Goal: Task Accomplishment & Management: Use online tool/utility

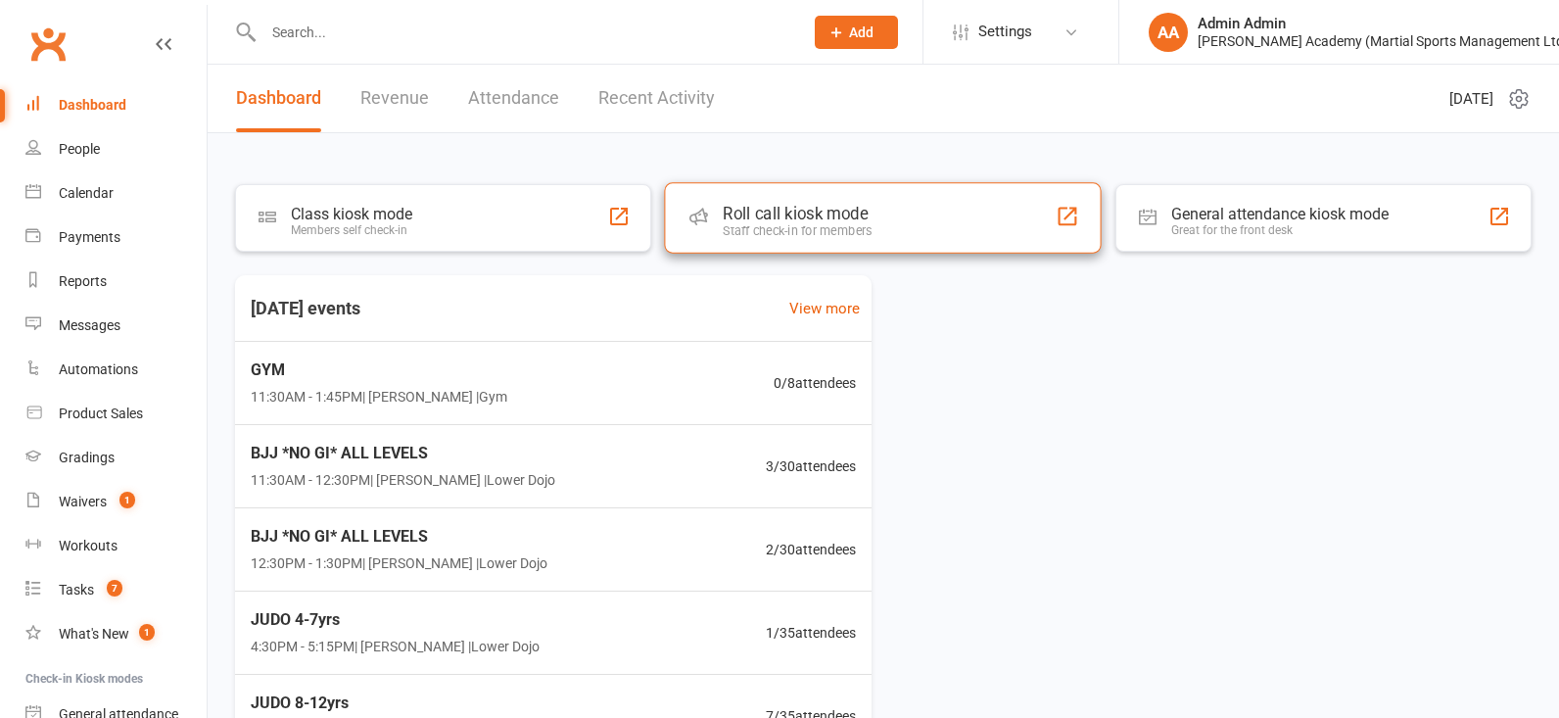
click at [753, 204] on div "Roll call kiosk mode Staff check-in for members" at bounding box center [884, 217] width 438 height 70
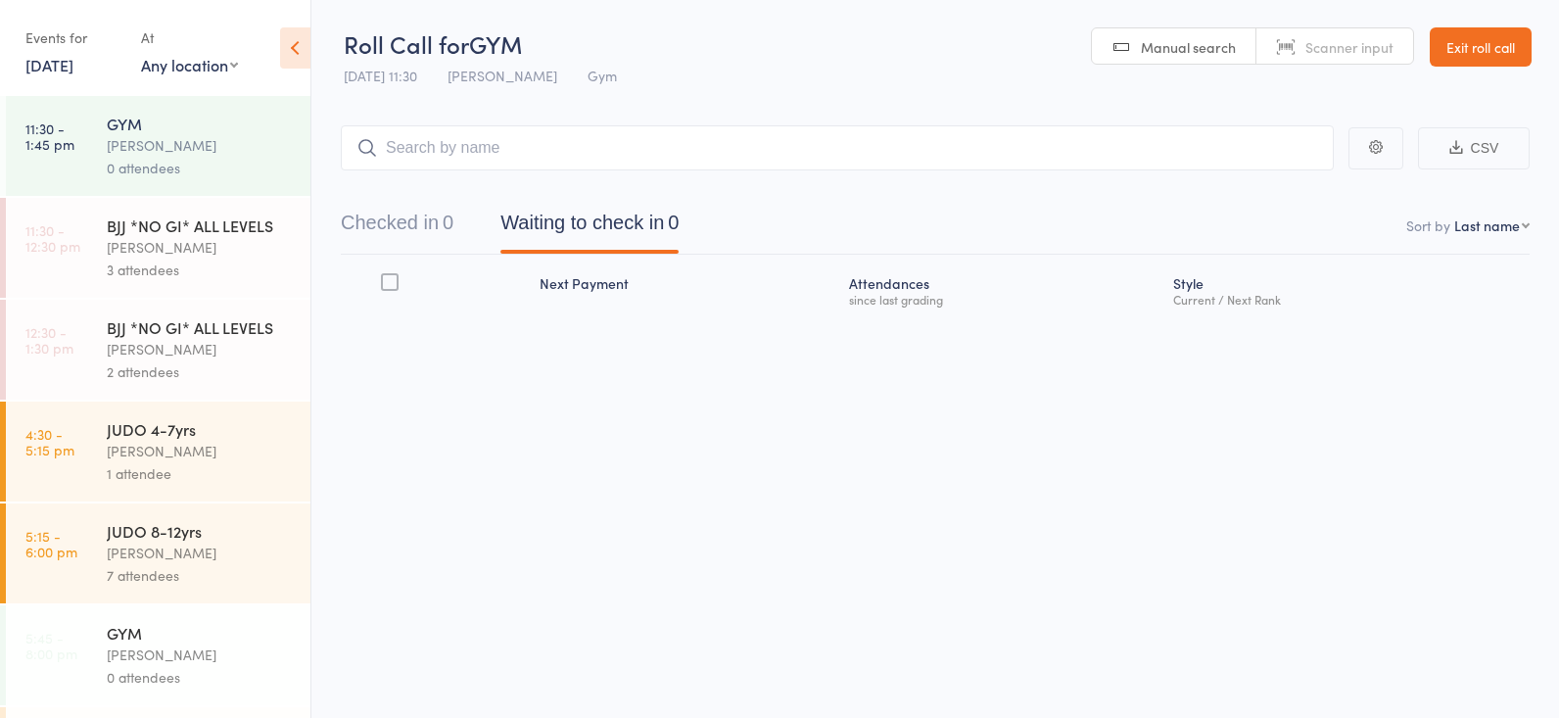
click at [378, 230] on button "Checked in 0" at bounding box center [397, 228] width 113 height 52
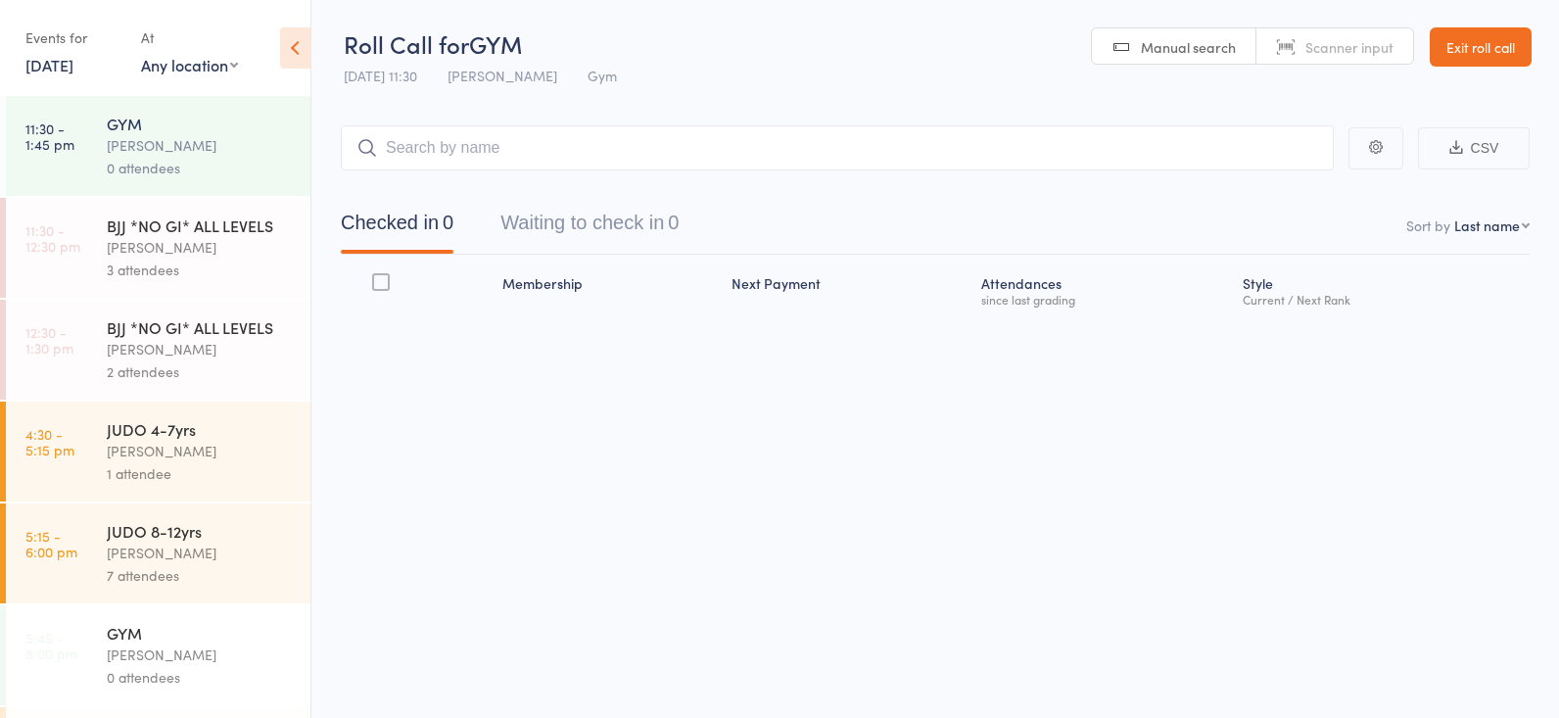
scroll to position [1, 0]
click at [146, 259] on div "3 attendees" at bounding box center [200, 269] width 187 height 23
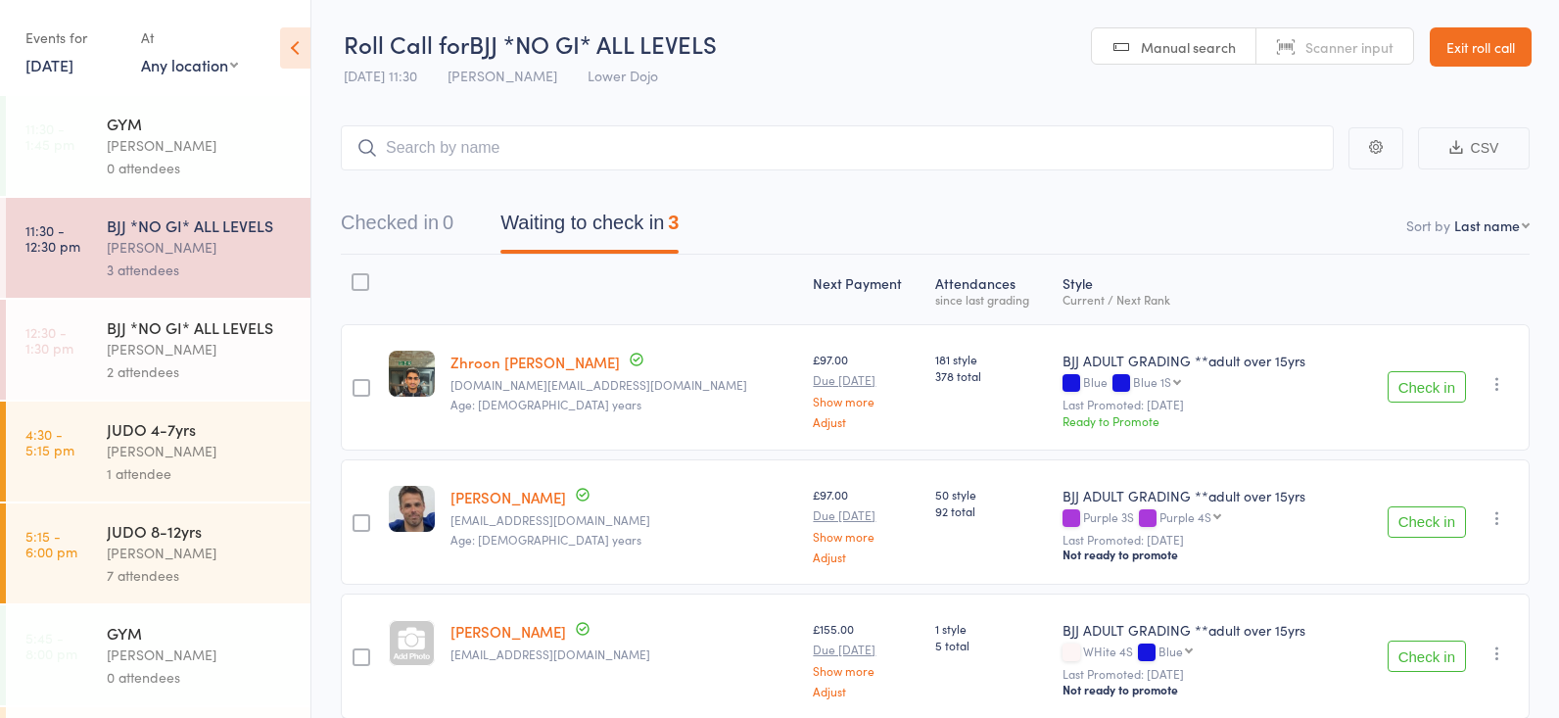
click at [411, 202] on button "Checked in 0" at bounding box center [397, 228] width 113 height 52
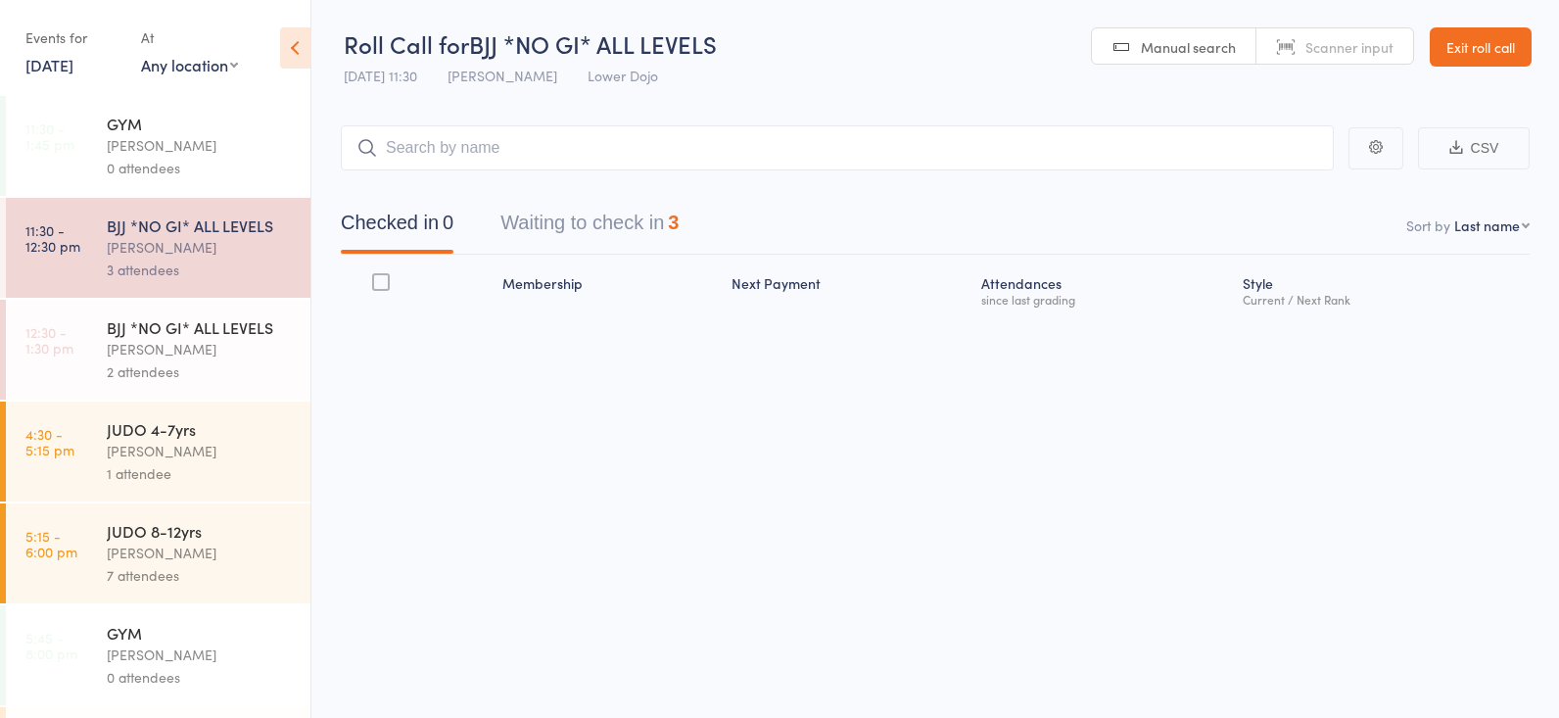
click at [518, 215] on button "Waiting to check in 3" at bounding box center [589, 228] width 178 height 52
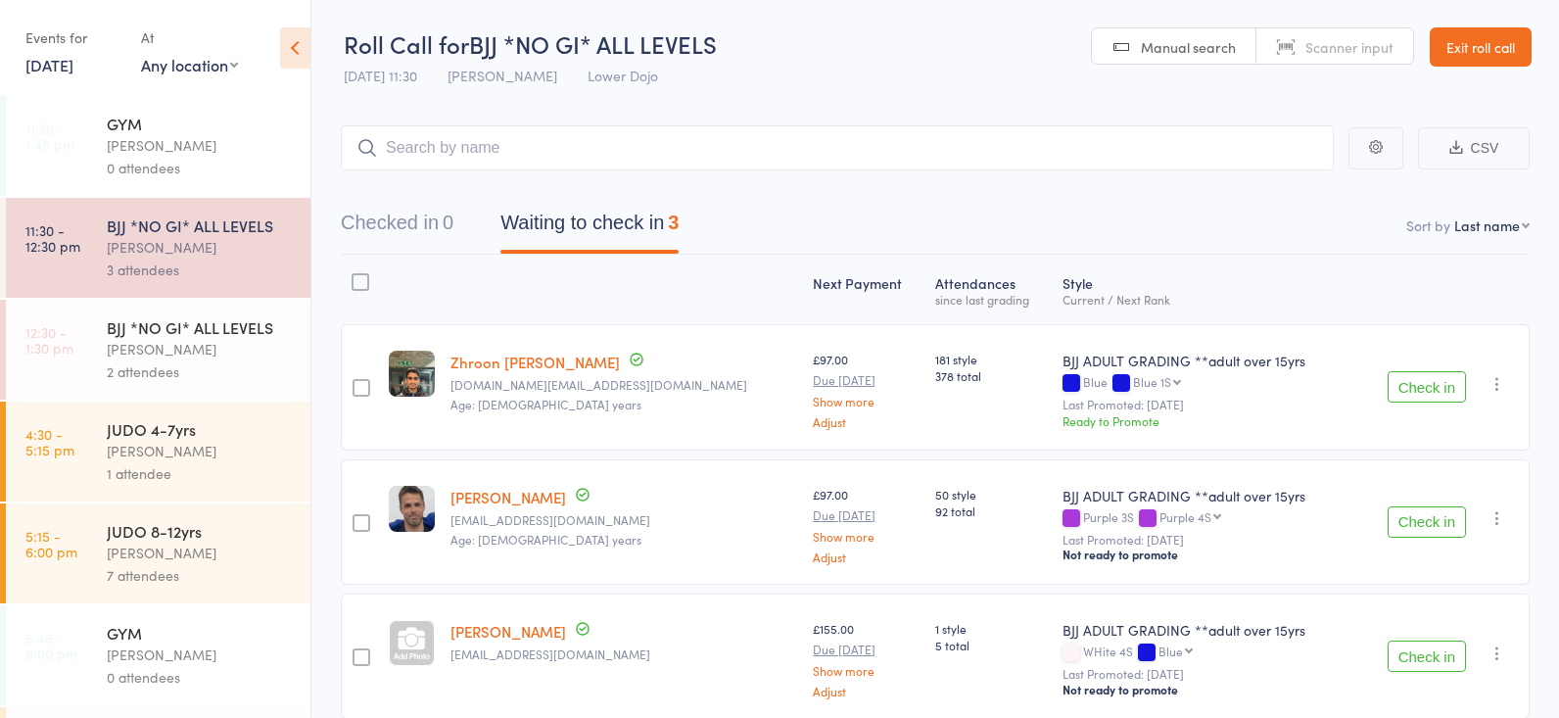
click at [237, 329] on div "BJJ *NO GI* ALL LEVELS" at bounding box center [200, 327] width 187 height 22
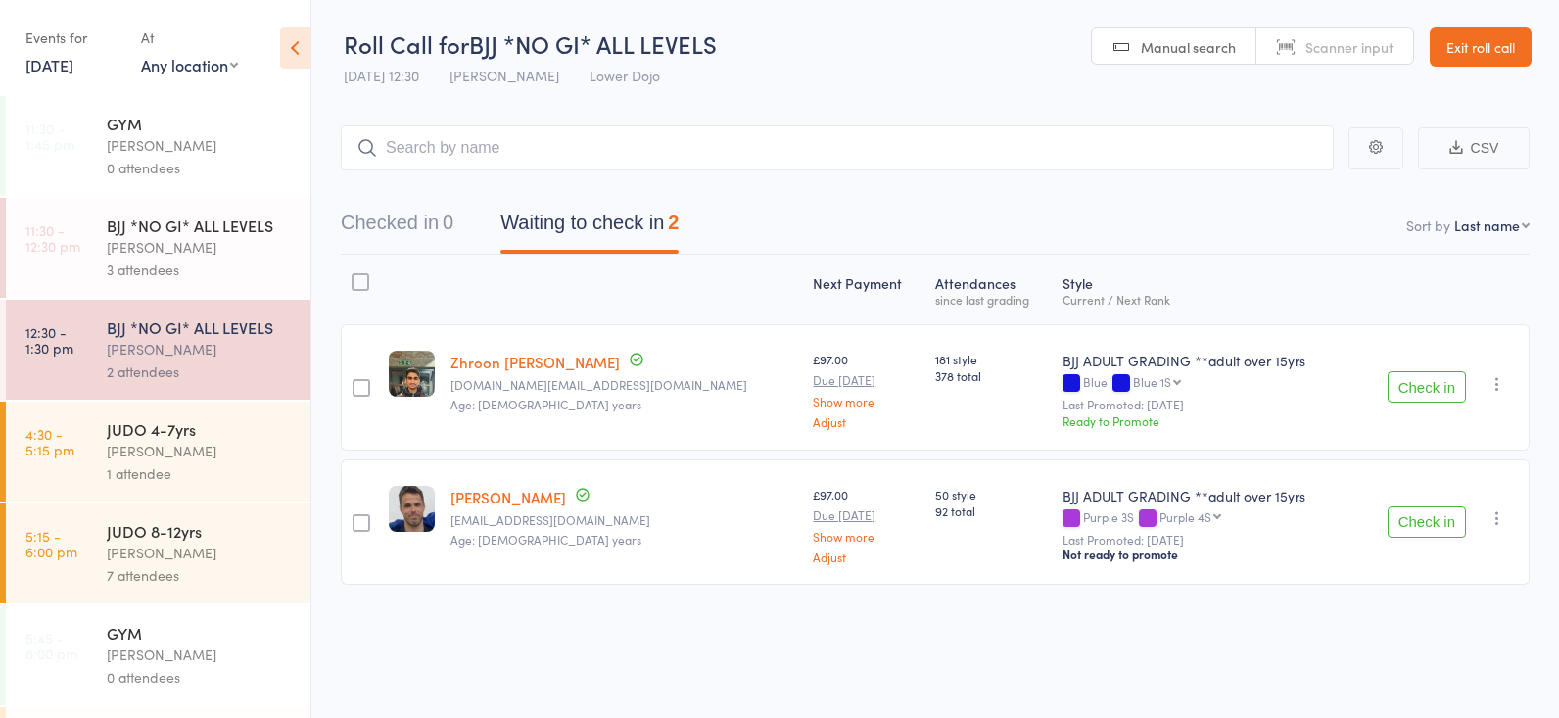
click at [1426, 383] on button "Check in" at bounding box center [1426, 386] width 78 height 31
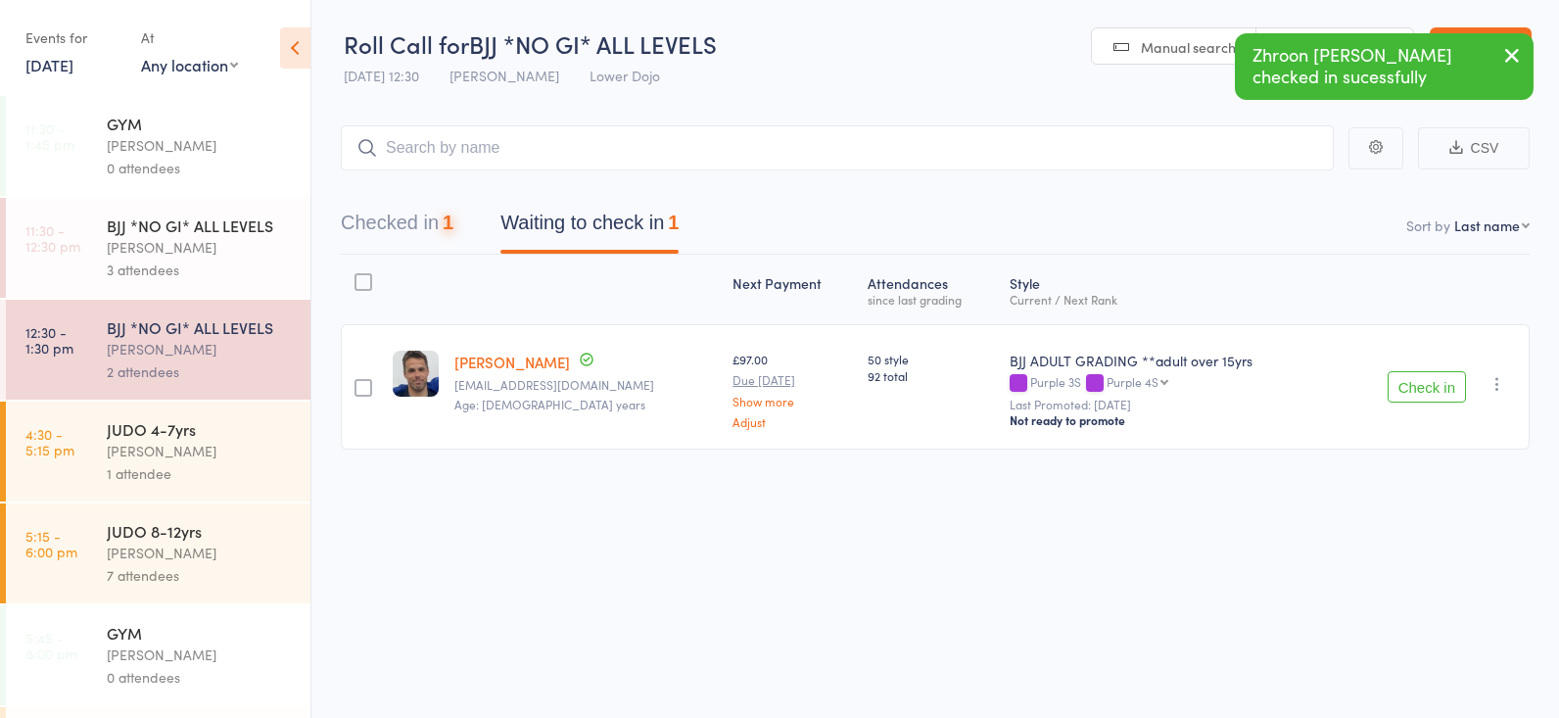
click at [1425, 516] on div "Next Payment Atten­dances since last grading Style Current / Next Rank edit [PE…" at bounding box center [935, 396] width 1189 height 282
click at [1450, 387] on button "Check in" at bounding box center [1426, 386] width 78 height 31
click at [260, 289] on div "BJJ *NO GI* ALL LEVELS [PERSON_NAME] 3 attendees" at bounding box center [209, 248] width 204 height 100
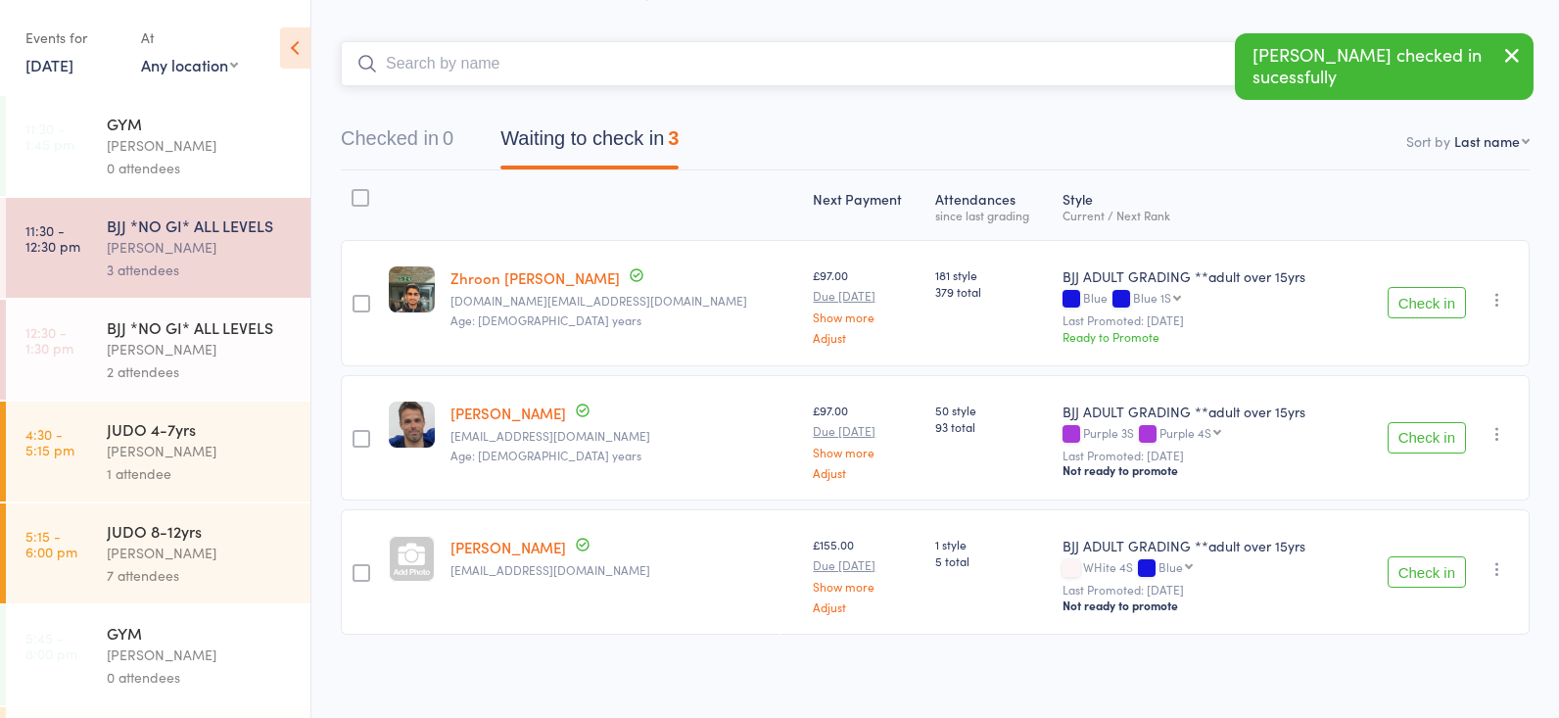
scroll to position [83, 0]
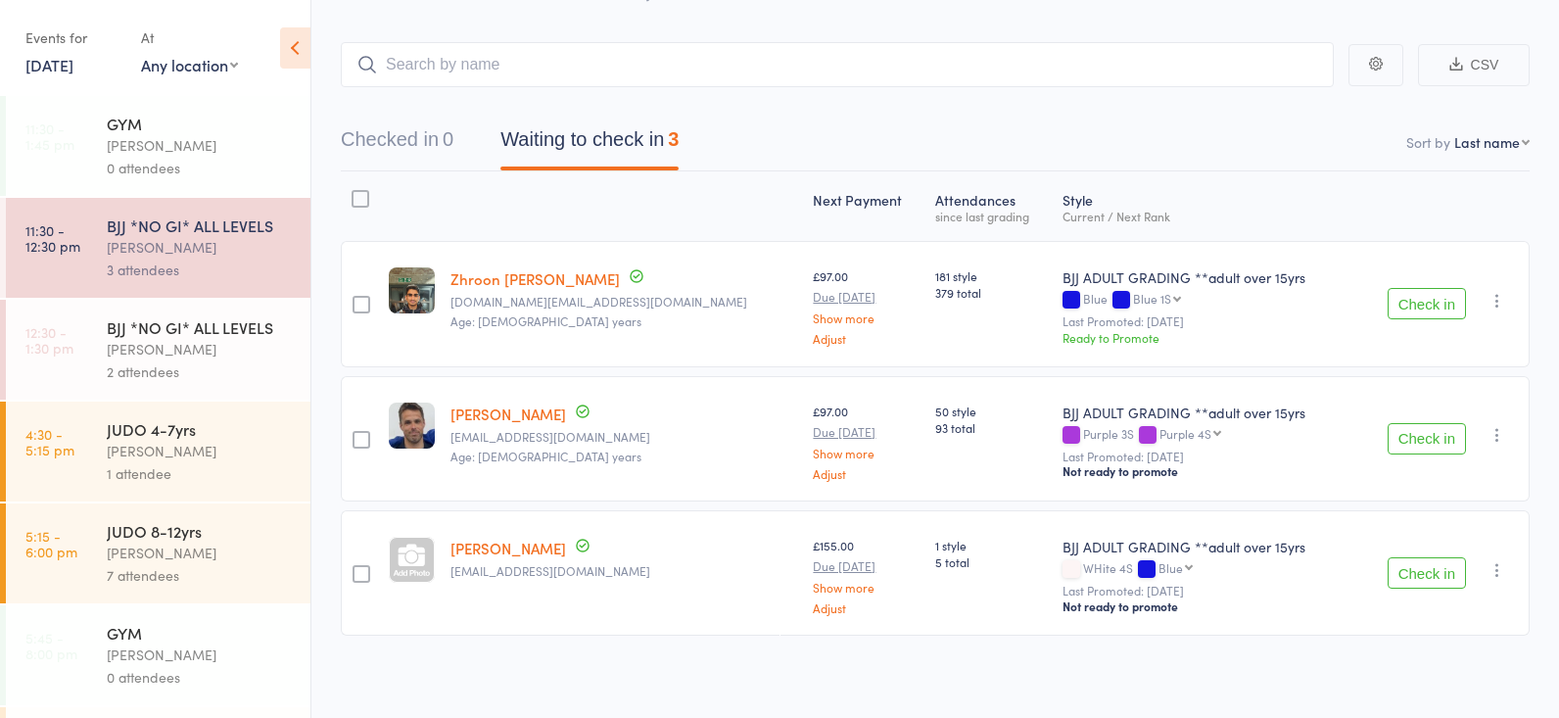
click at [1413, 302] on button "Check in" at bounding box center [1426, 303] width 78 height 31
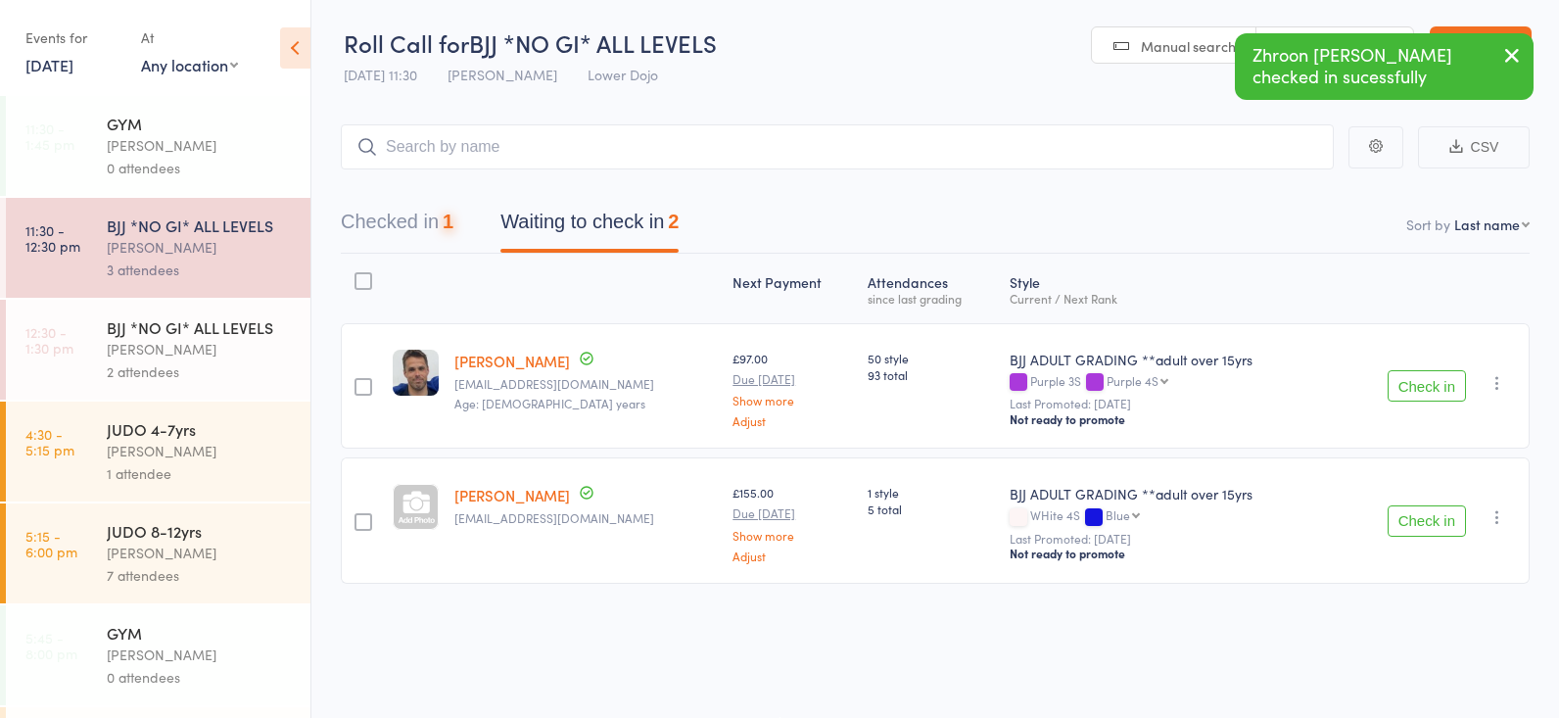
scroll to position [1, 0]
click at [1411, 370] on button "Check in" at bounding box center [1426, 385] width 78 height 31
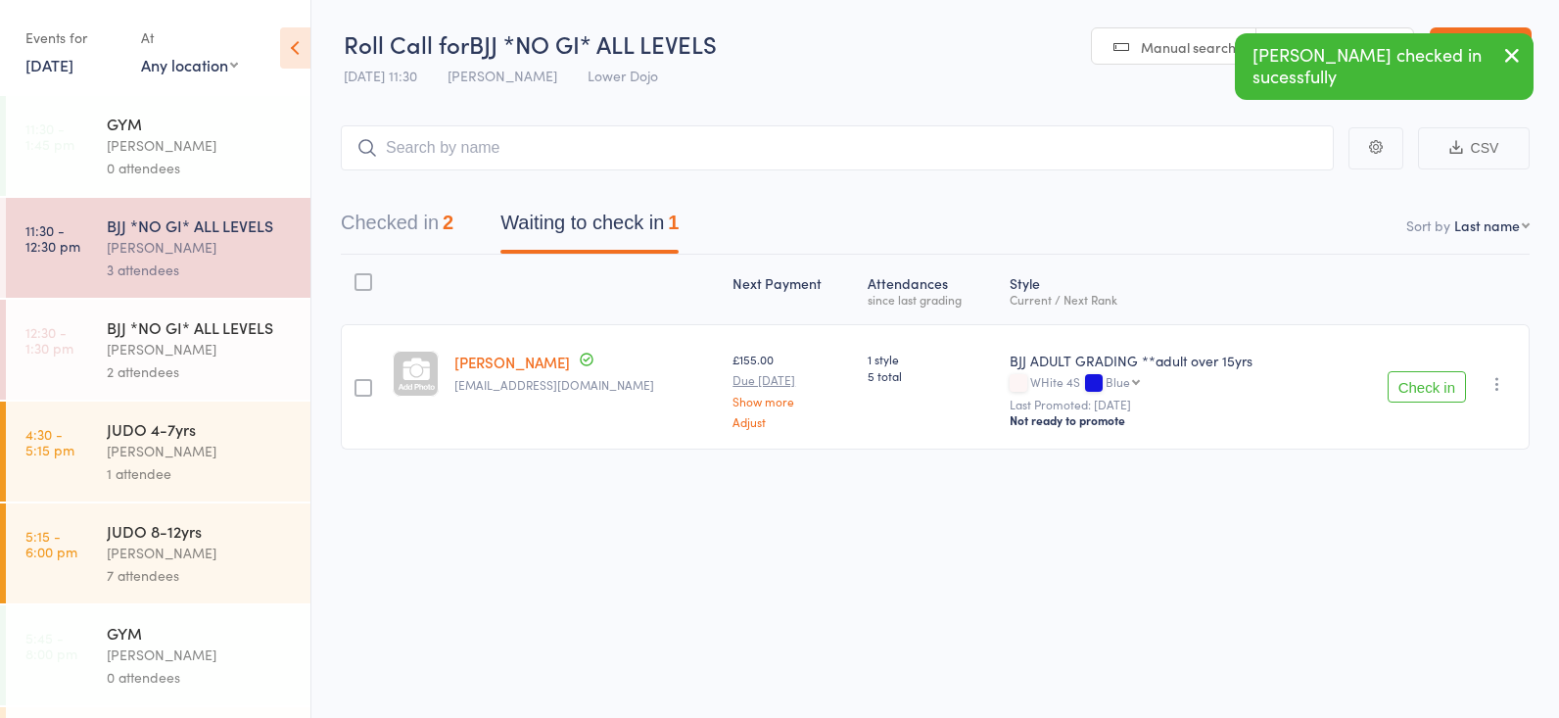
scroll to position [0, 0]
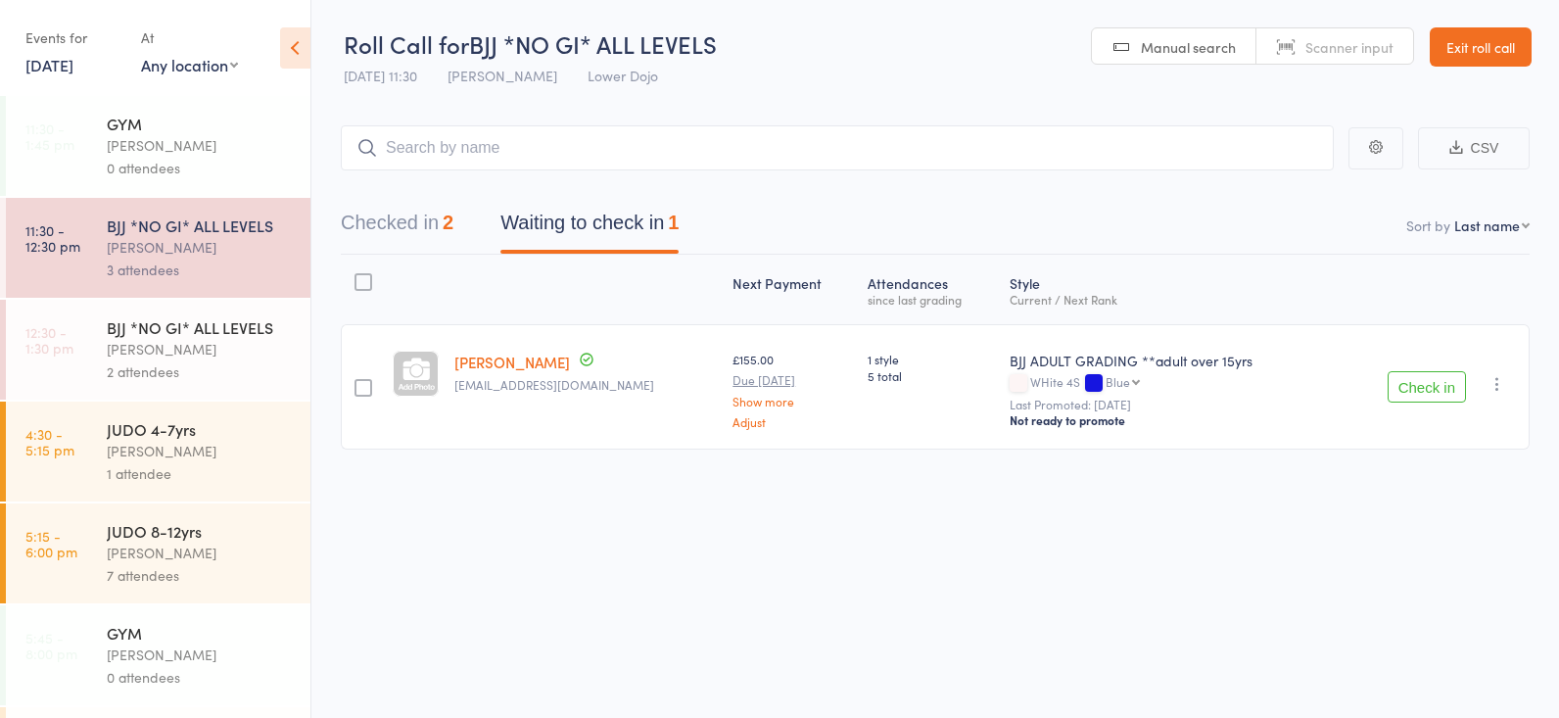
click at [167, 341] on div "[PERSON_NAME]" at bounding box center [200, 349] width 187 height 23
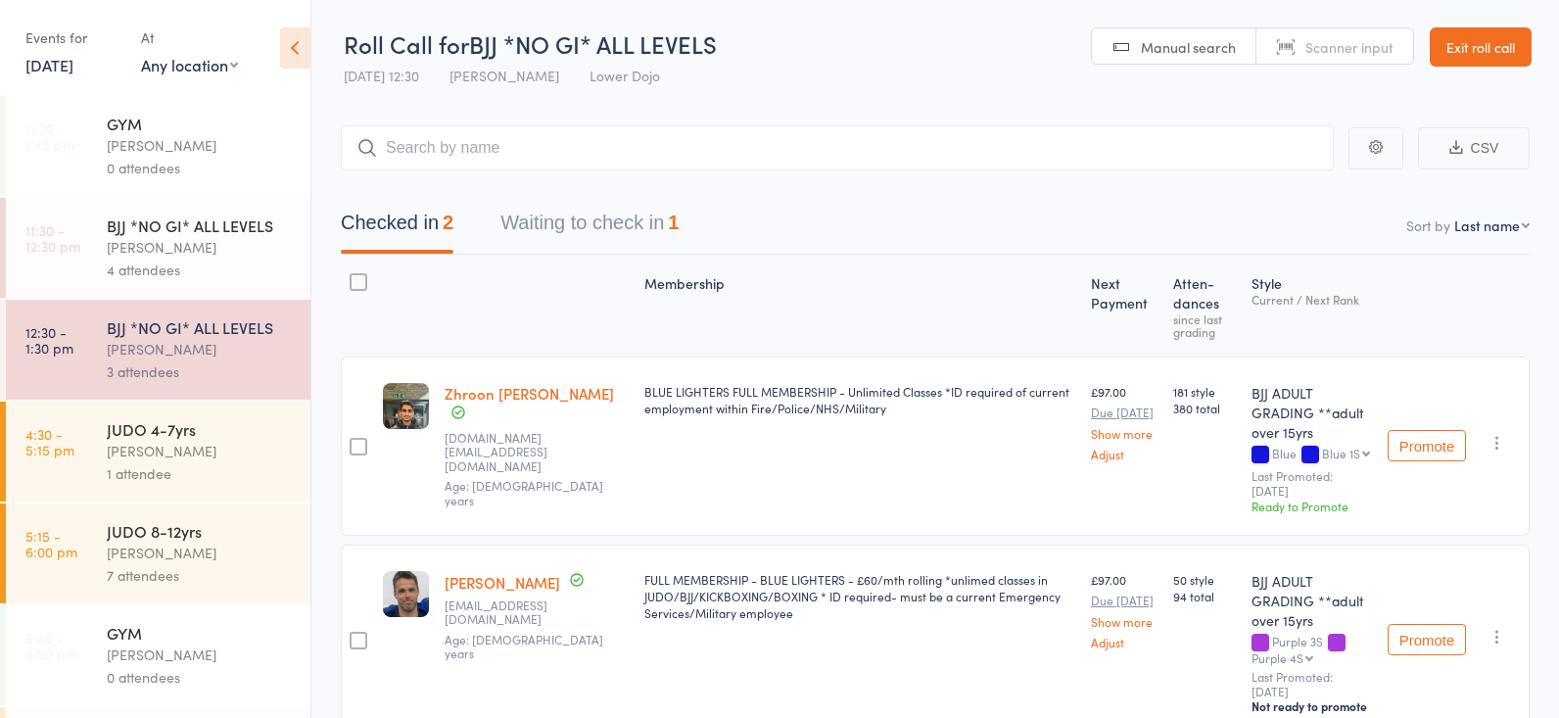
click at [208, 263] on div "4 attendees" at bounding box center [200, 269] width 187 height 23
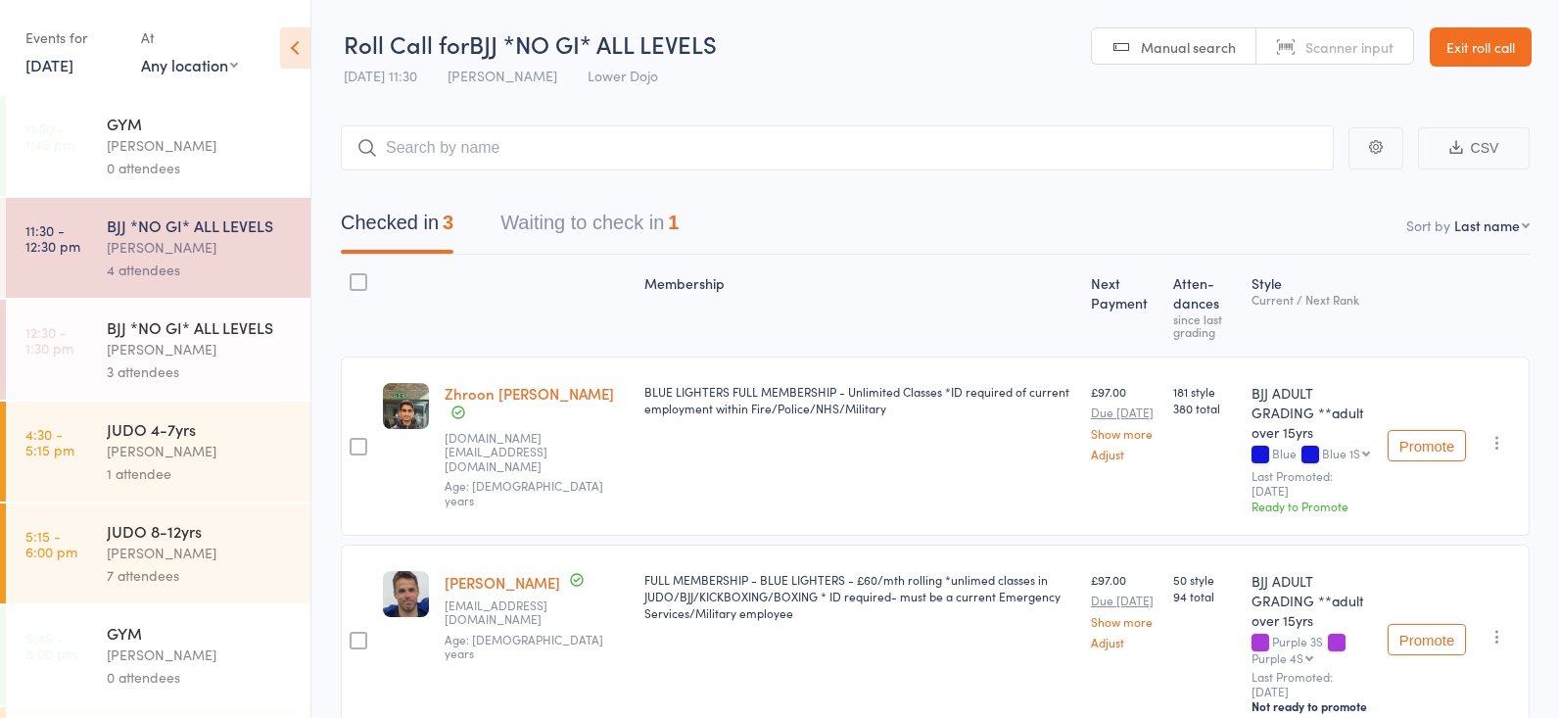
click at [439, 141] on input "search" at bounding box center [837, 147] width 993 height 45
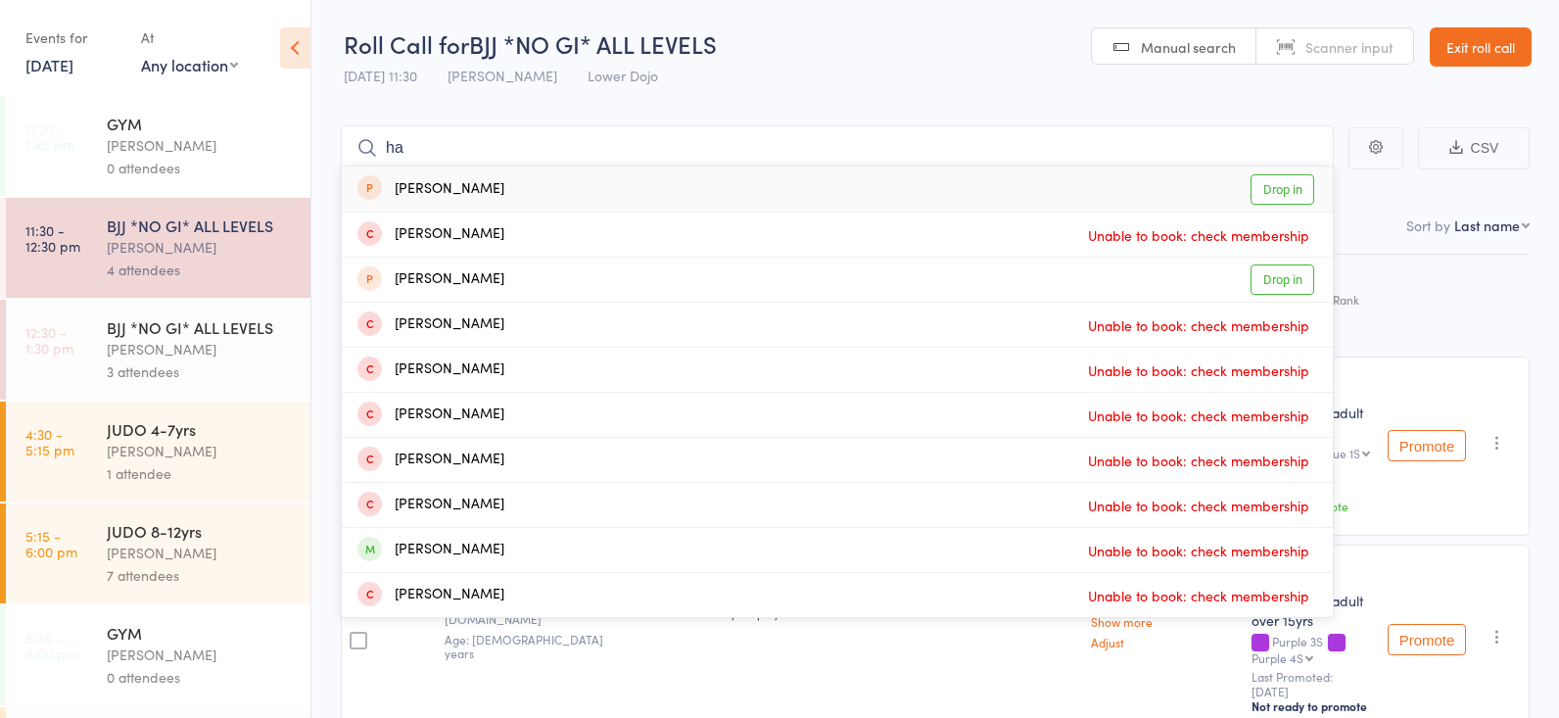
type input "h"
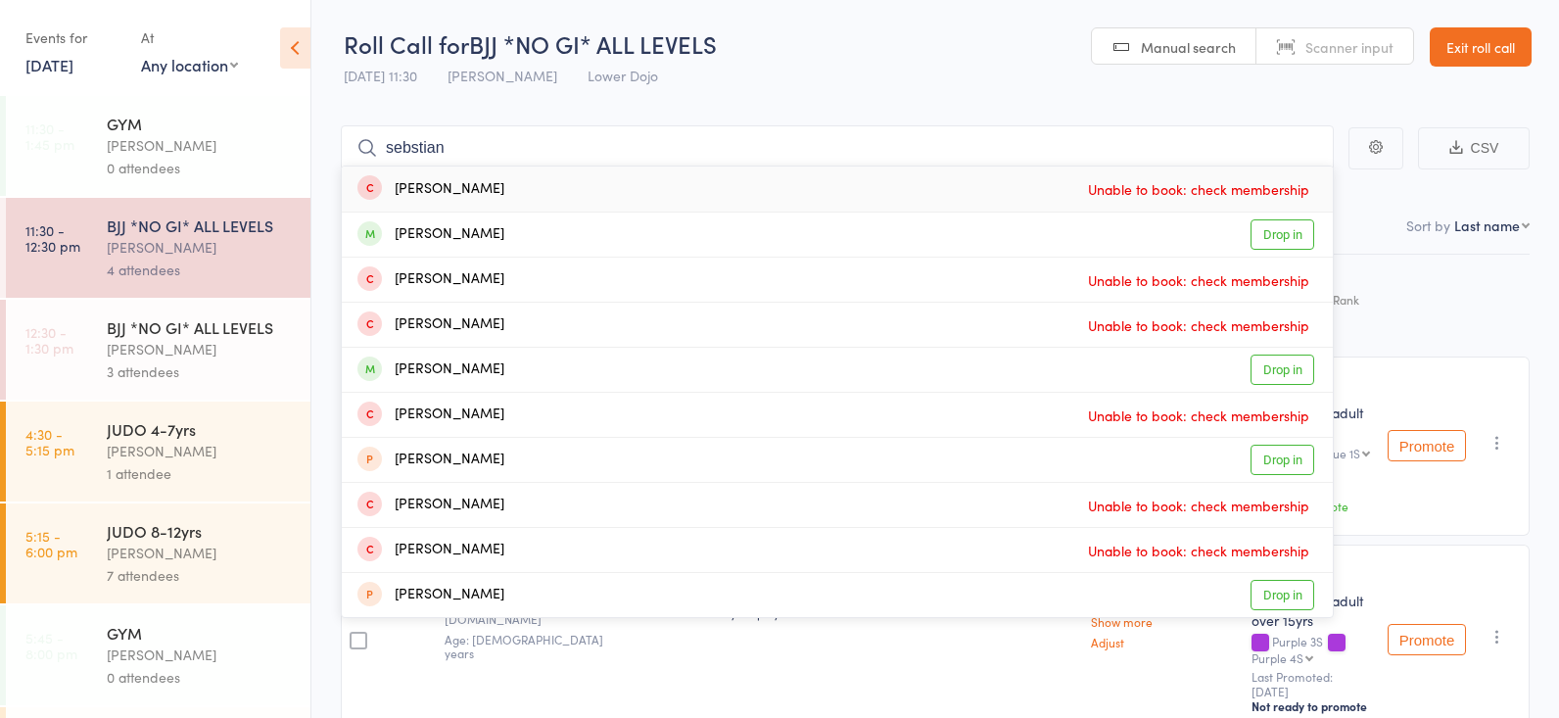
type input "[PERSON_NAME]"
drag, startPoint x: 500, startPoint y: 155, endPoint x: 1284, endPoint y: 367, distance: 811.6
click at [1284, 367] on link "Drop in" at bounding box center [1282, 369] width 64 height 30
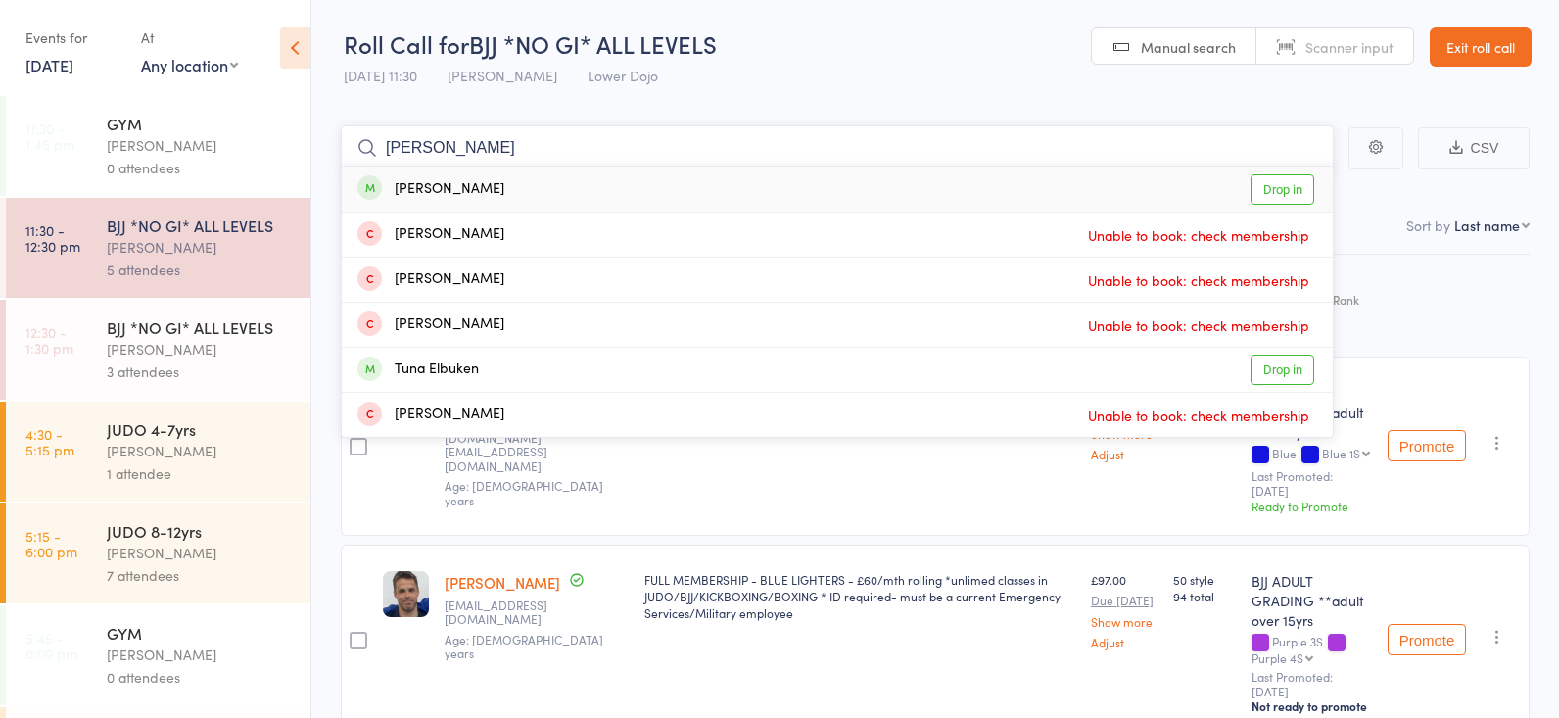
type input "[PERSON_NAME]"
click at [1278, 185] on link "Drop in" at bounding box center [1282, 189] width 64 height 30
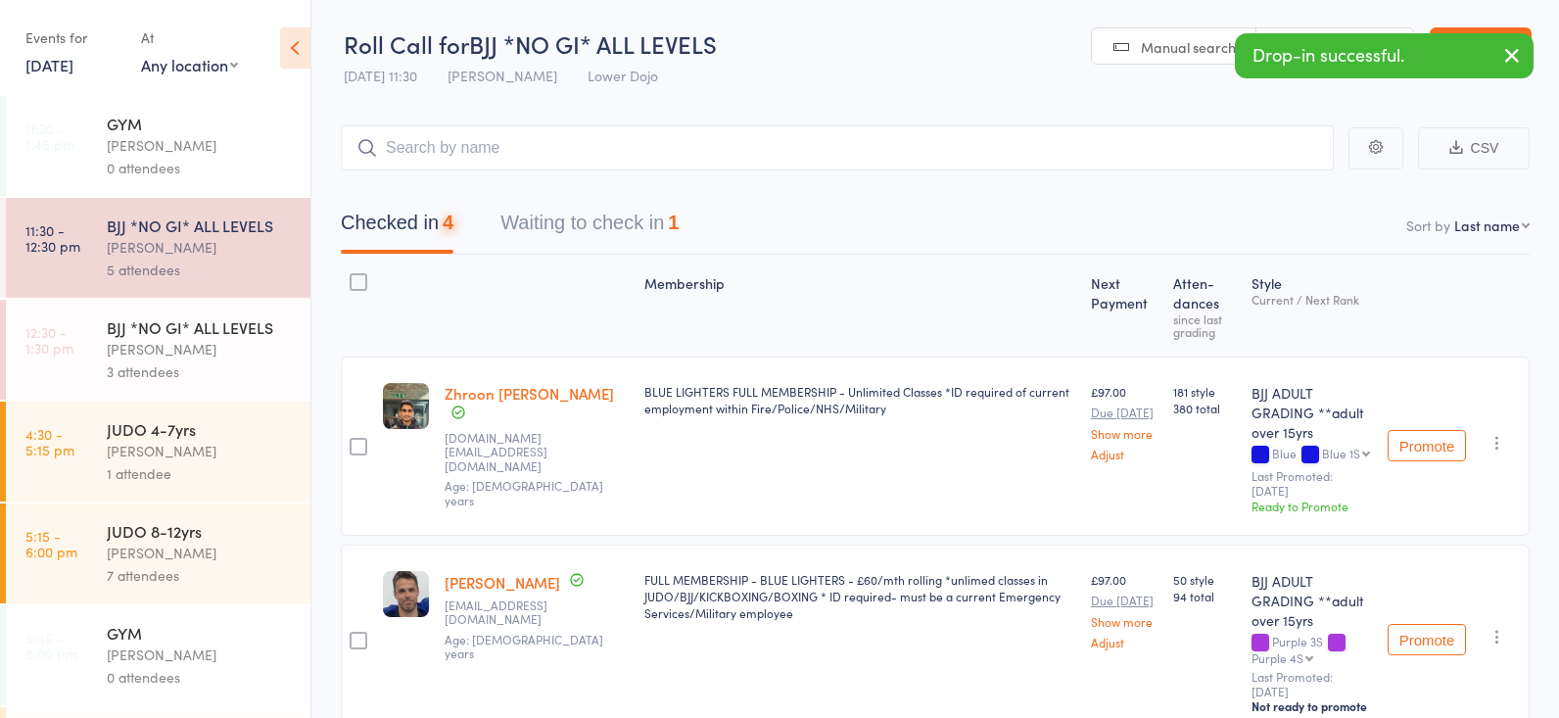
click at [215, 357] on div "[PERSON_NAME]" at bounding box center [200, 349] width 187 height 23
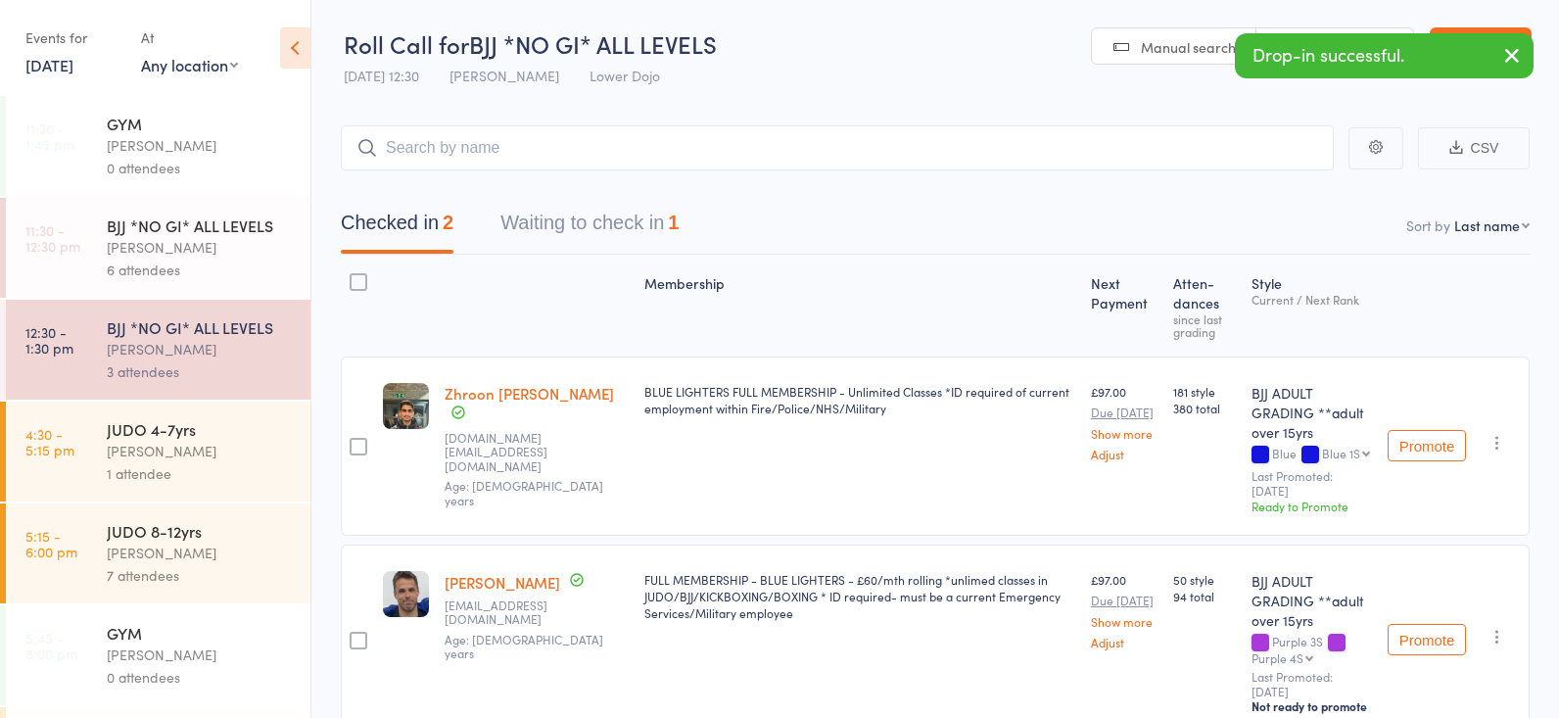
click at [222, 255] on div "[PERSON_NAME]" at bounding box center [200, 247] width 187 height 23
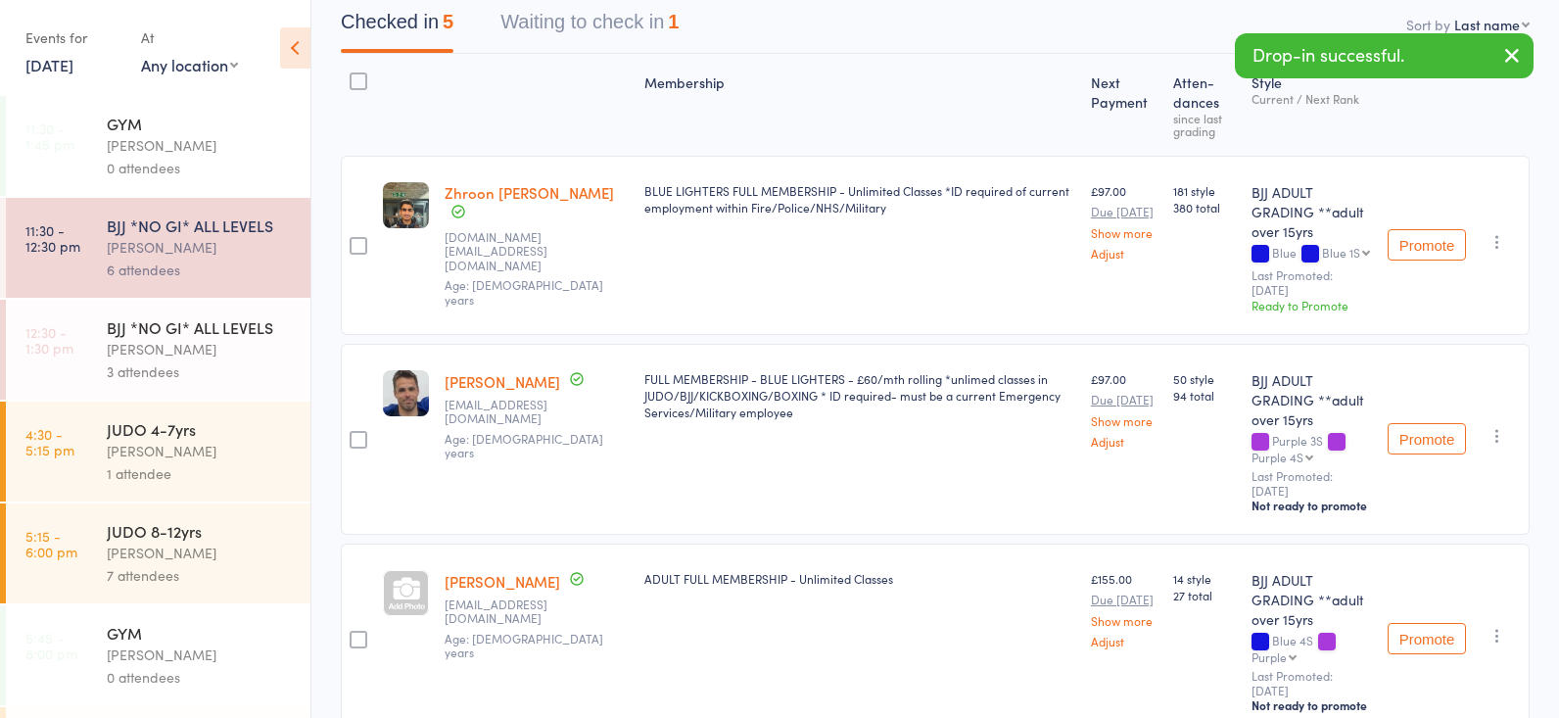
scroll to position [203, 0]
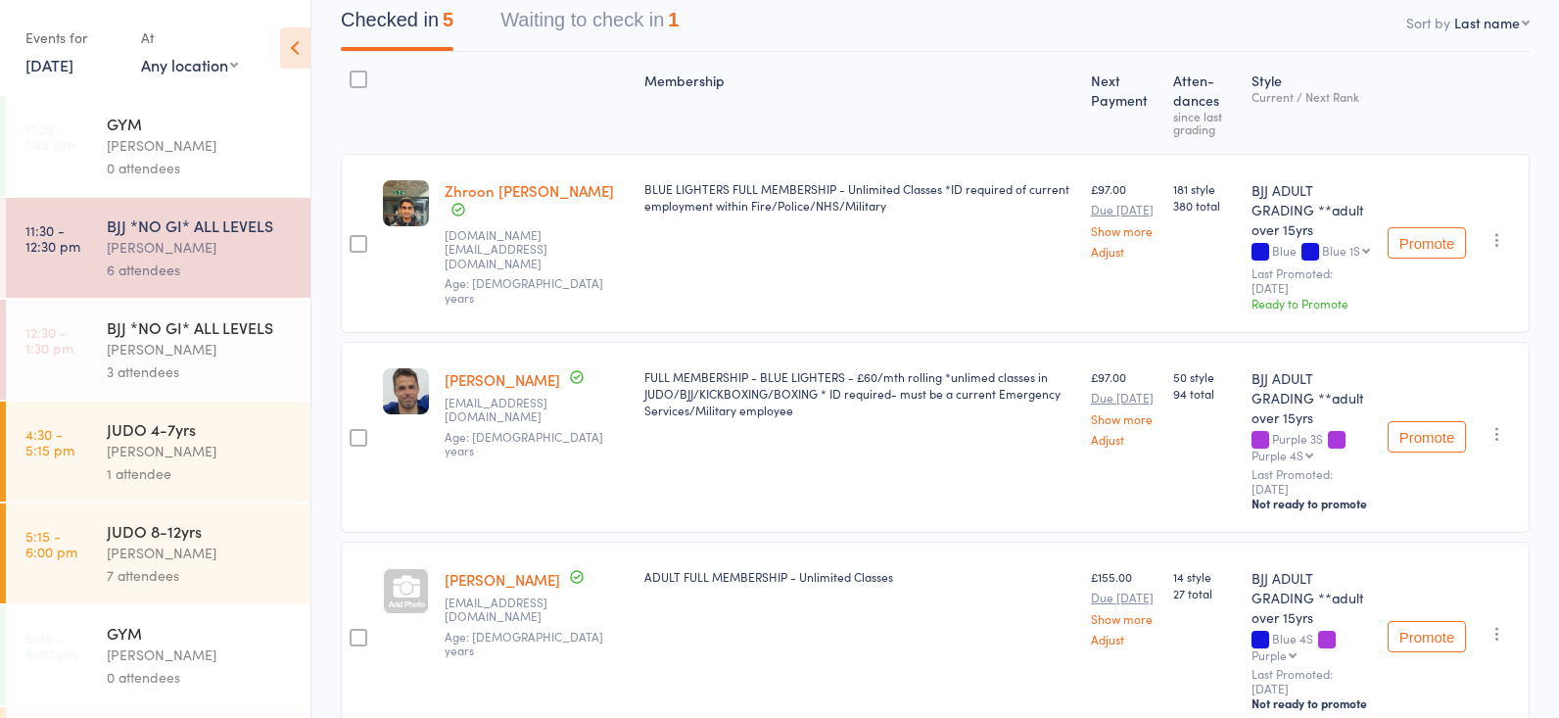
click at [226, 276] on div "6 attendees" at bounding box center [200, 269] width 187 height 23
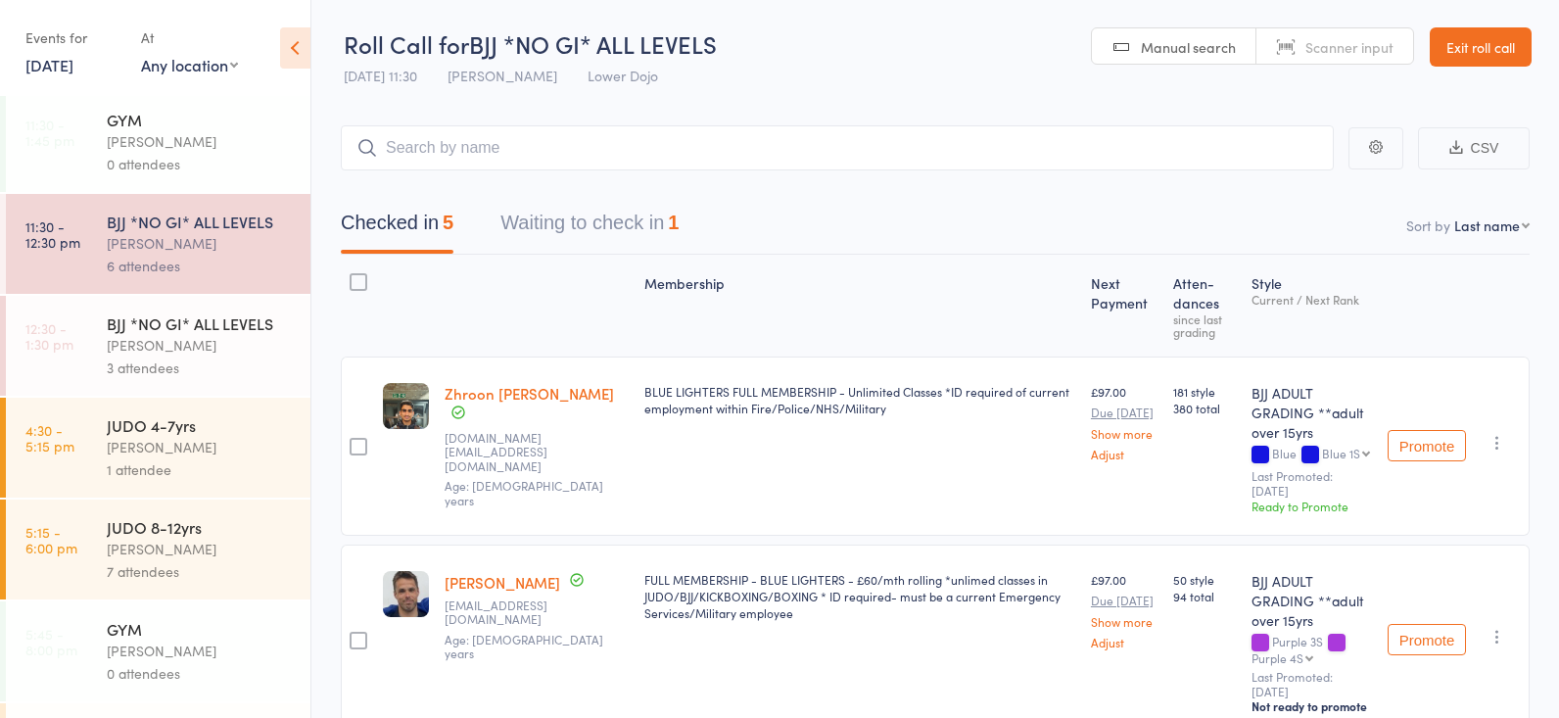
scroll to position [0, 0]
click at [503, 149] on input "search" at bounding box center [837, 147] width 993 height 45
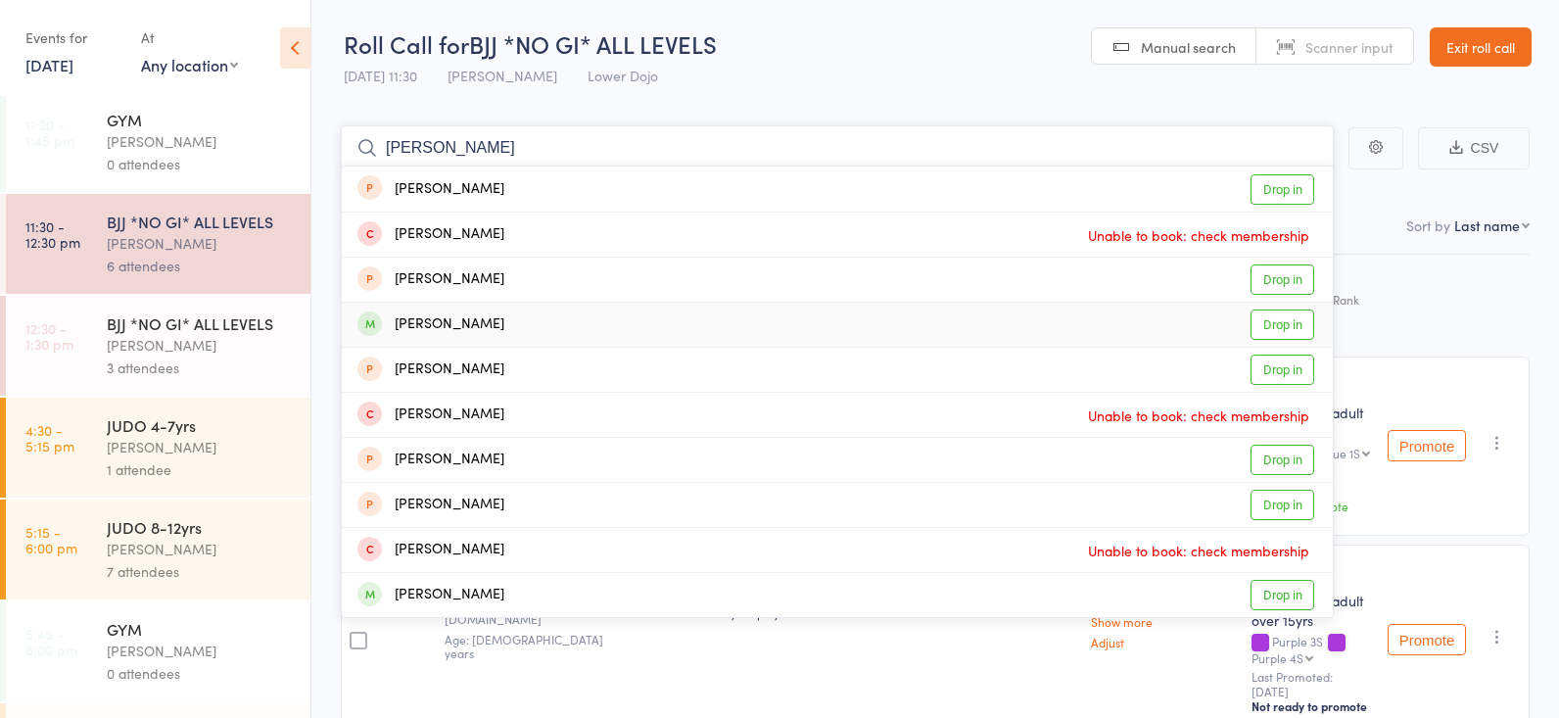
type input "[PERSON_NAME]"
click at [1279, 318] on link "Drop in" at bounding box center [1282, 324] width 64 height 30
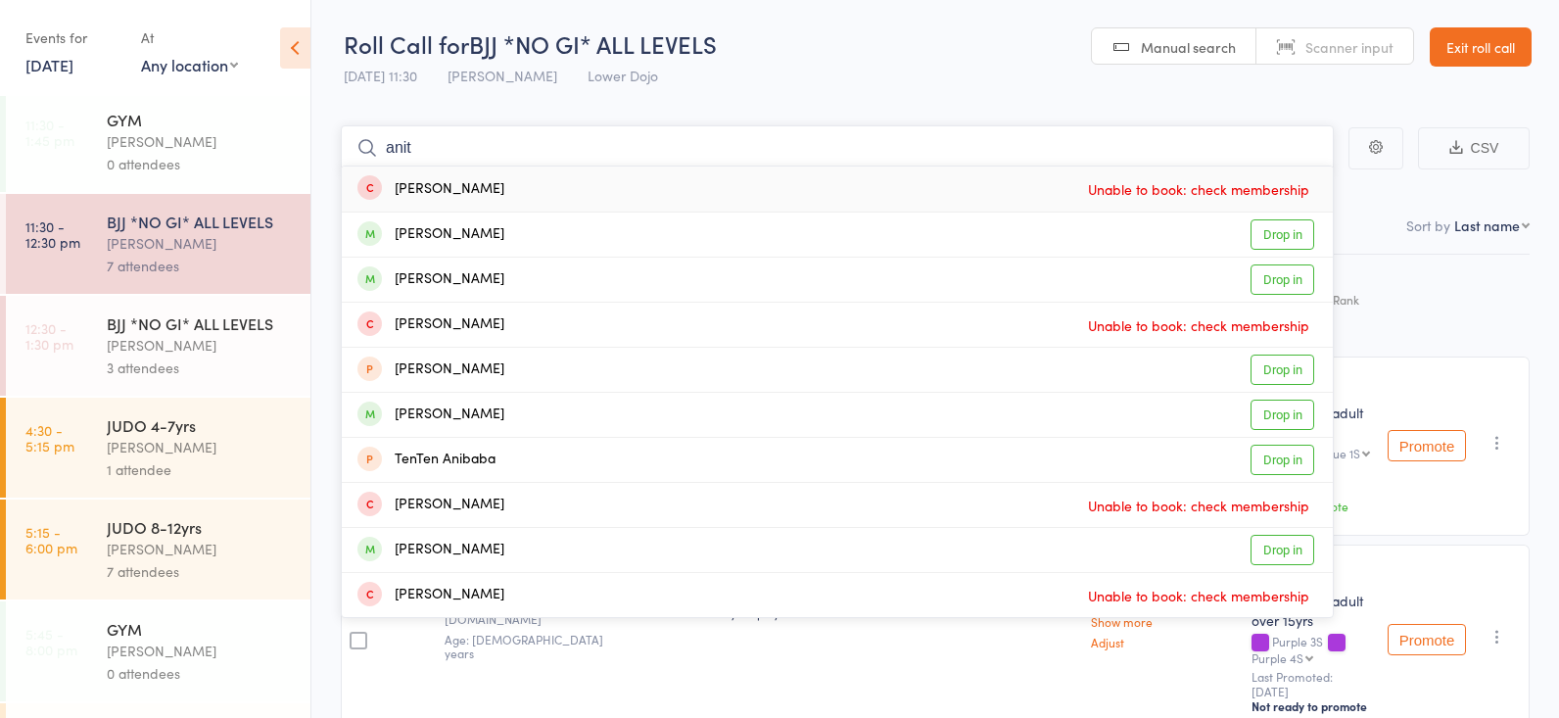
type input "anti"
drag, startPoint x: 435, startPoint y: 108, endPoint x: 1280, endPoint y: 276, distance: 861.6
click at [1280, 276] on link "Drop in" at bounding box center [1282, 279] width 64 height 30
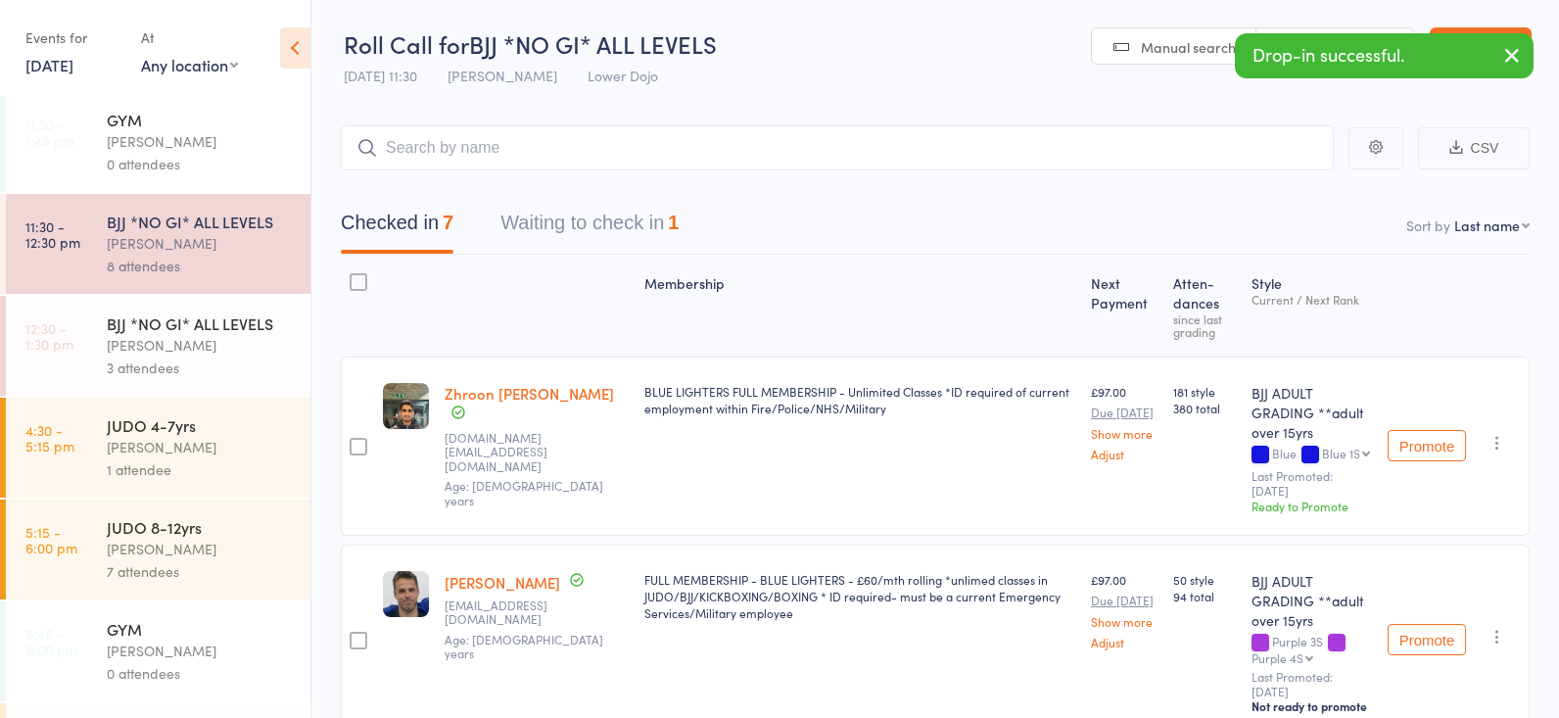
click at [160, 314] on div "BJJ *NO GI* ALL LEVELS" at bounding box center [200, 323] width 187 height 22
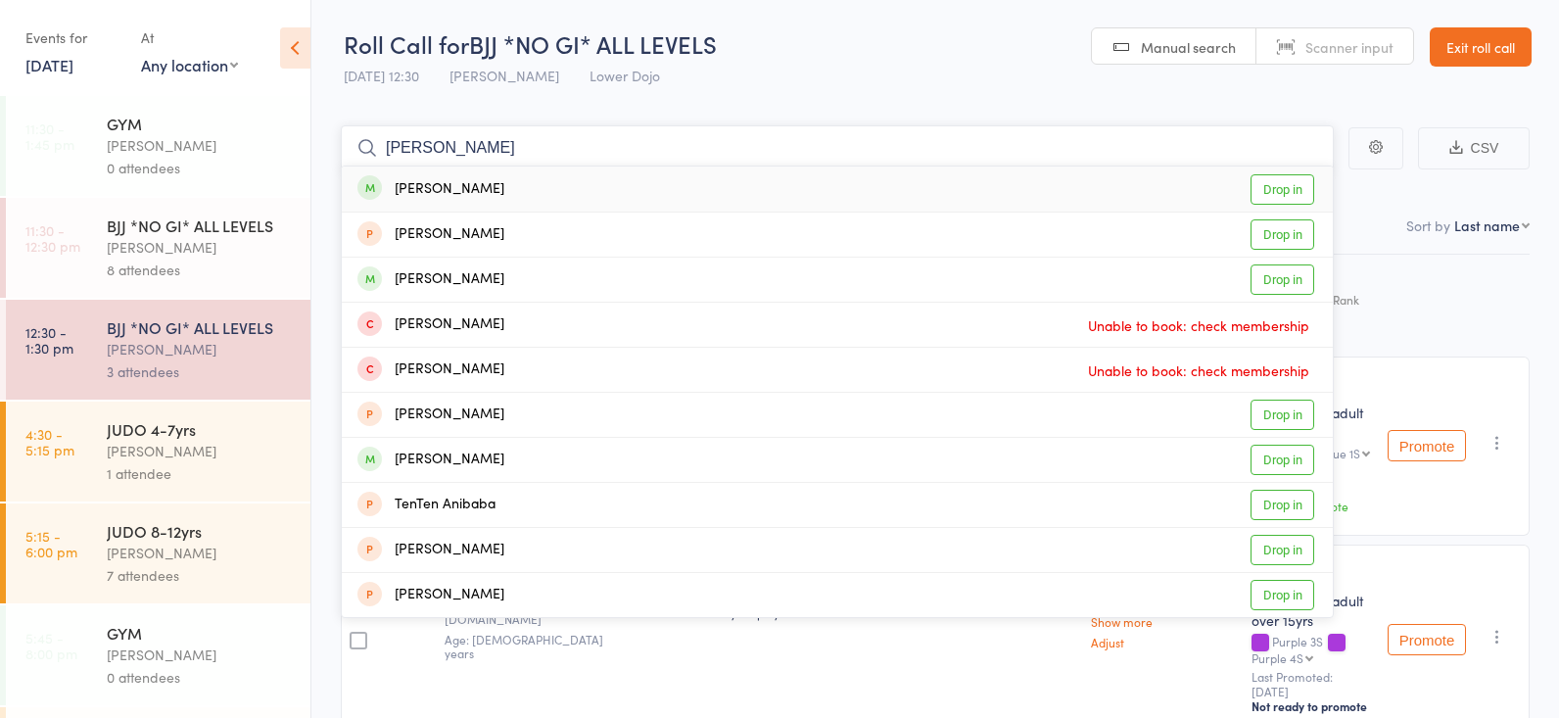
type input "[PERSON_NAME]"
click at [1293, 185] on link "Drop in" at bounding box center [1282, 189] width 64 height 30
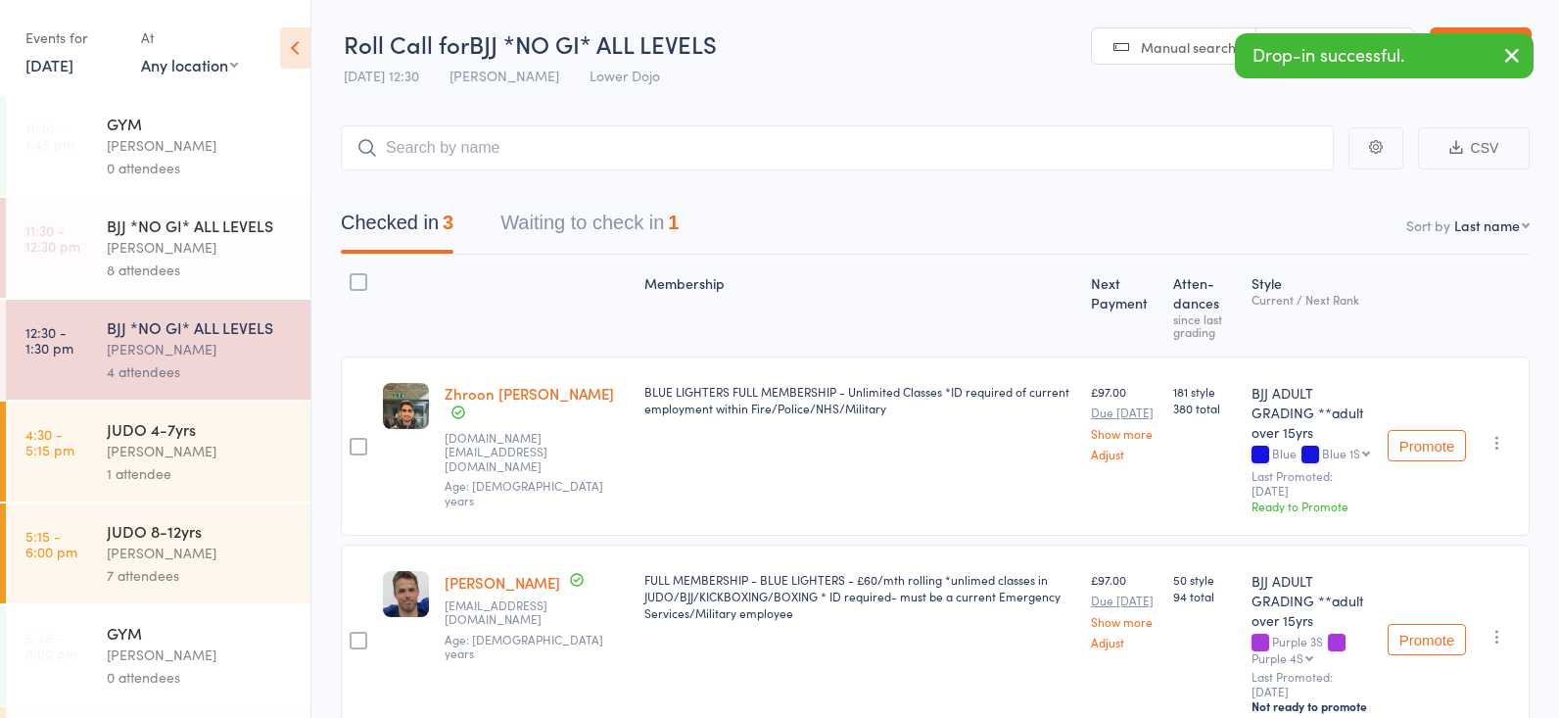
click at [180, 232] on div "BJJ *NO GI* ALL LEVELS" at bounding box center [200, 225] width 187 height 22
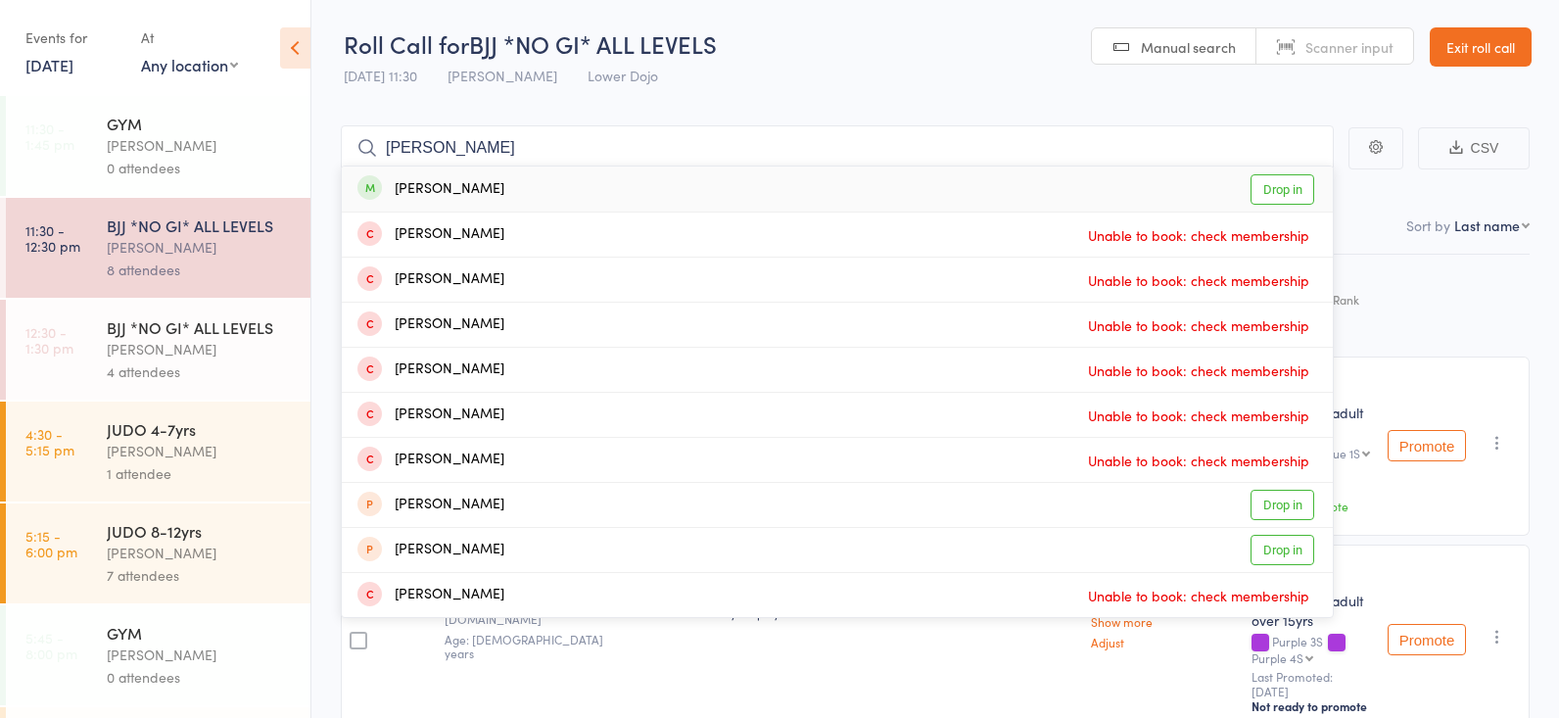
type input "[PERSON_NAME]"
click at [1291, 183] on link "Drop in" at bounding box center [1282, 189] width 64 height 30
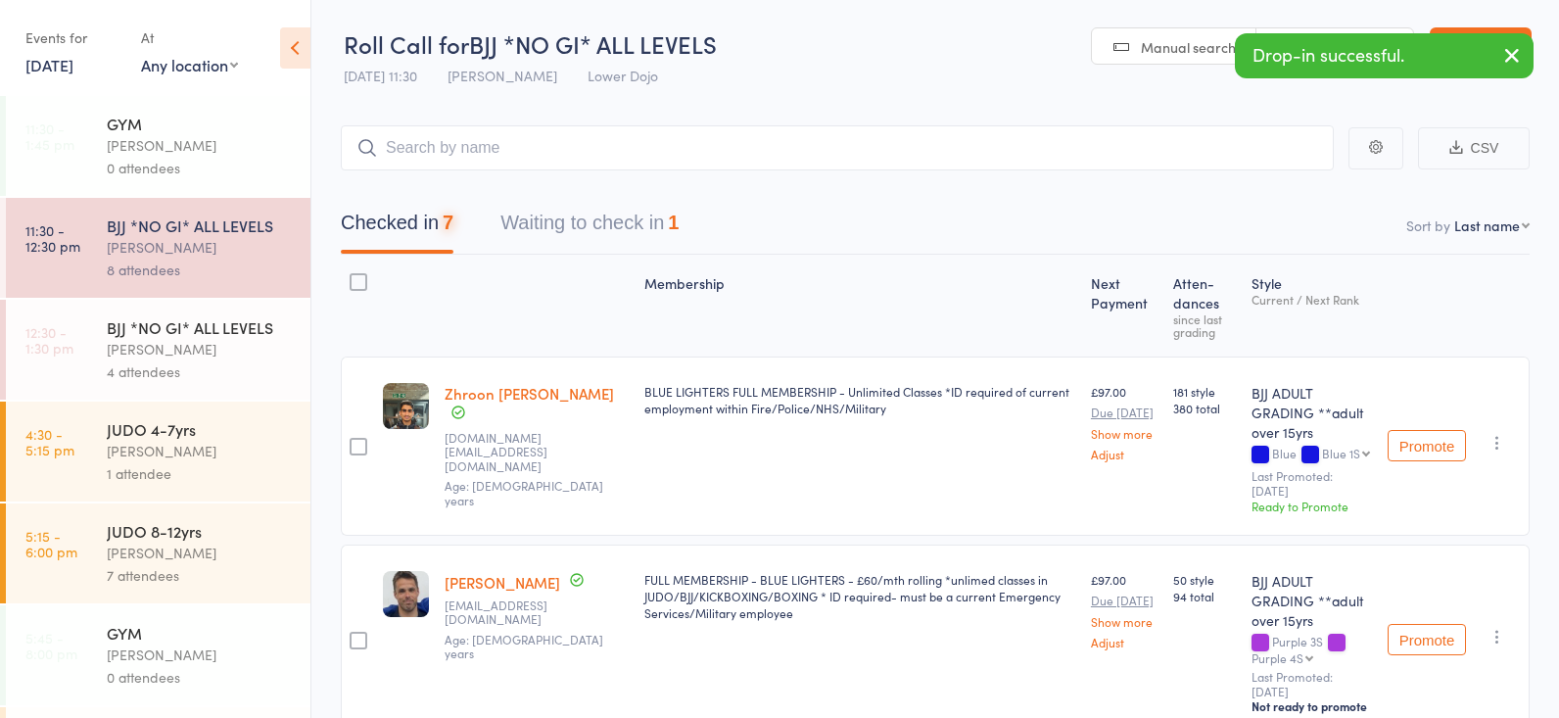
click at [211, 340] on div "[PERSON_NAME]" at bounding box center [200, 349] width 187 height 23
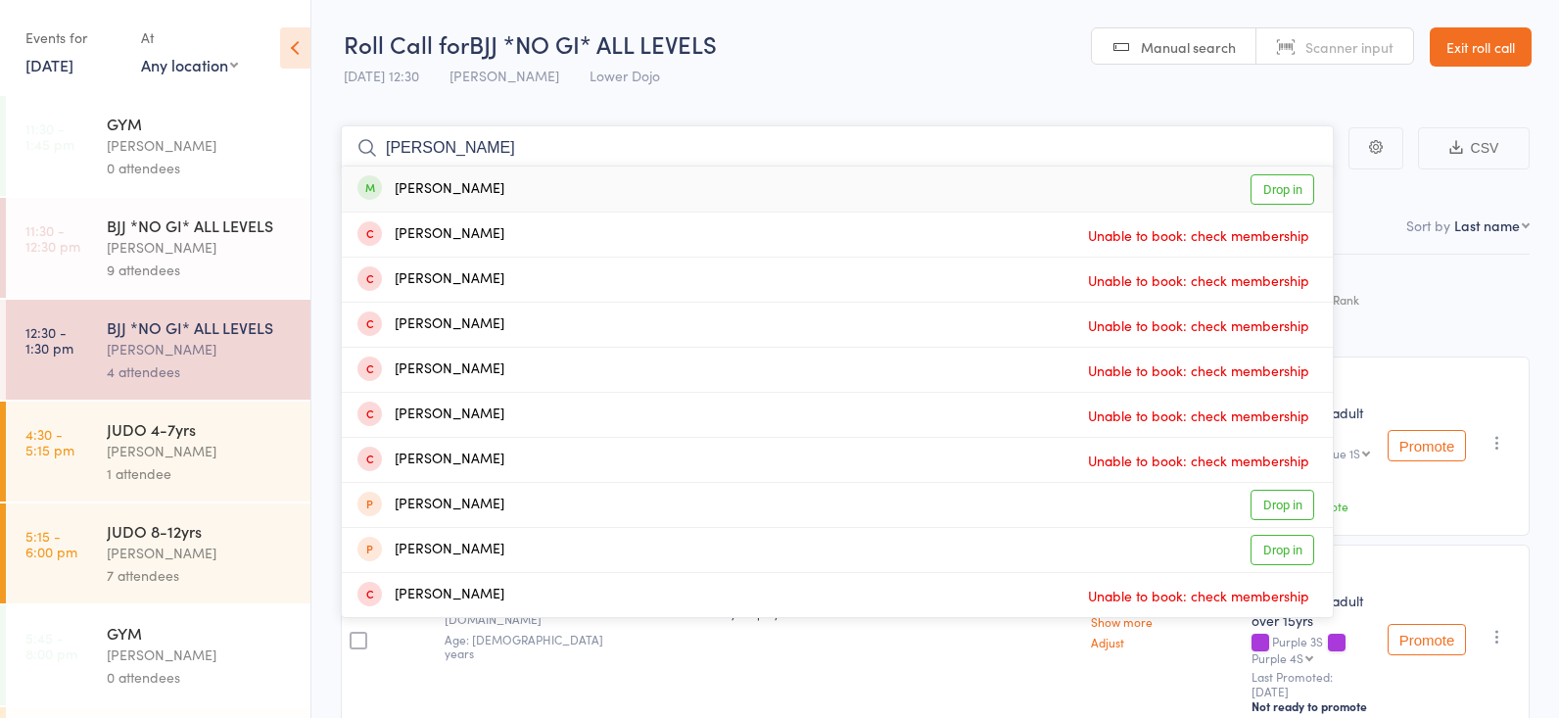
type input "[PERSON_NAME]"
click at [1296, 181] on link "Drop in" at bounding box center [1282, 189] width 64 height 30
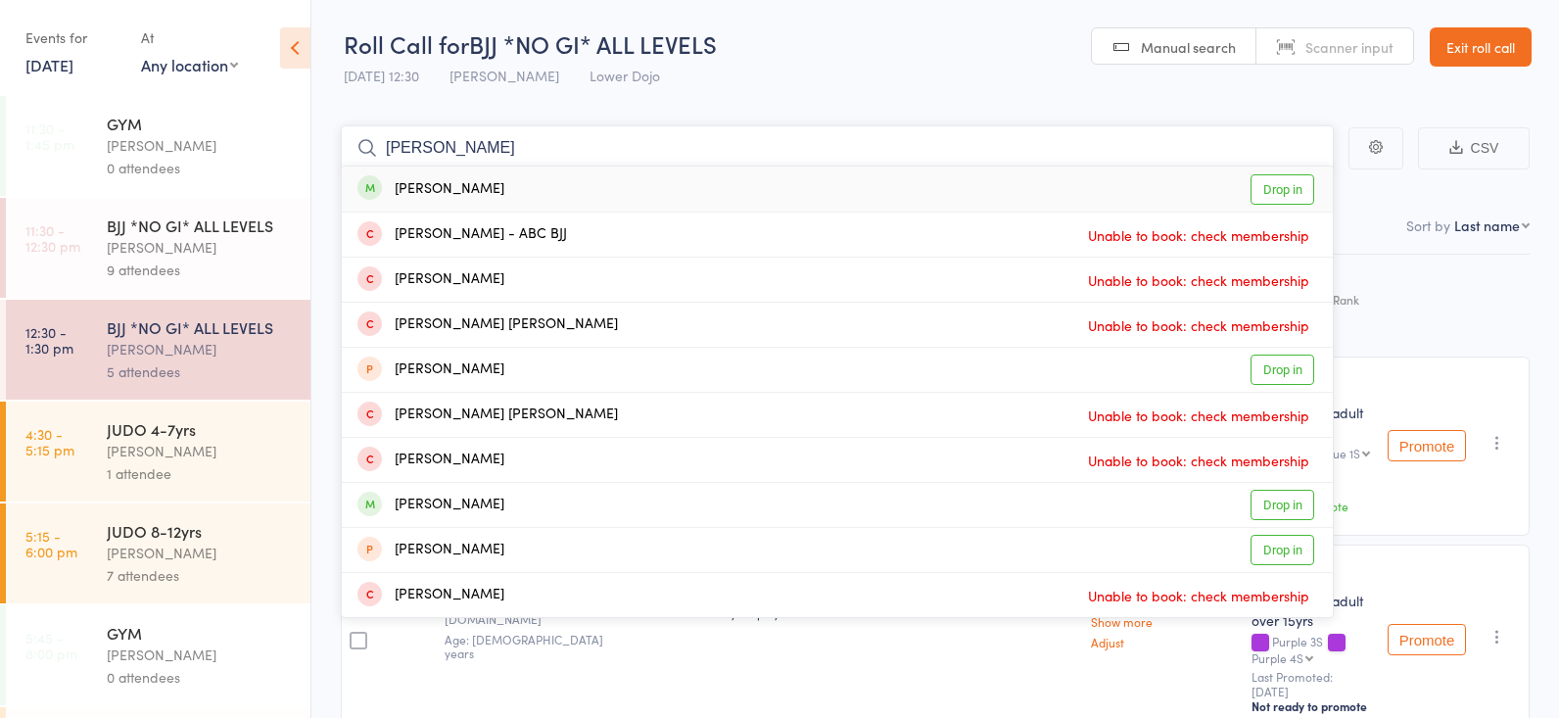
type input "[PERSON_NAME]"
click at [1268, 180] on link "Drop in" at bounding box center [1282, 189] width 64 height 30
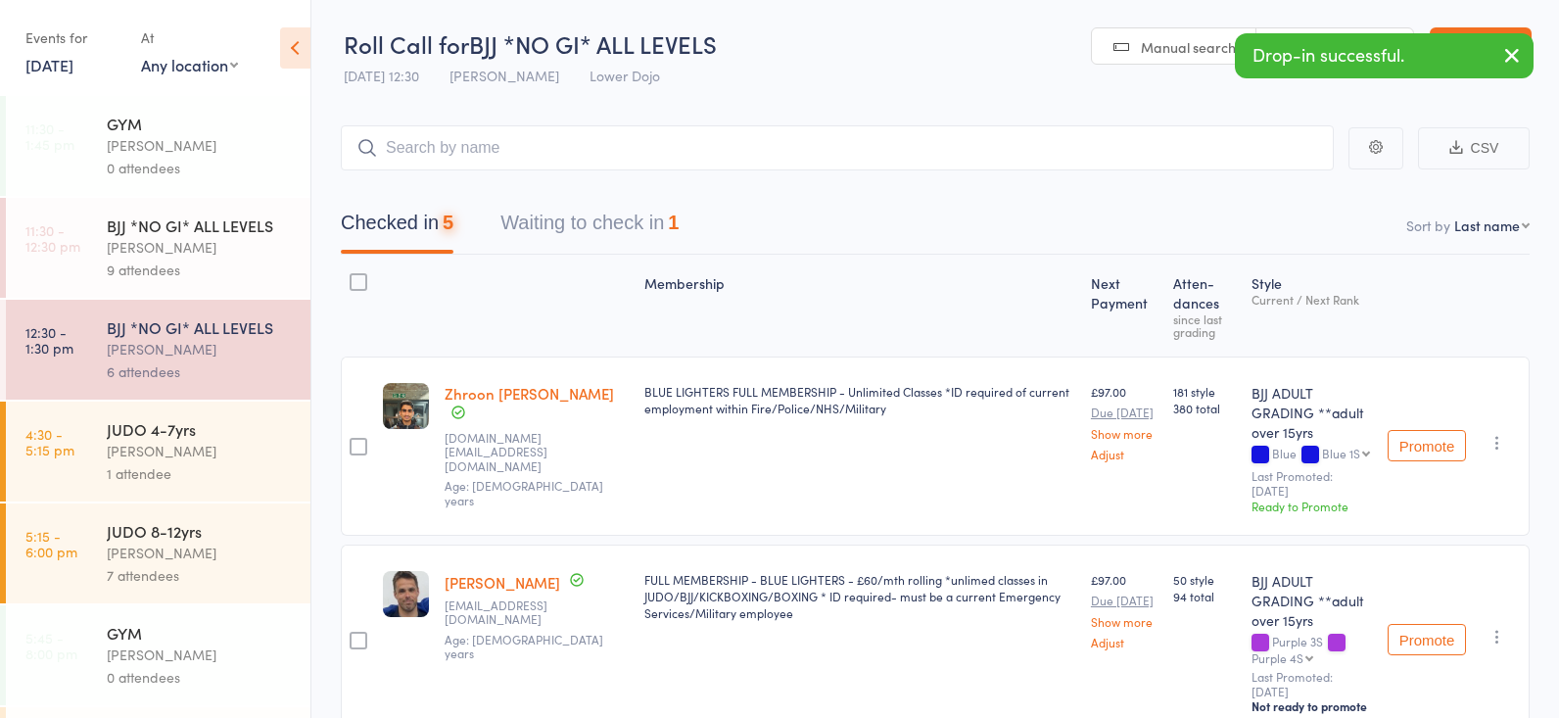
click at [138, 256] on div "[PERSON_NAME]" at bounding box center [200, 247] width 187 height 23
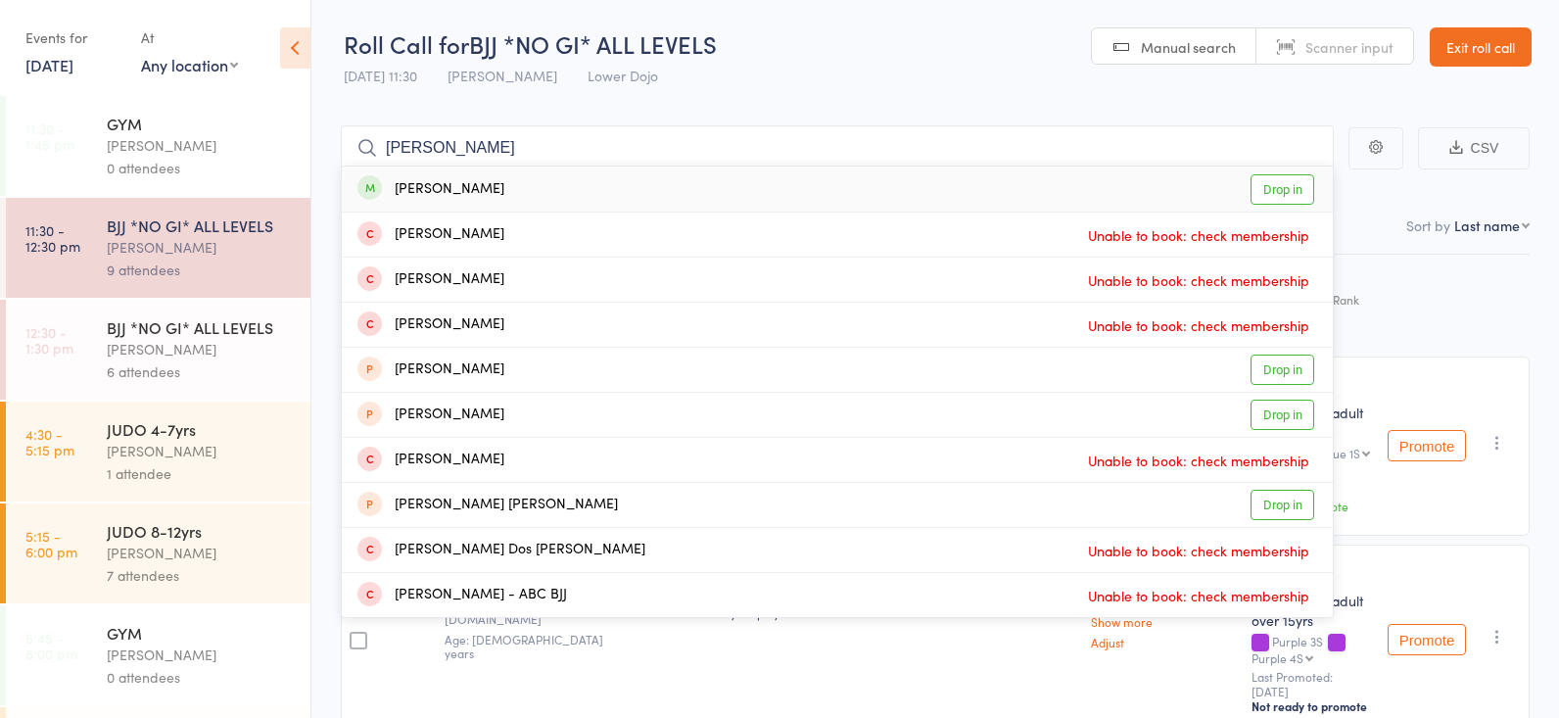
type input "[PERSON_NAME]"
click at [1272, 187] on link "Drop in" at bounding box center [1282, 189] width 64 height 30
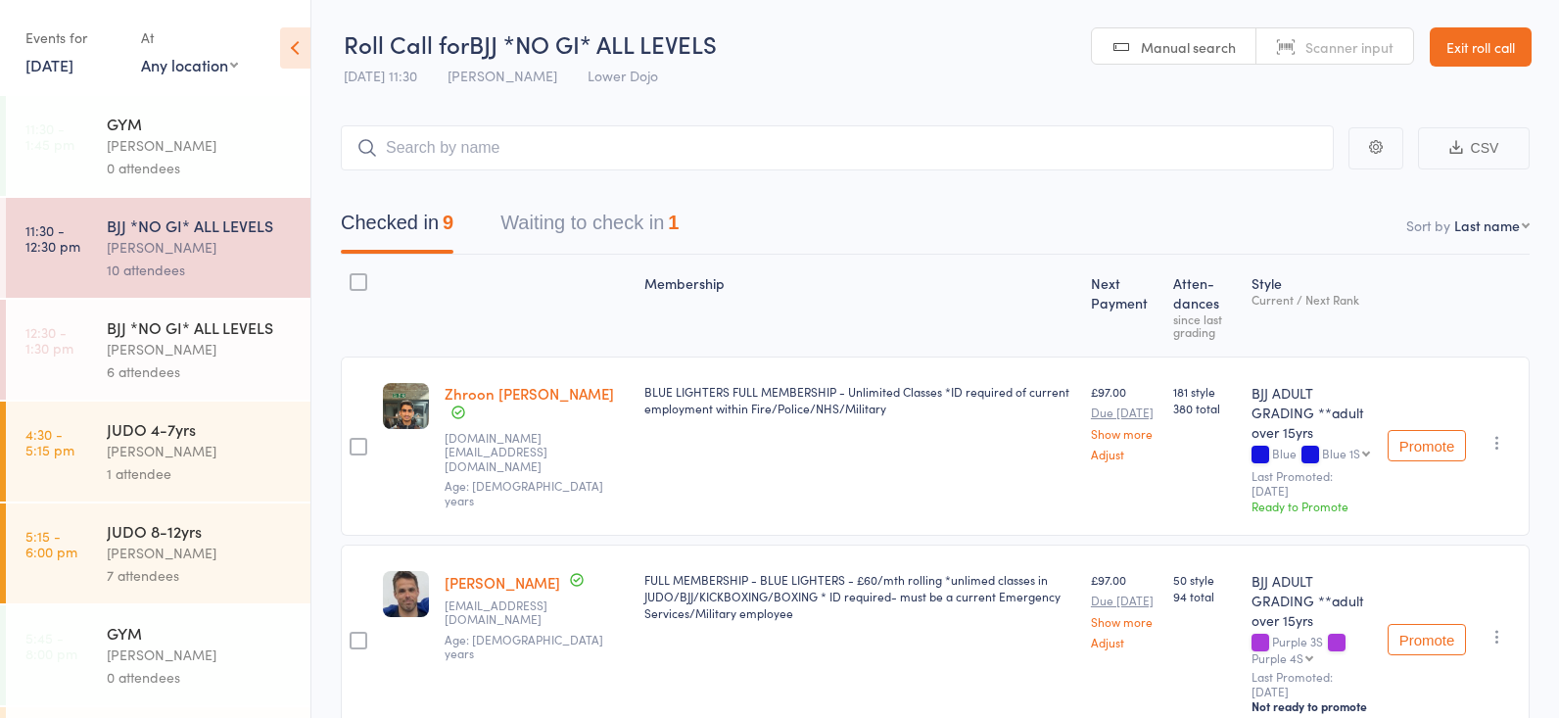
click at [166, 352] on div "[PERSON_NAME]" at bounding box center [200, 349] width 187 height 23
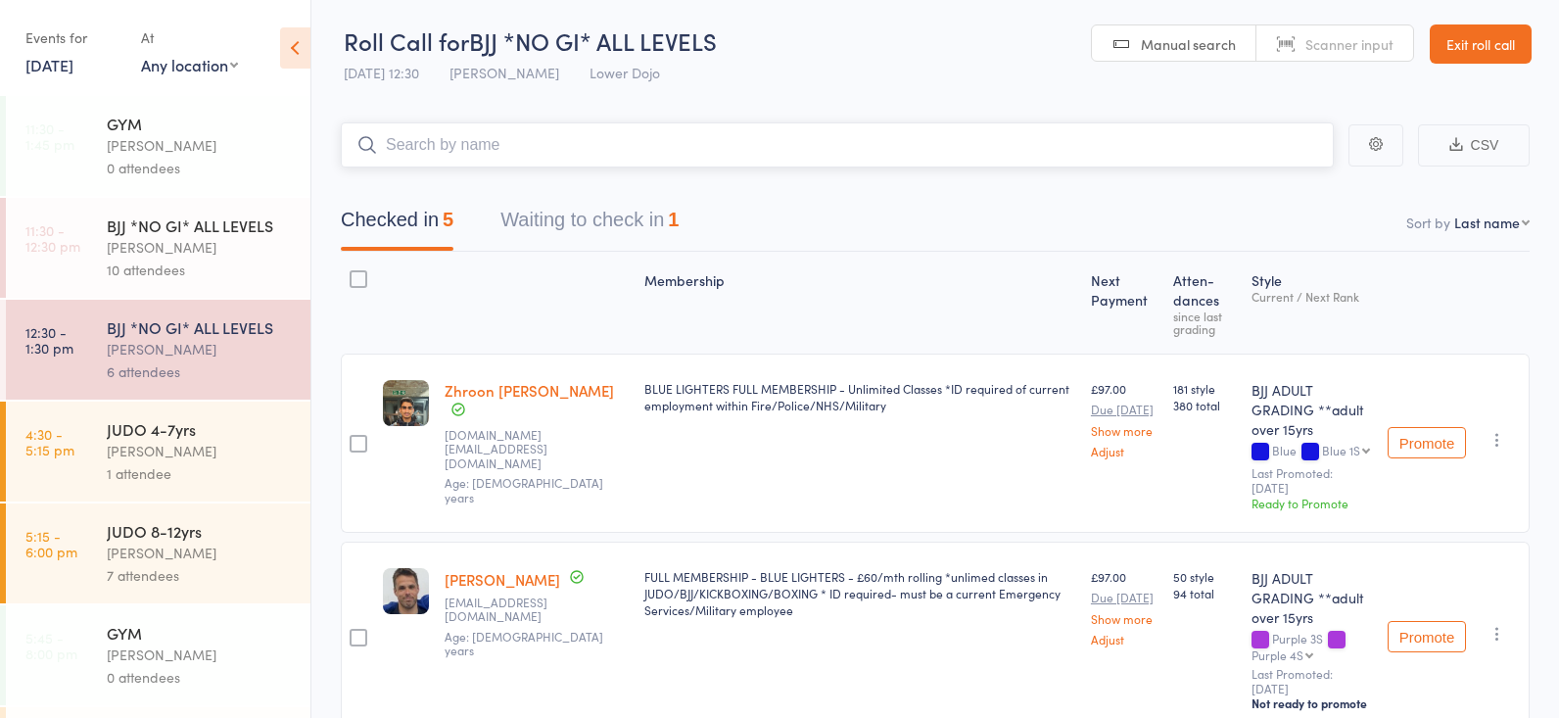
scroll to position [2, 0]
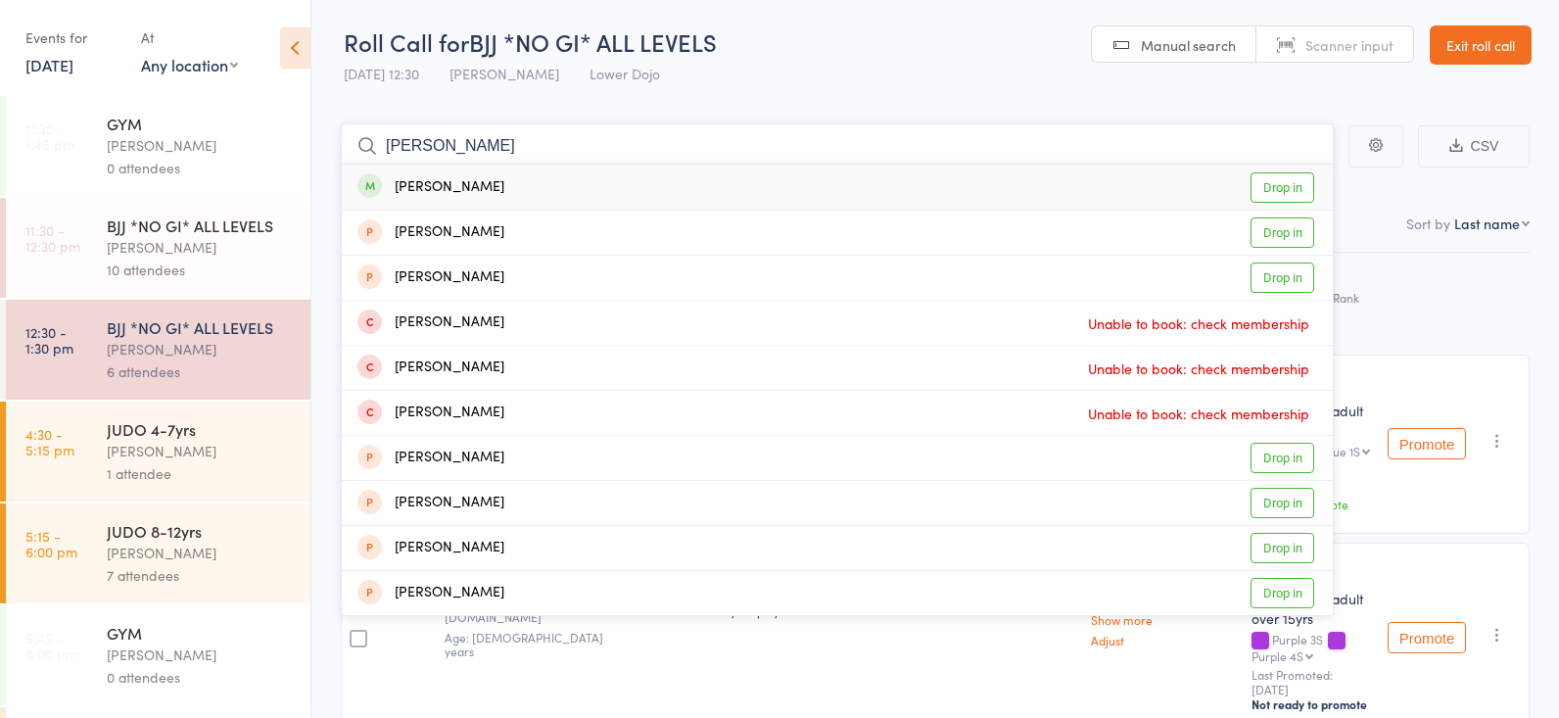
type input "[PERSON_NAME]"
click at [1269, 175] on link "Drop in" at bounding box center [1282, 187] width 64 height 30
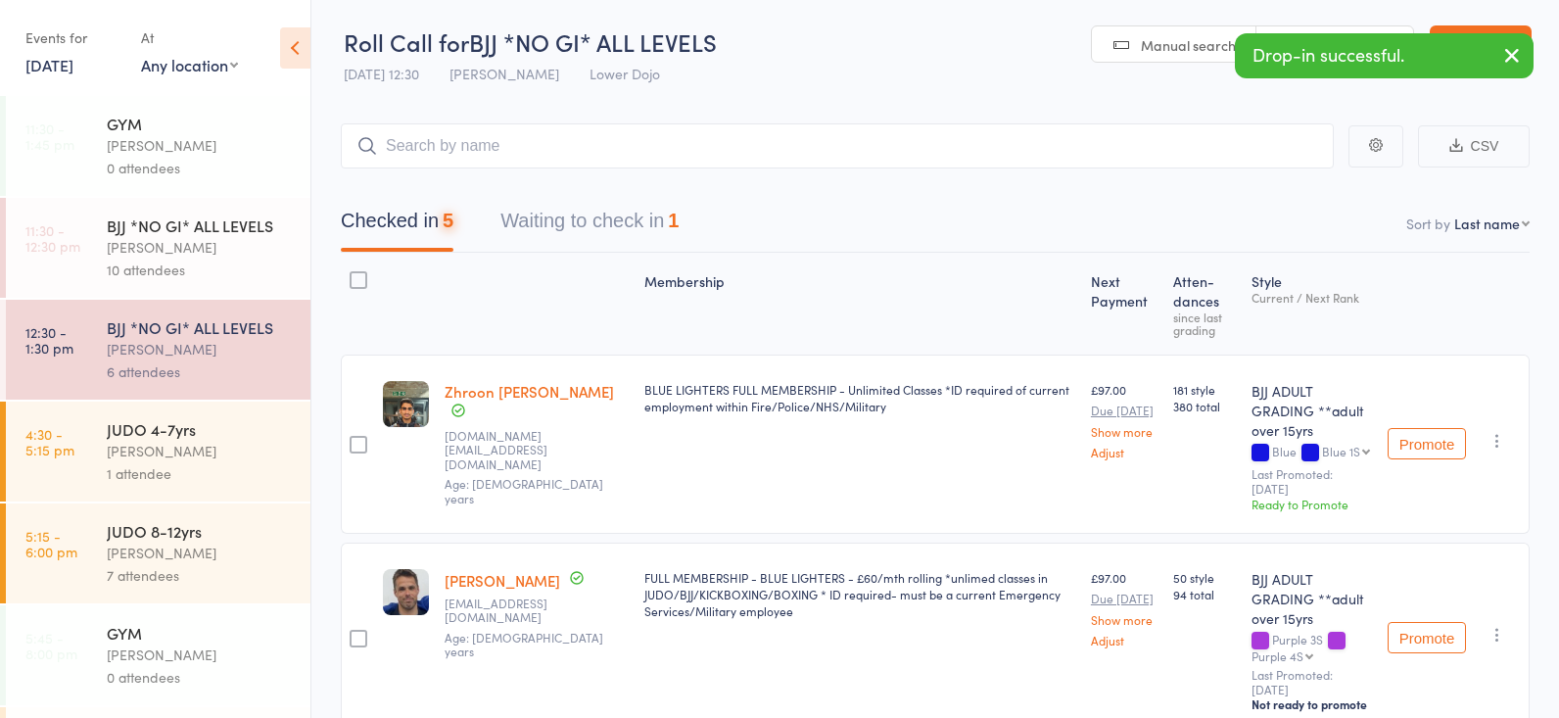
click at [112, 221] on div "BJJ *NO GI* ALL LEVELS" at bounding box center [200, 225] width 187 height 22
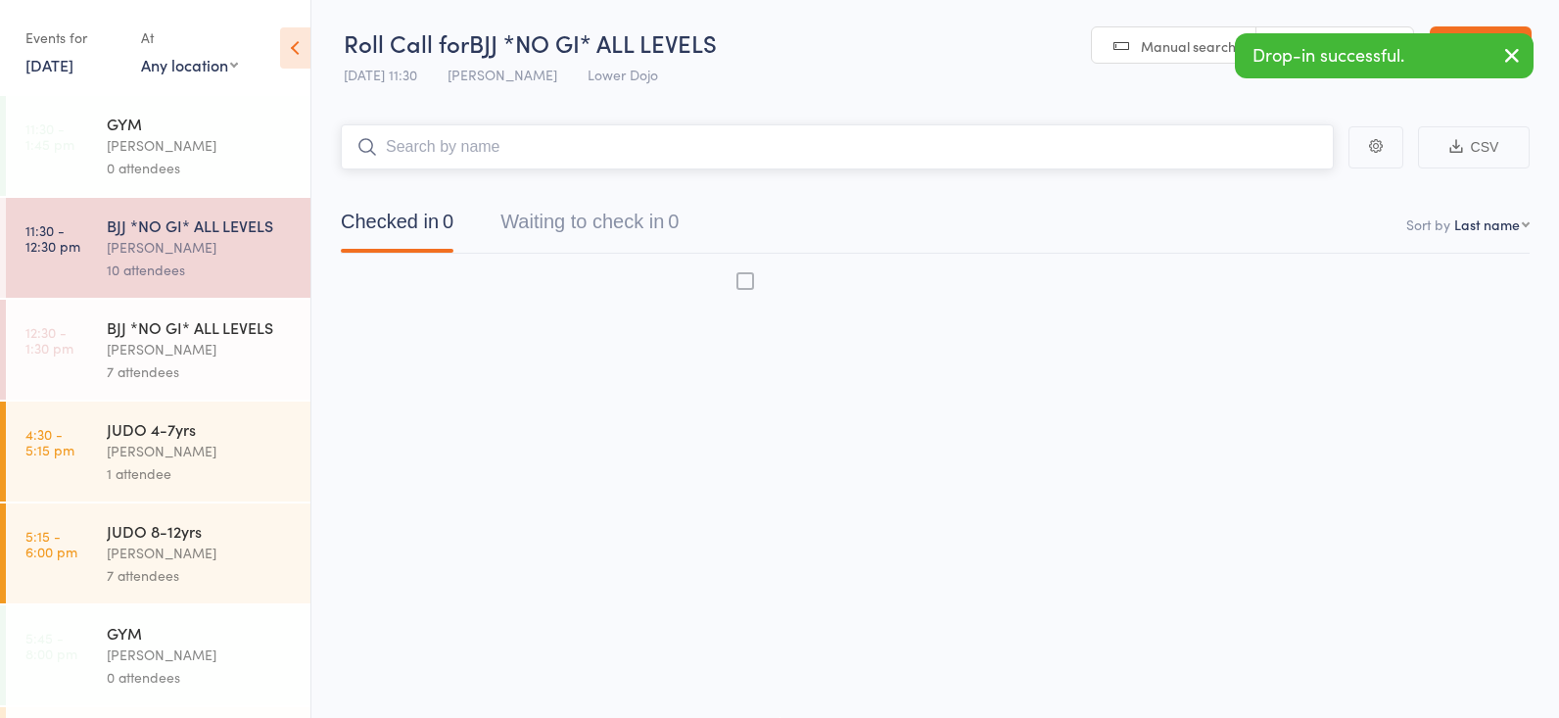
scroll to position [1, 0]
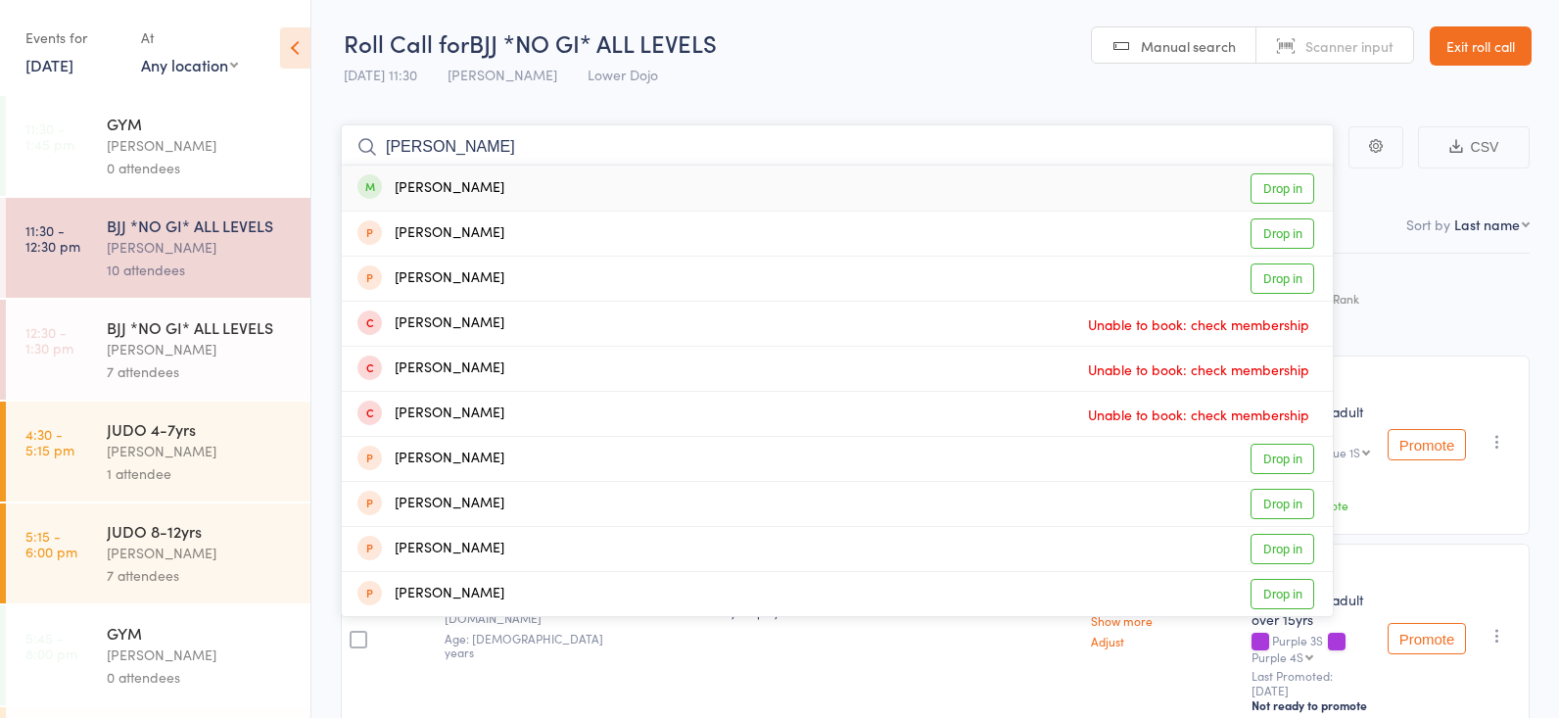
type input "[PERSON_NAME]"
click at [1279, 192] on link "Drop in" at bounding box center [1282, 188] width 64 height 30
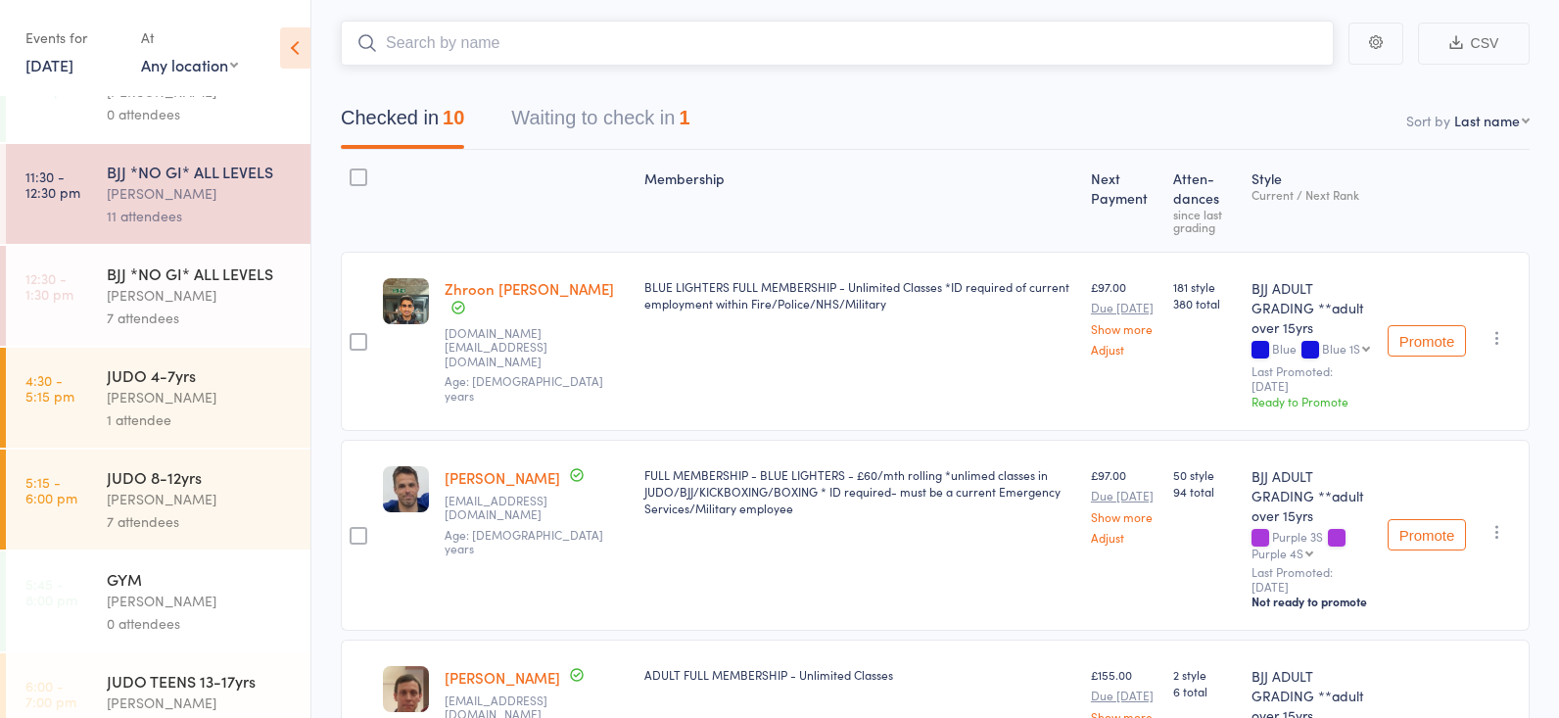
scroll to position [0, 0]
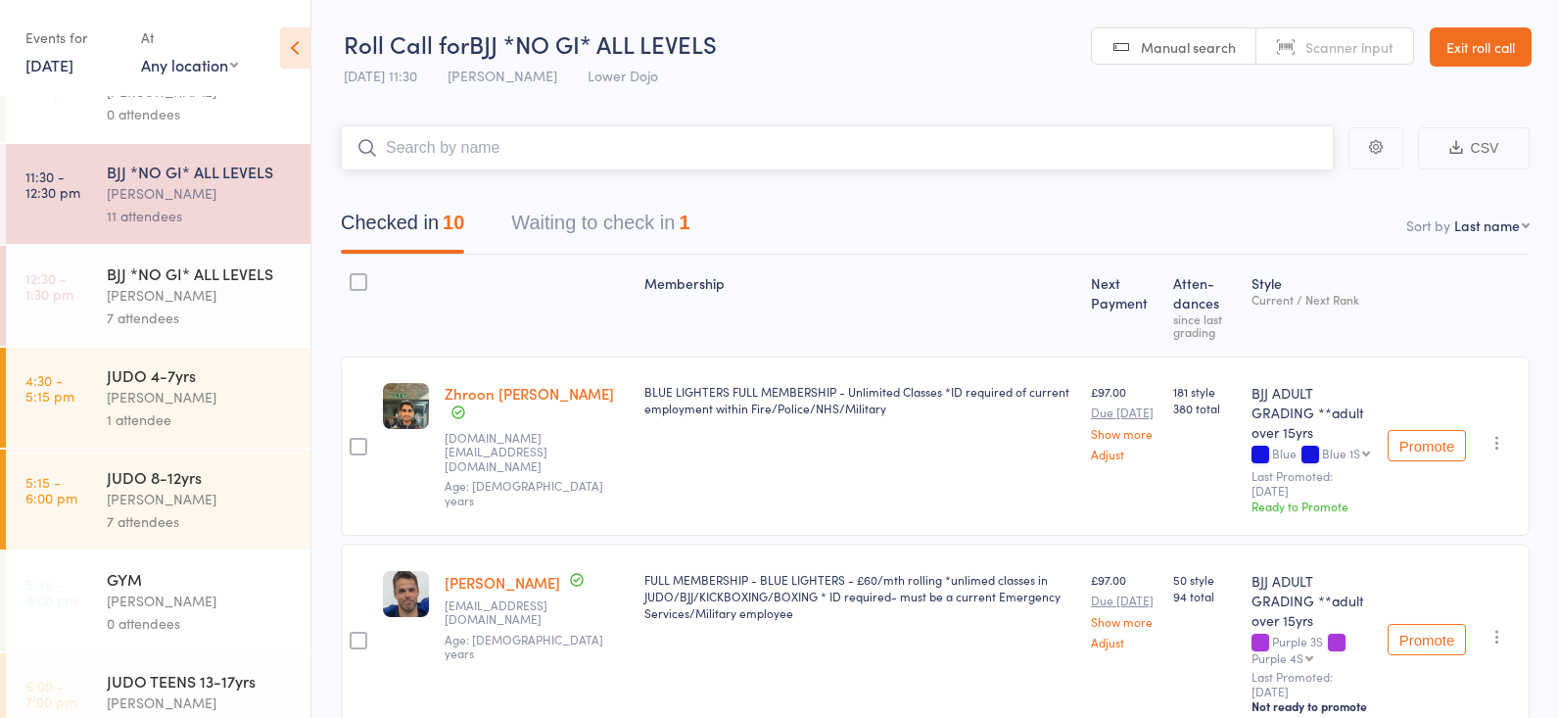
click at [481, 140] on input "search" at bounding box center [837, 147] width 993 height 45
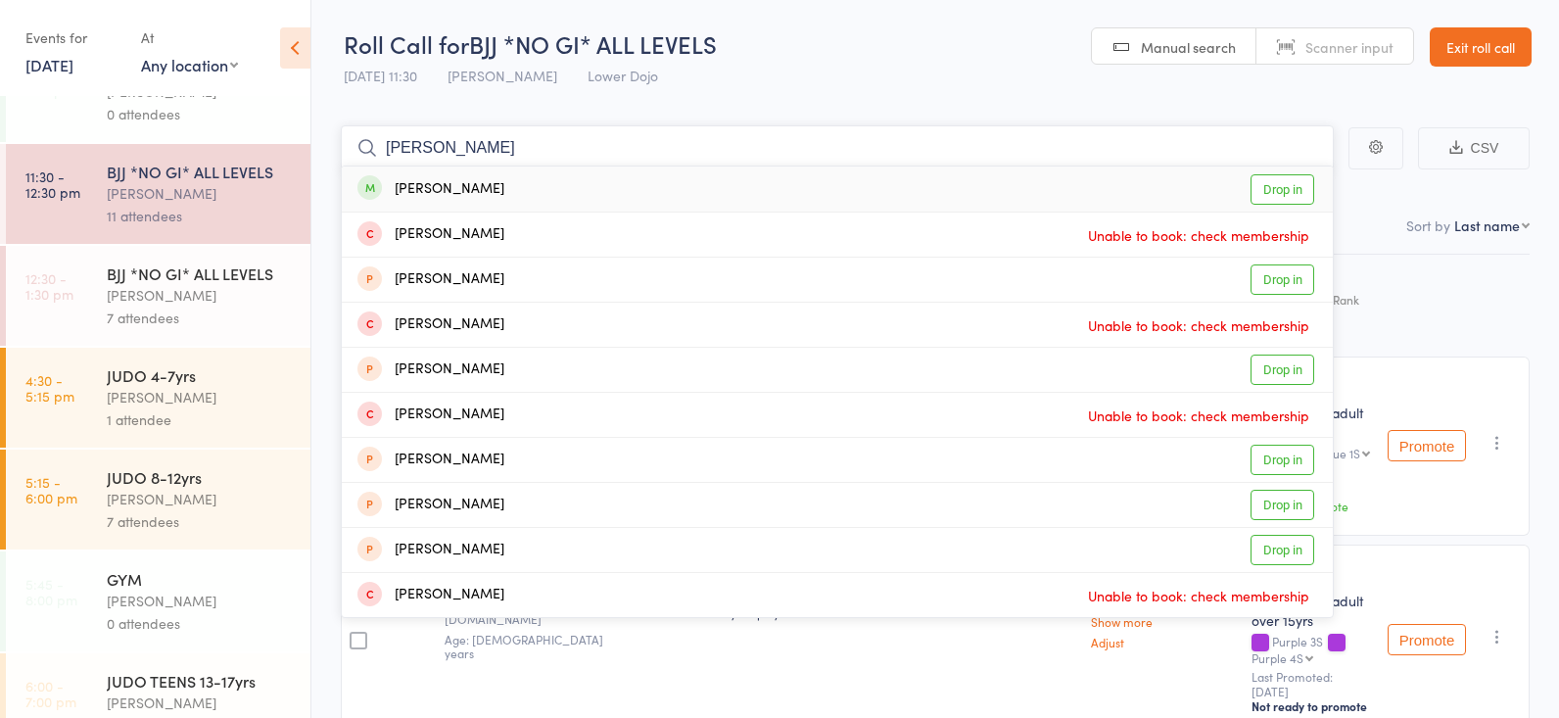
type input "[PERSON_NAME]"
click at [1277, 184] on link "Drop in" at bounding box center [1282, 189] width 64 height 30
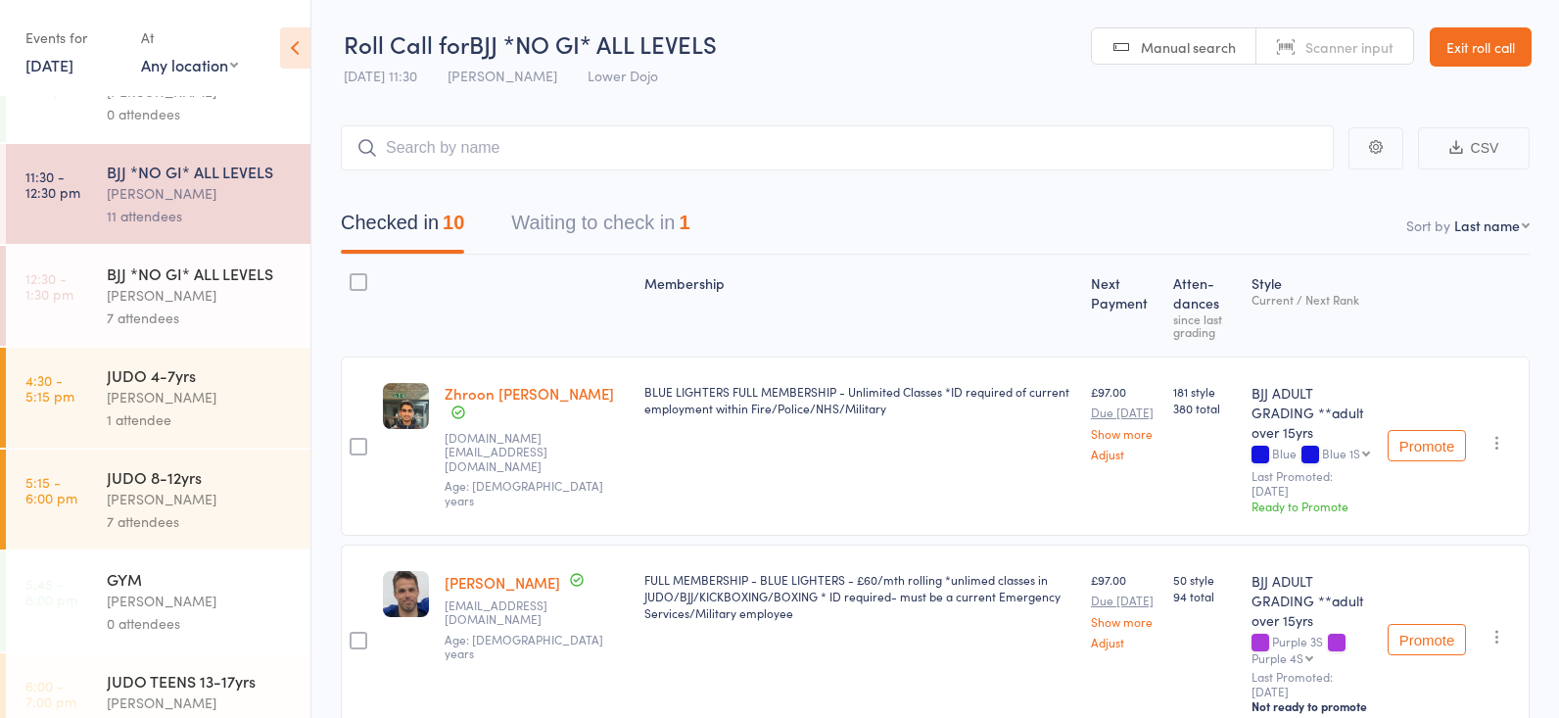
click at [134, 262] on div "BJJ *NO GI* ALL LEVELS" at bounding box center [200, 273] width 187 height 22
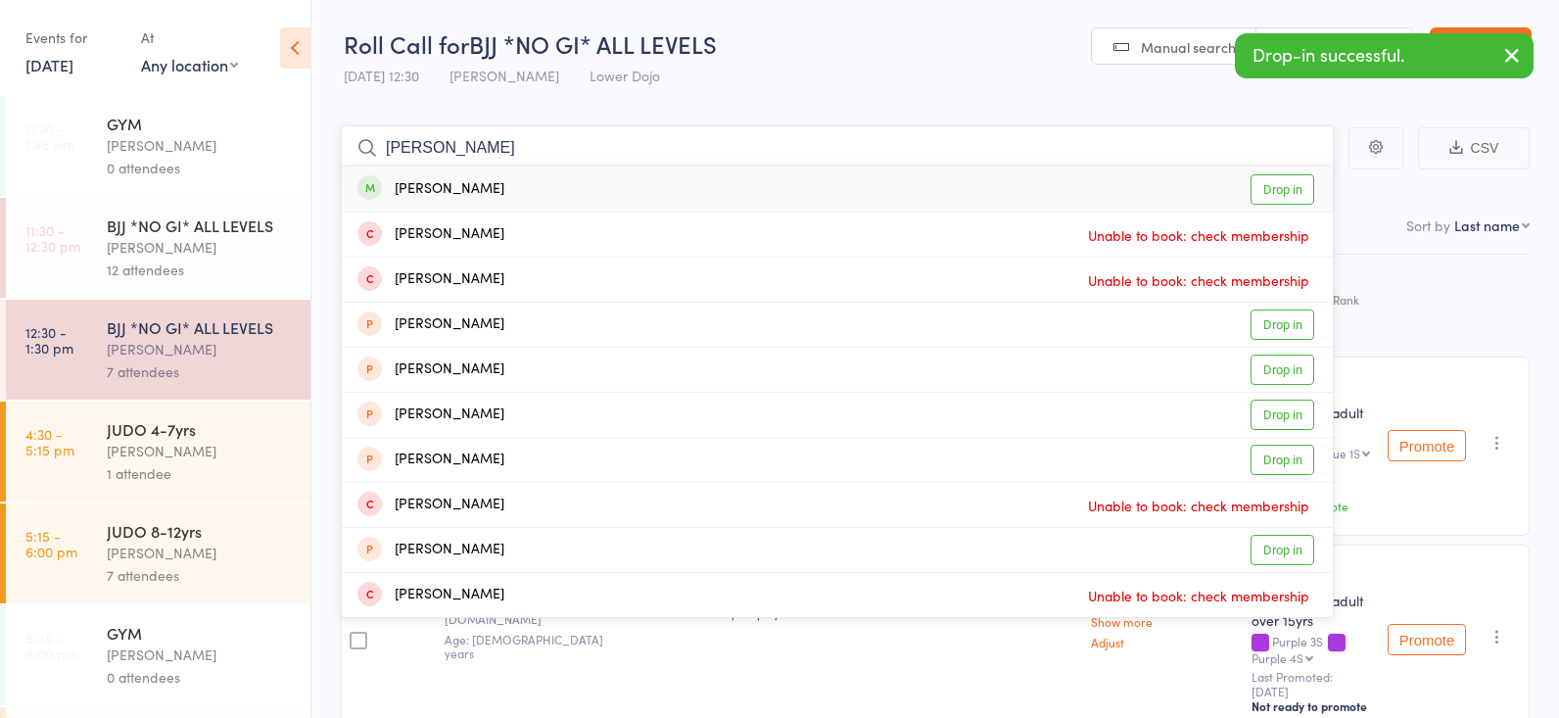
type input "[PERSON_NAME]"
click at [1292, 185] on link "Drop in" at bounding box center [1282, 189] width 64 height 30
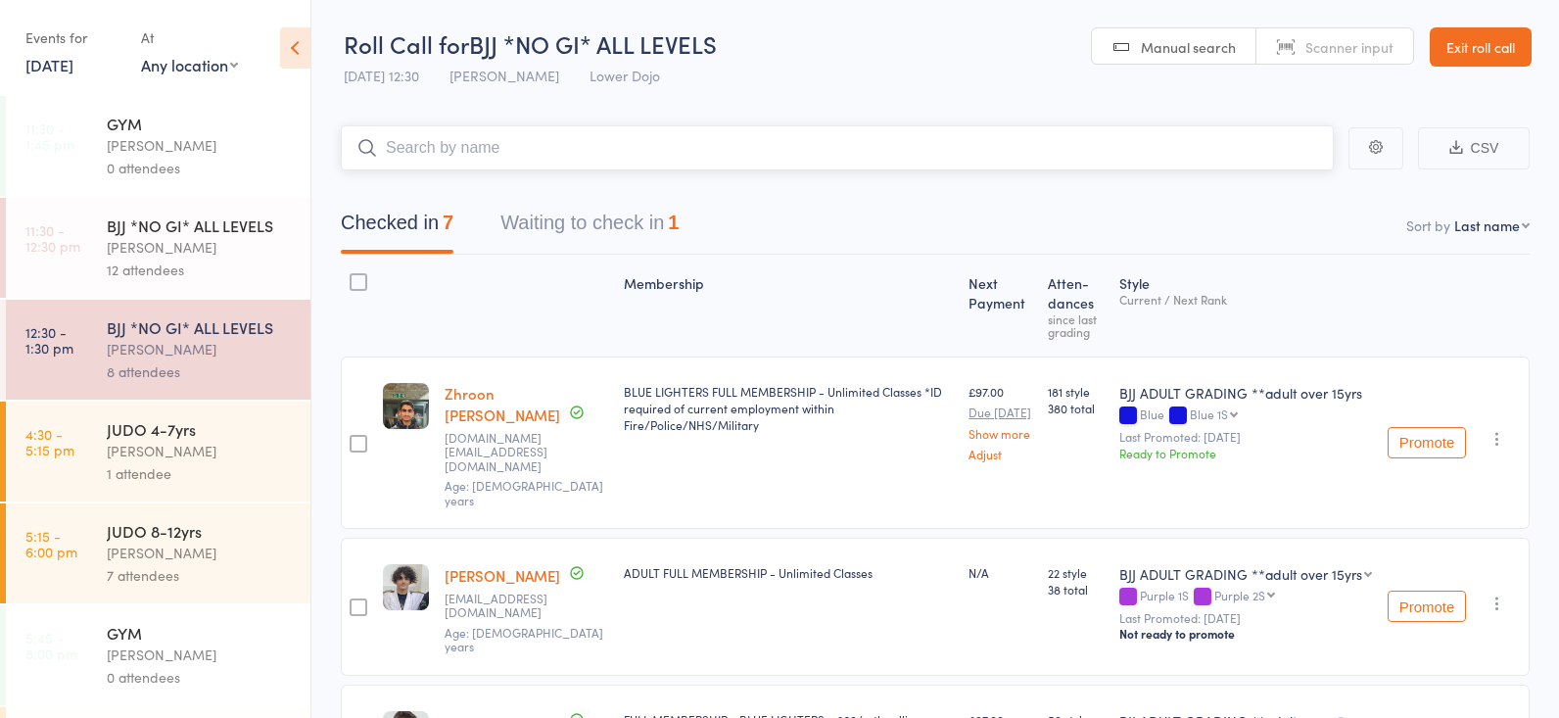
scroll to position [4, 0]
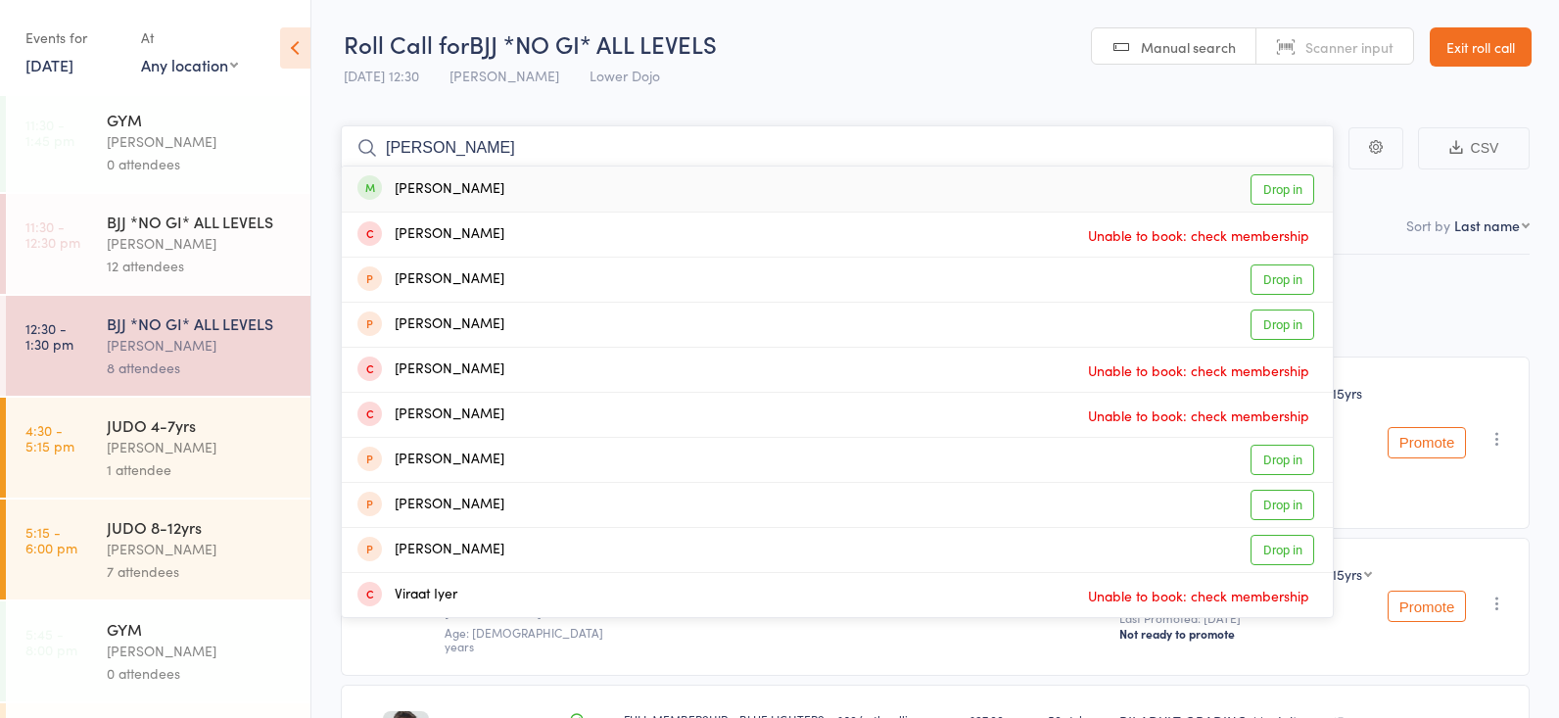
type input "wicker"
drag, startPoint x: 432, startPoint y: 120, endPoint x: 1284, endPoint y: 187, distance: 854.4
click at [1284, 187] on link "Drop in" at bounding box center [1282, 189] width 64 height 30
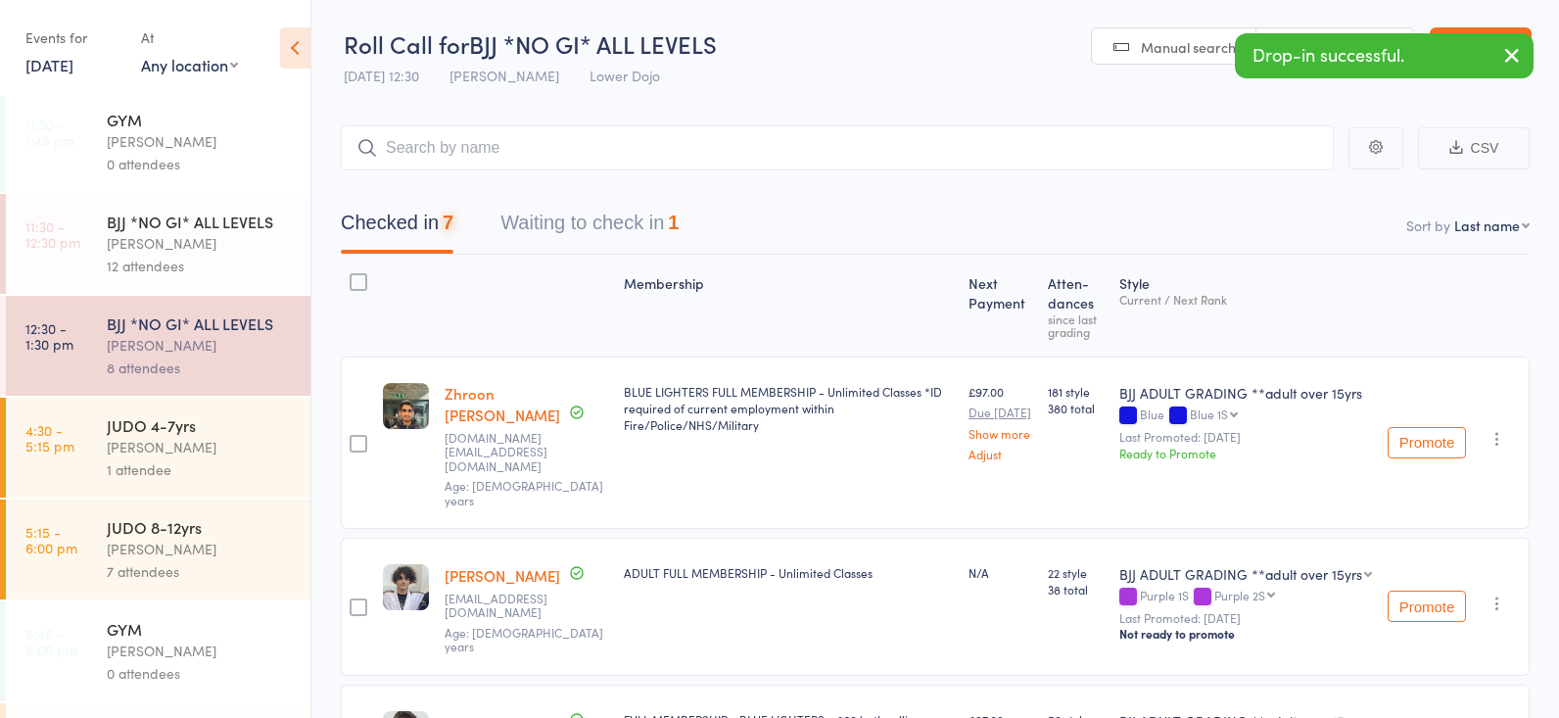
click at [206, 220] on div "BJJ *NO GI* ALL LEVELS" at bounding box center [200, 222] width 187 height 22
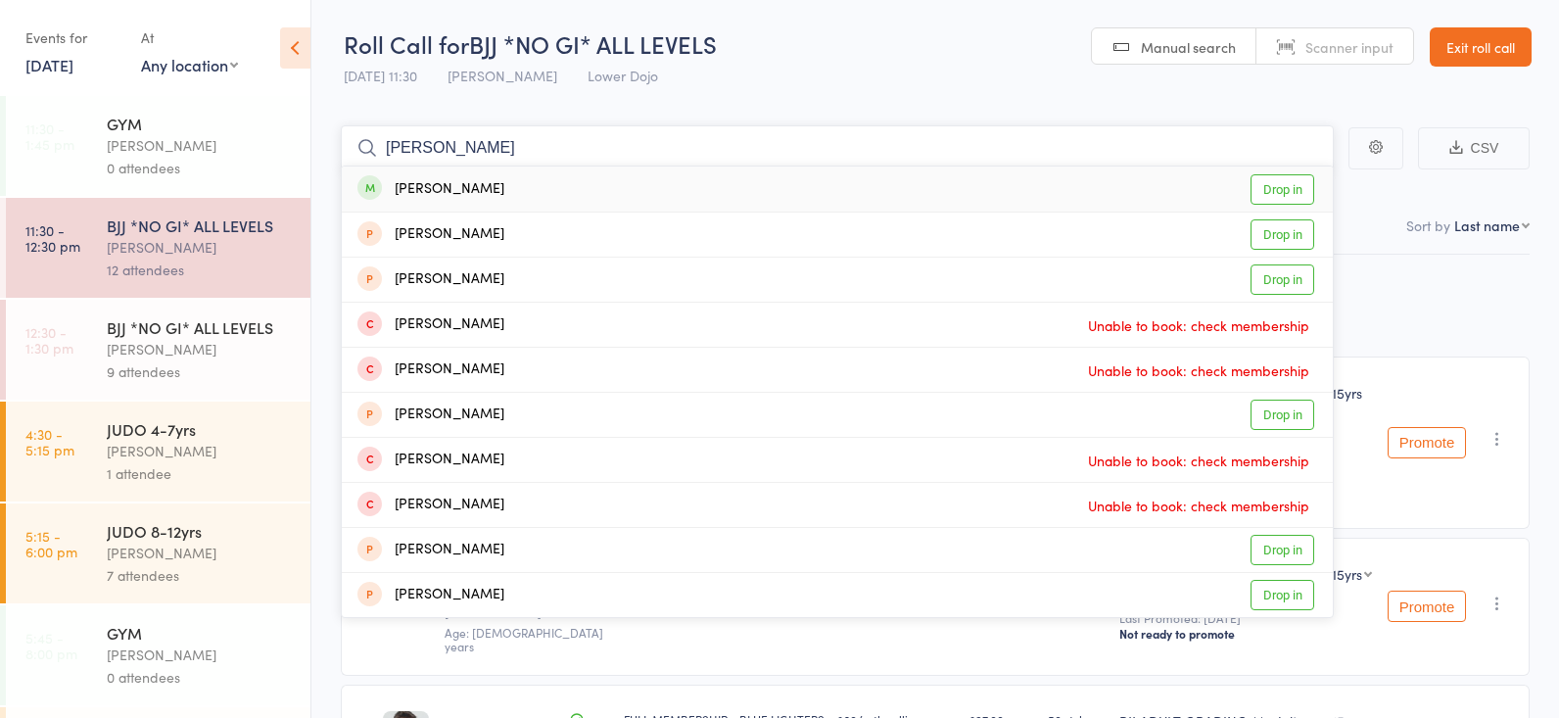
type input "[PERSON_NAME]"
click at [1283, 193] on link "Drop in" at bounding box center [1282, 189] width 64 height 30
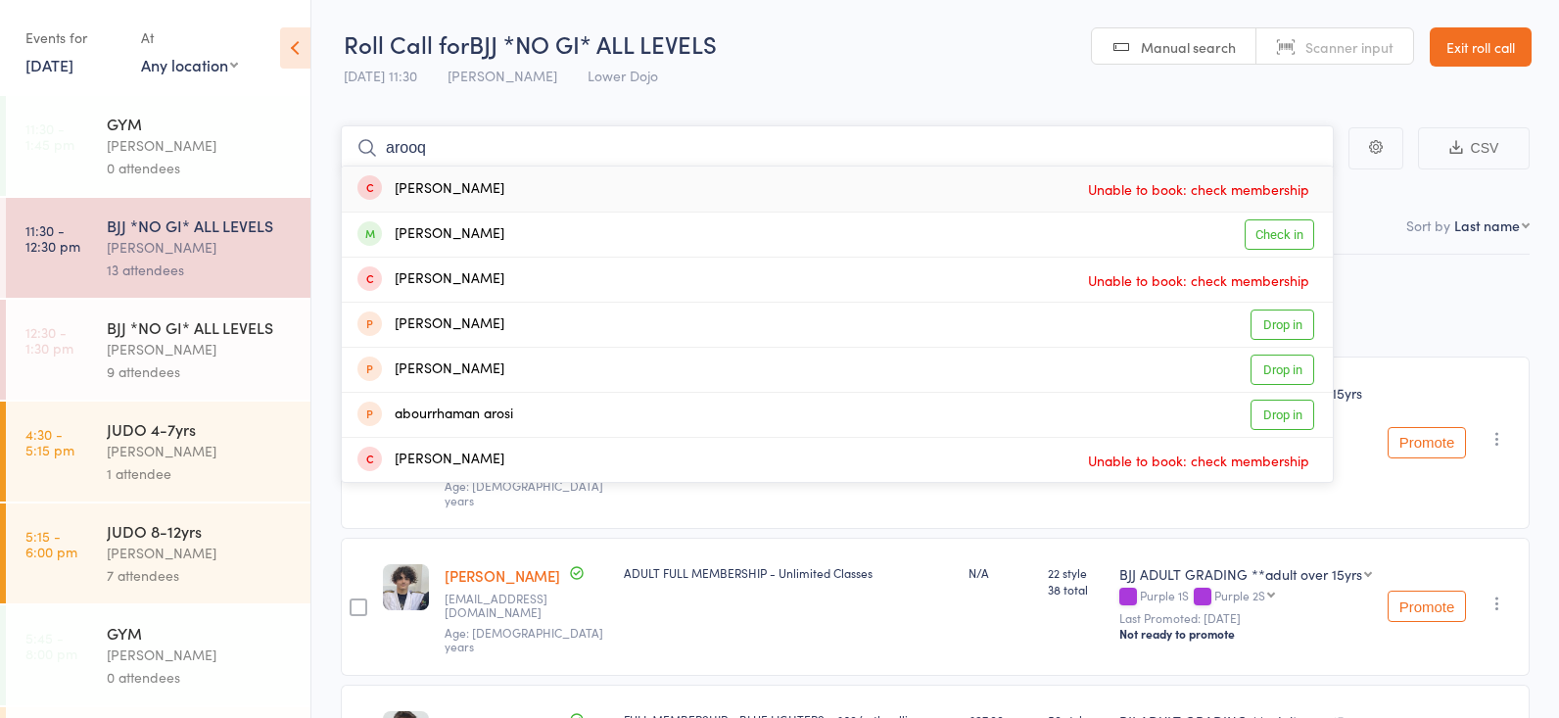
type input "arrow"
drag, startPoint x: 484, startPoint y: 158, endPoint x: 1261, endPoint y: 230, distance: 780.8
click at [1261, 230] on link "Check in" at bounding box center [1279, 234] width 70 height 30
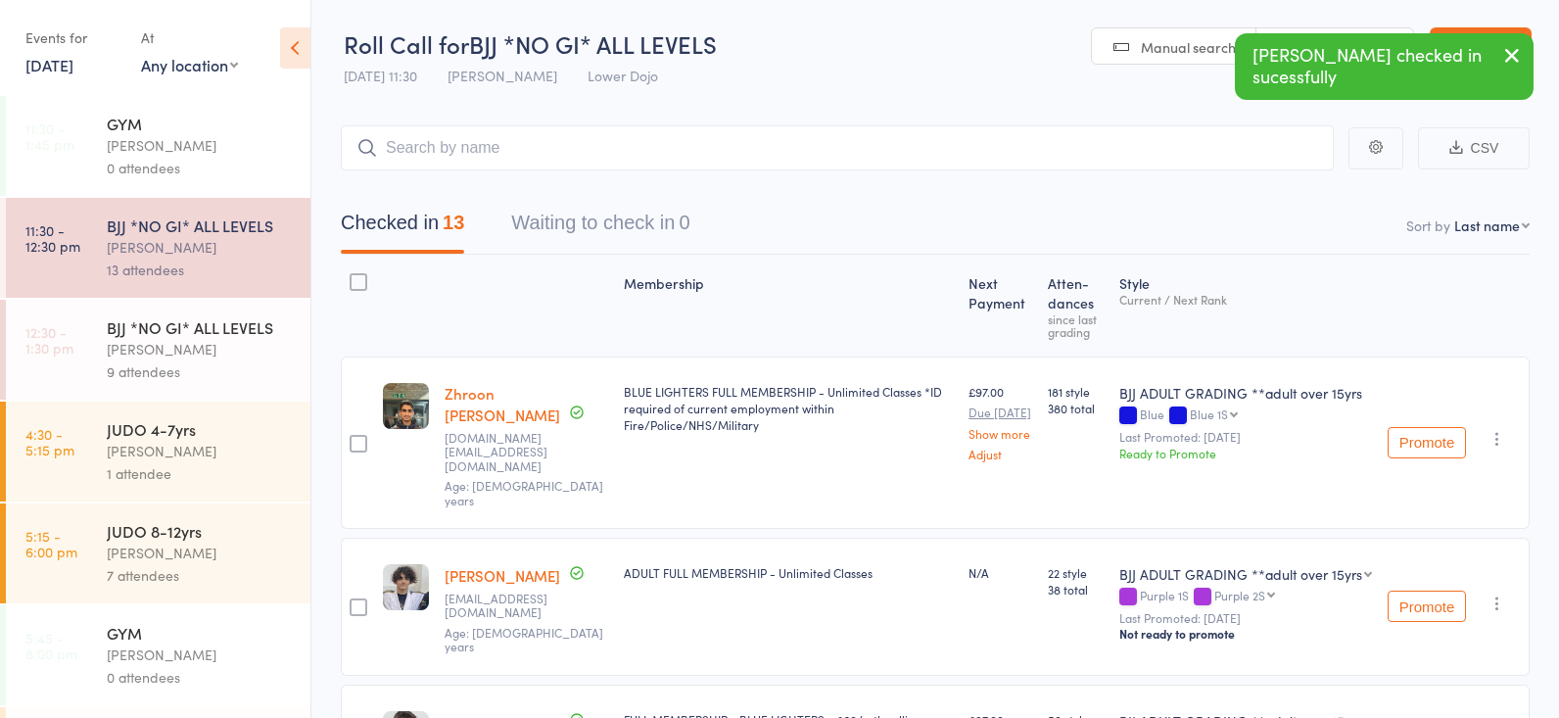
click at [228, 315] on div "BJJ *NO GI* ALL LEVELS [PERSON_NAME] 9 attendees" at bounding box center [209, 350] width 204 height 100
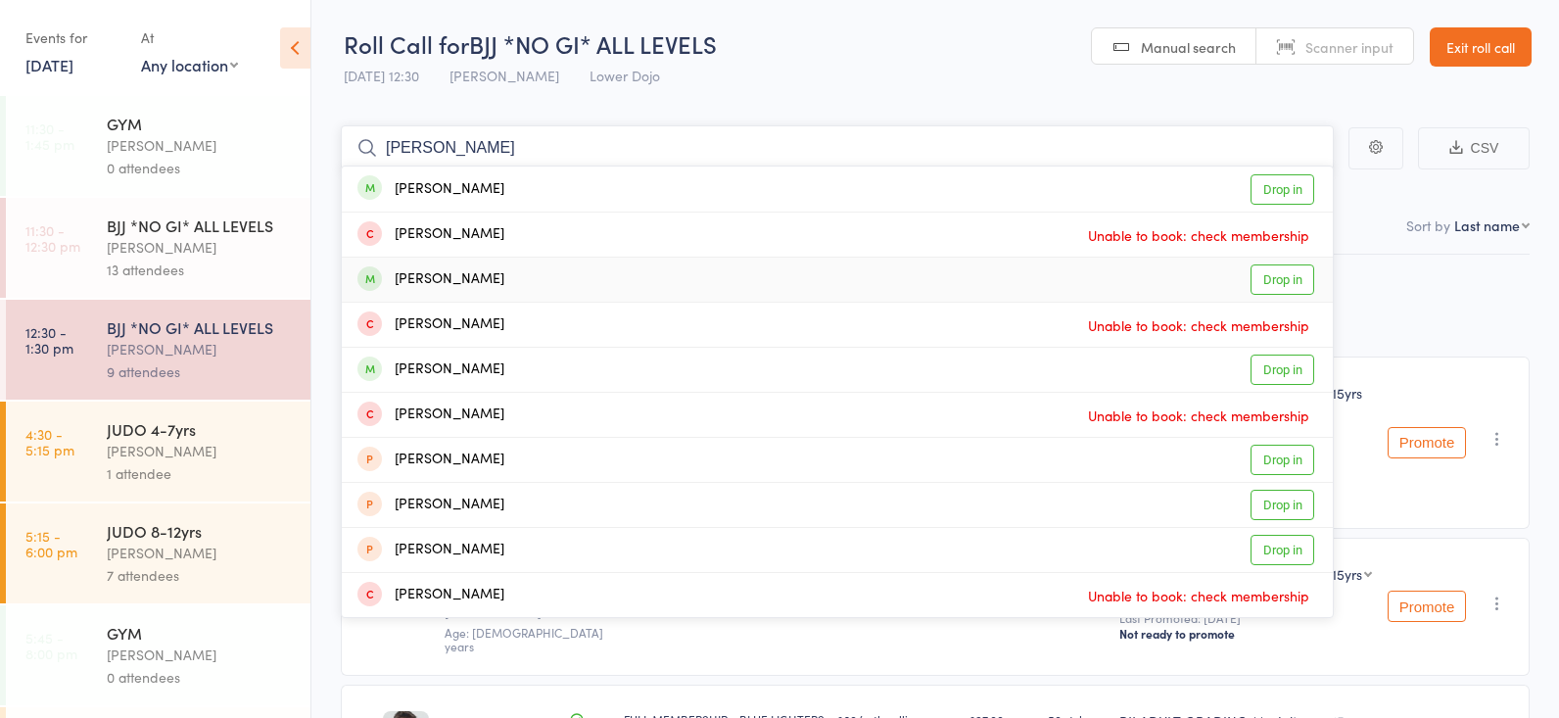
type input "[PERSON_NAME]"
click at [1277, 278] on link "Drop in" at bounding box center [1282, 279] width 64 height 30
type input "[PERSON_NAME]"
click at [1278, 183] on link "Check in" at bounding box center [1279, 189] width 70 height 30
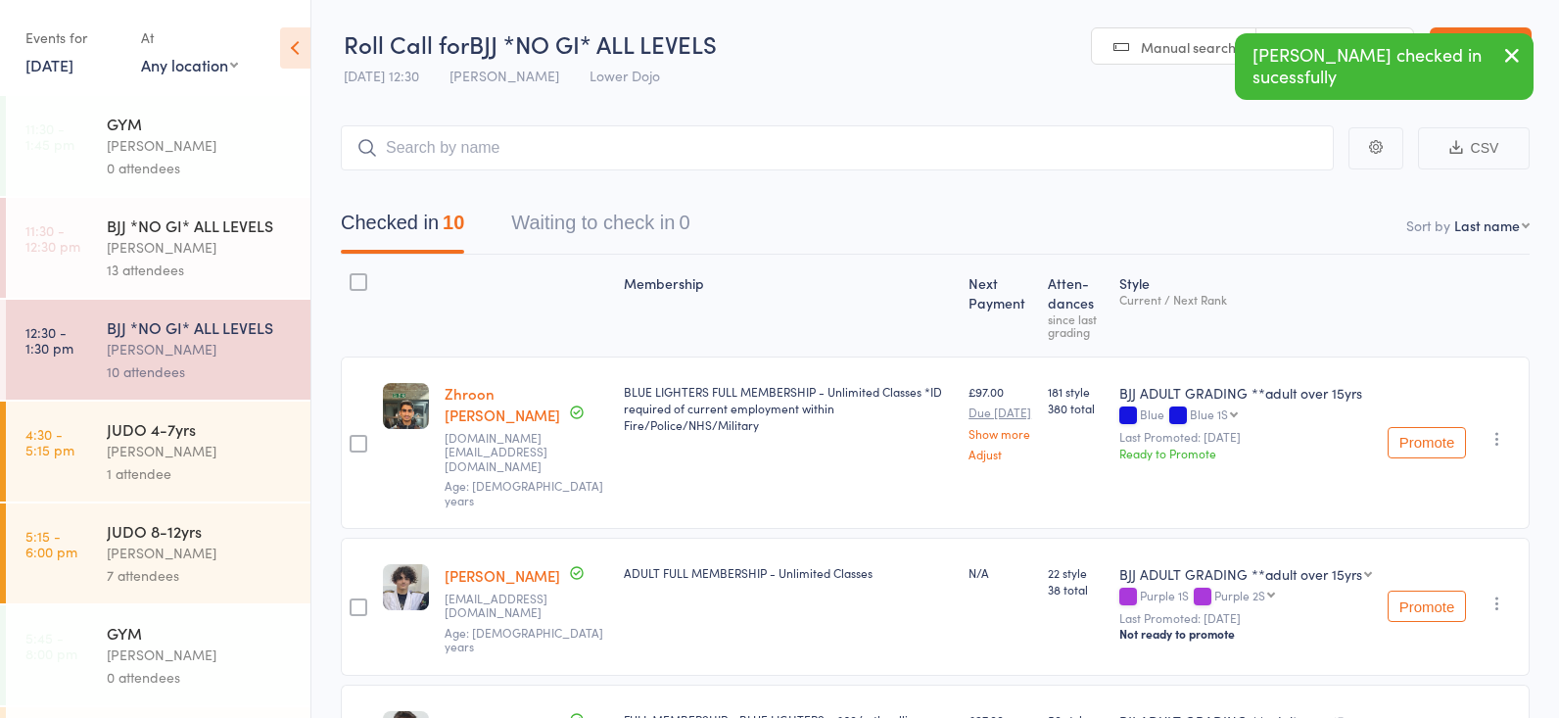
click at [202, 232] on div "BJJ *NO GI* ALL LEVELS" at bounding box center [200, 225] width 187 height 22
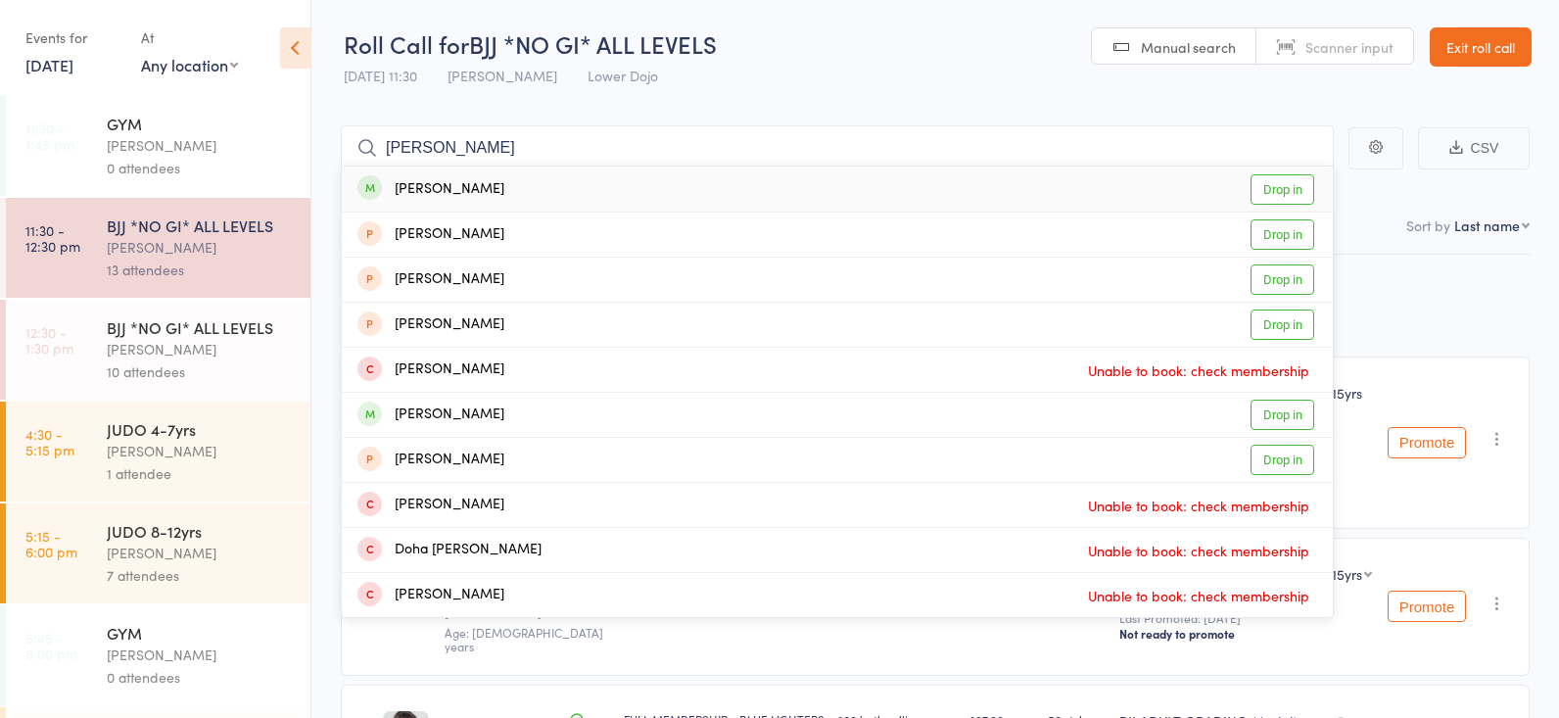
type input "[PERSON_NAME]"
click at [1269, 191] on link "Drop in" at bounding box center [1282, 189] width 64 height 30
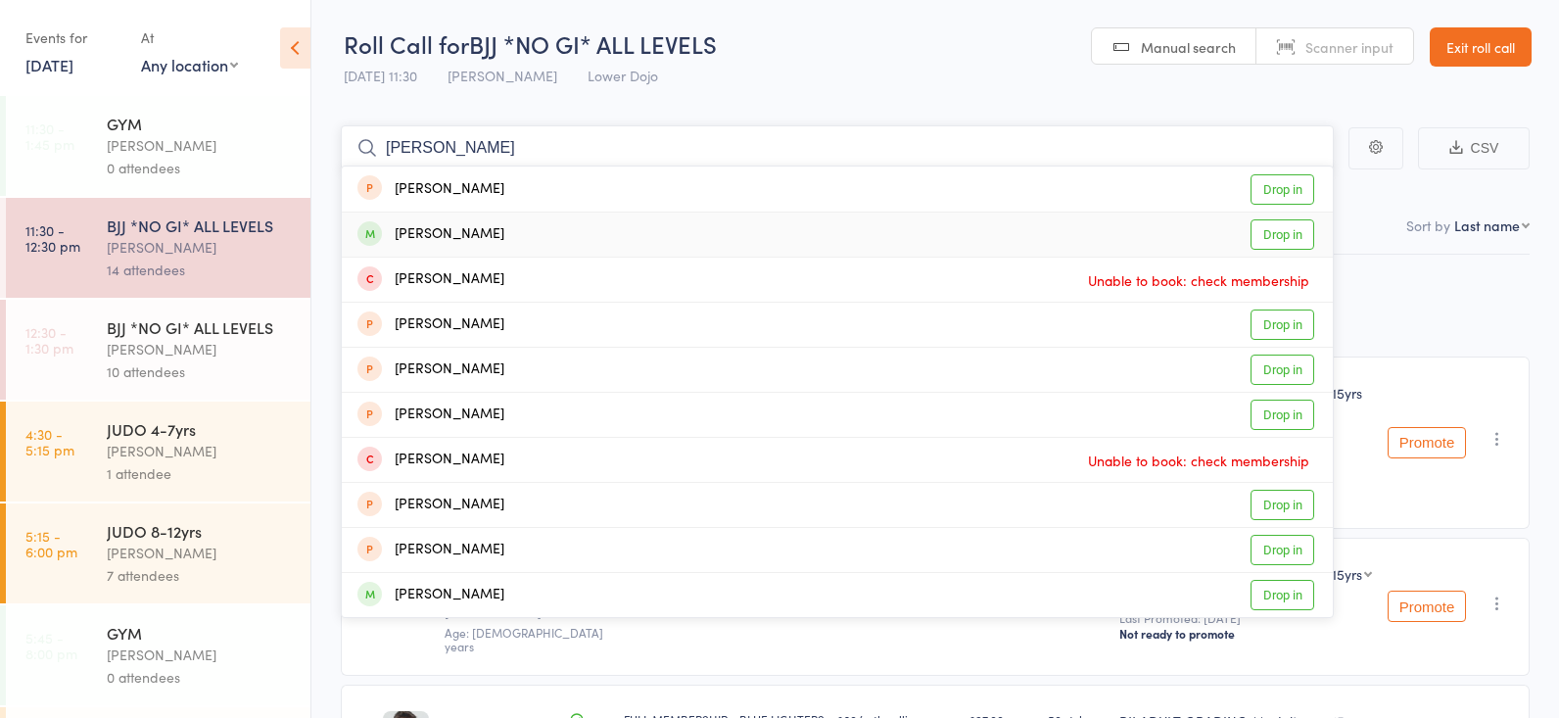
type input "[PERSON_NAME]"
drag, startPoint x: 1271, startPoint y: 225, endPoint x: 1148, endPoint y: 234, distance: 123.7
click at [1271, 226] on link "Drop in" at bounding box center [1282, 234] width 64 height 30
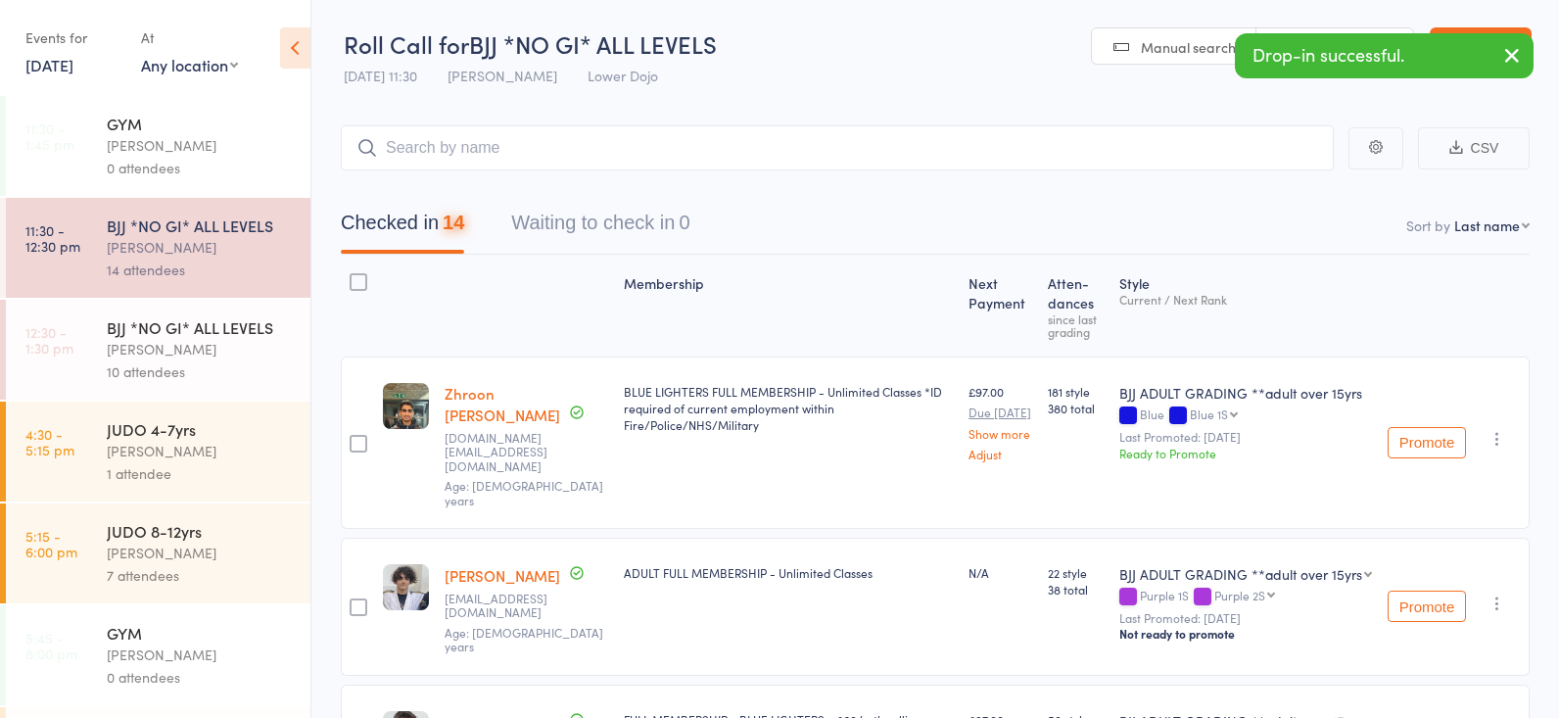
click at [247, 328] on div "BJJ *NO GI* ALL LEVELS" at bounding box center [200, 327] width 187 height 22
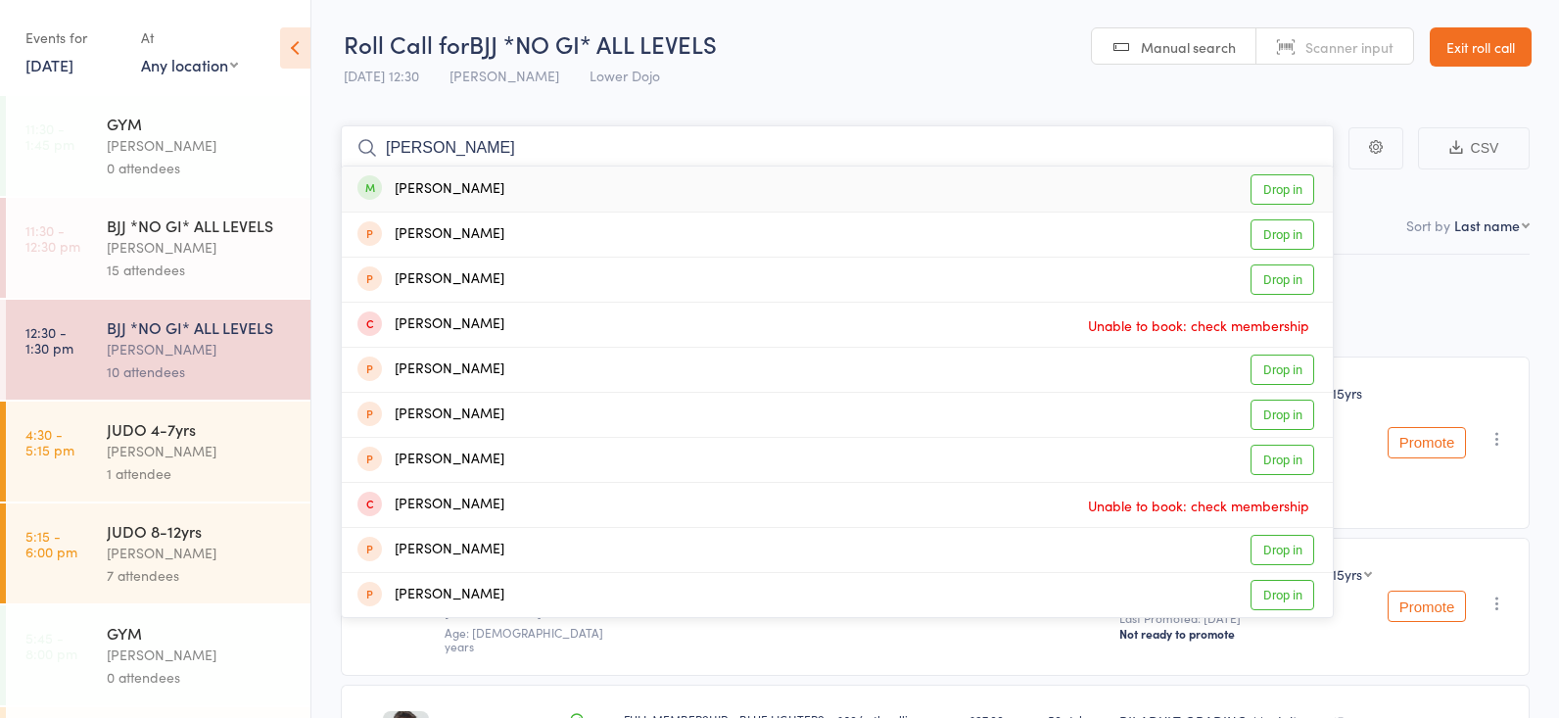
type input "[PERSON_NAME]"
click at [1301, 180] on link "Drop in" at bounding box center [1282, 189] width 64 height 30
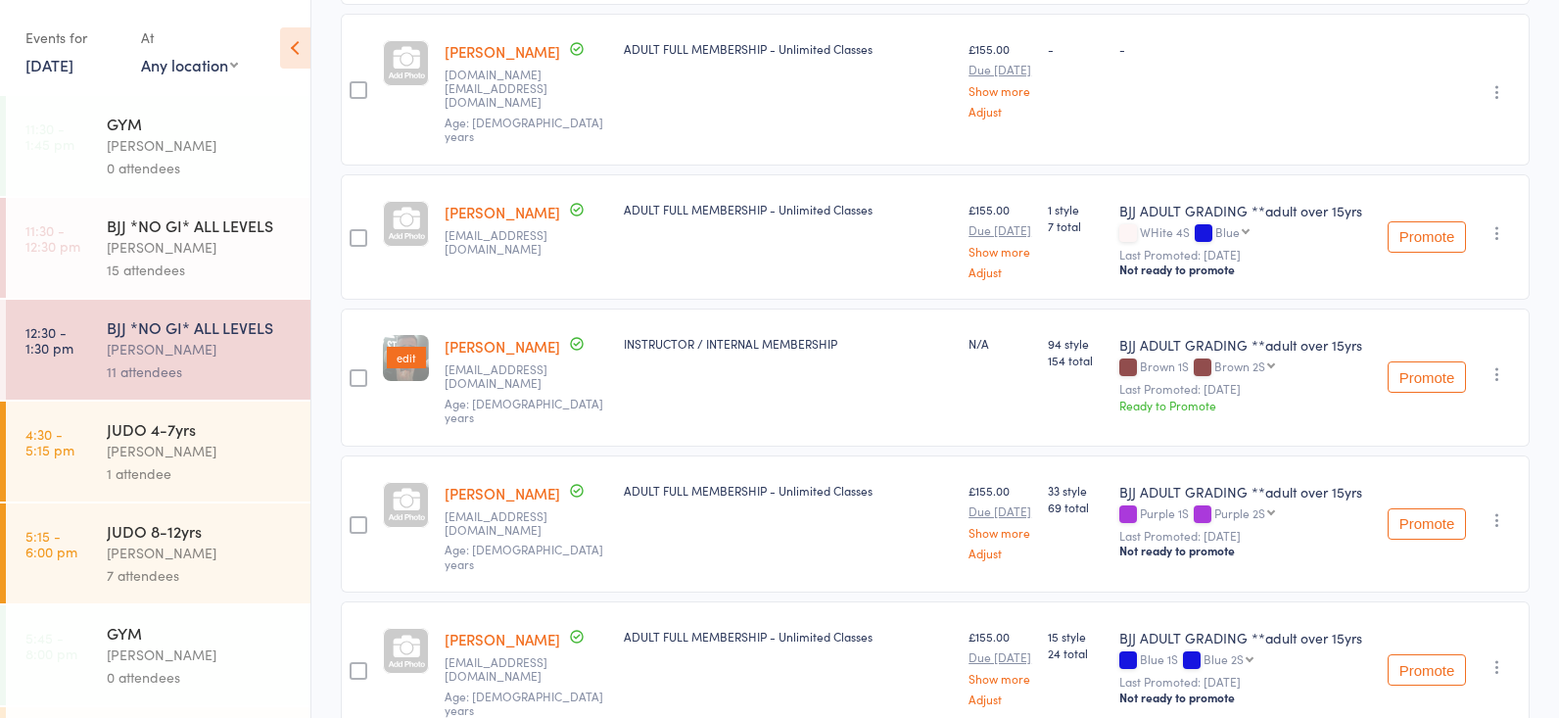
scroll to position [1089, 0]
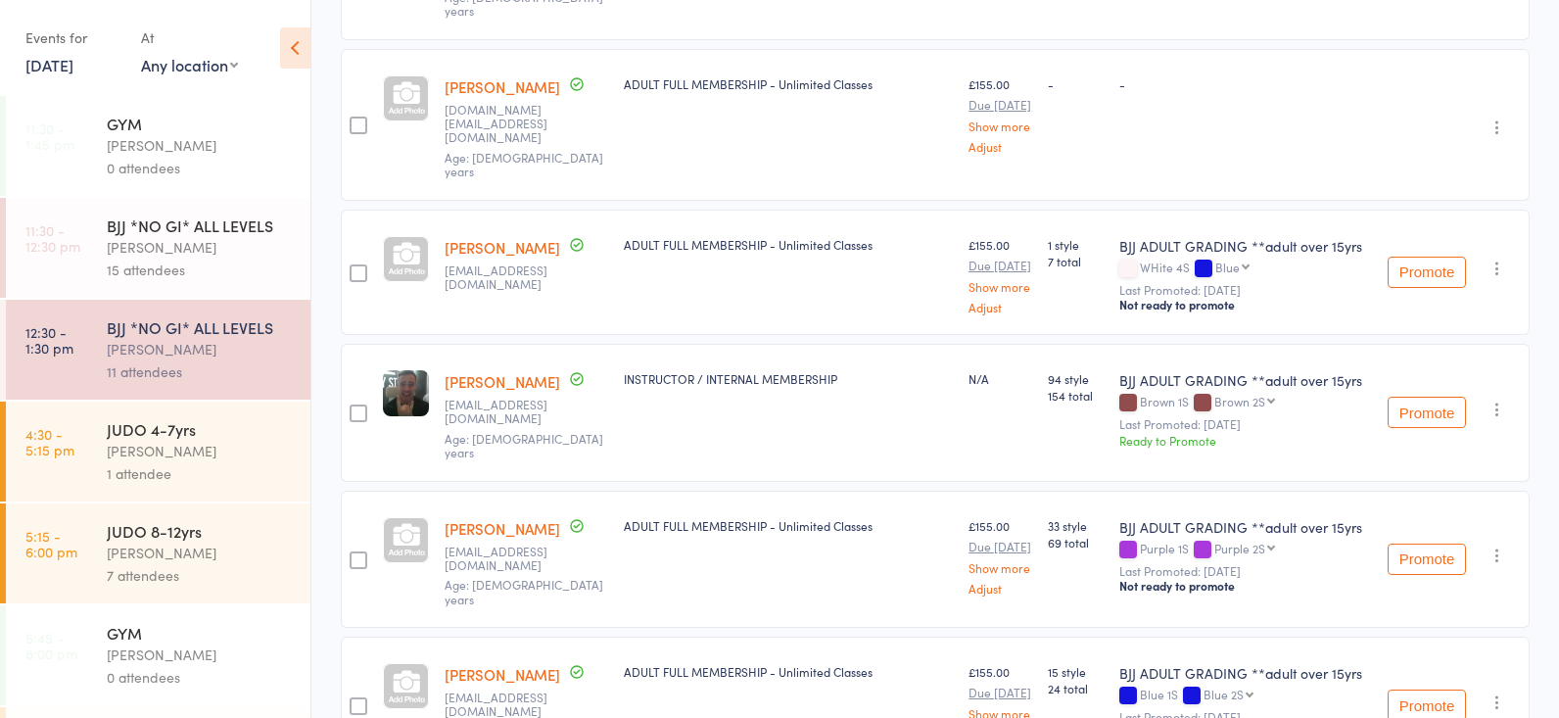
click at [207, 260] on div "15 attendees" at bounding box center [200, 269] width 187 height 23
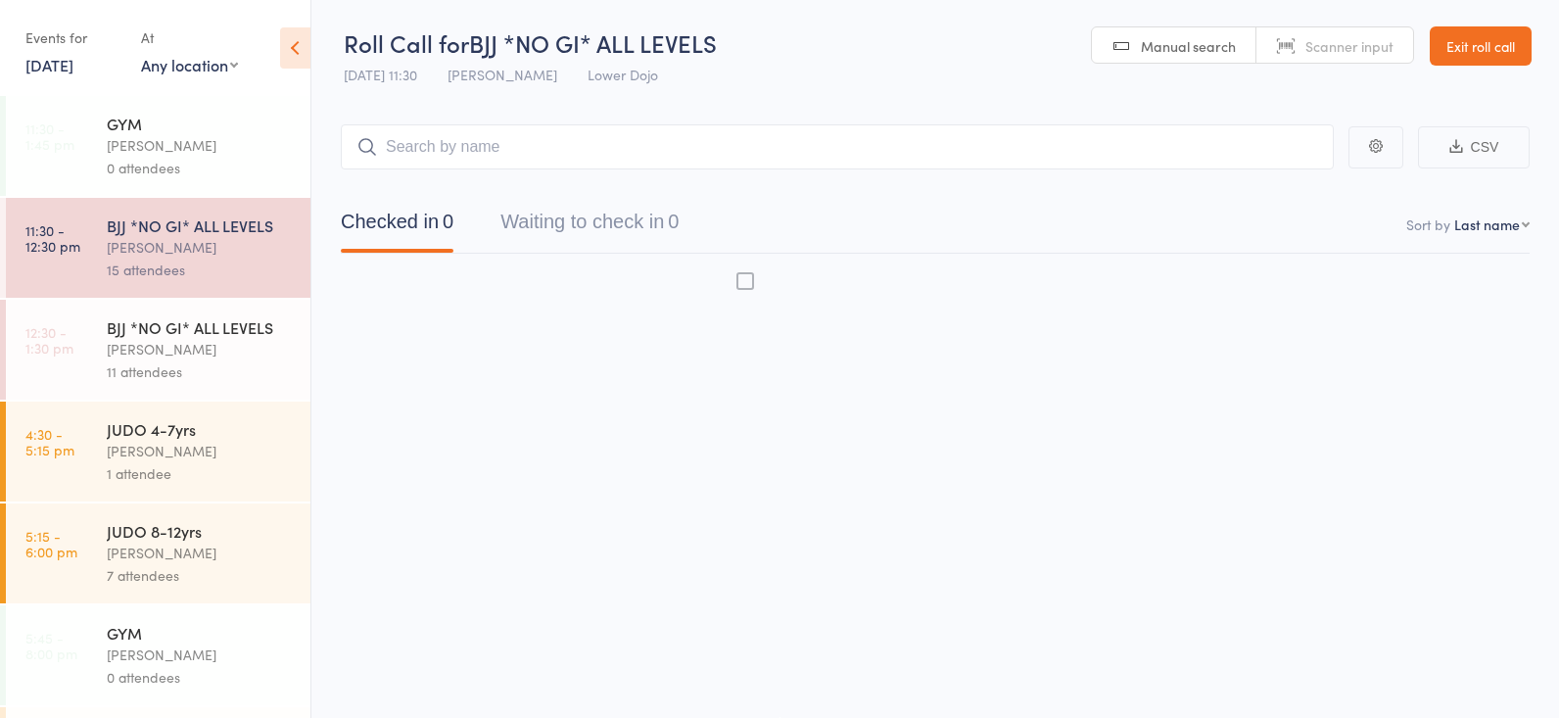
scroll to position [1, 0]
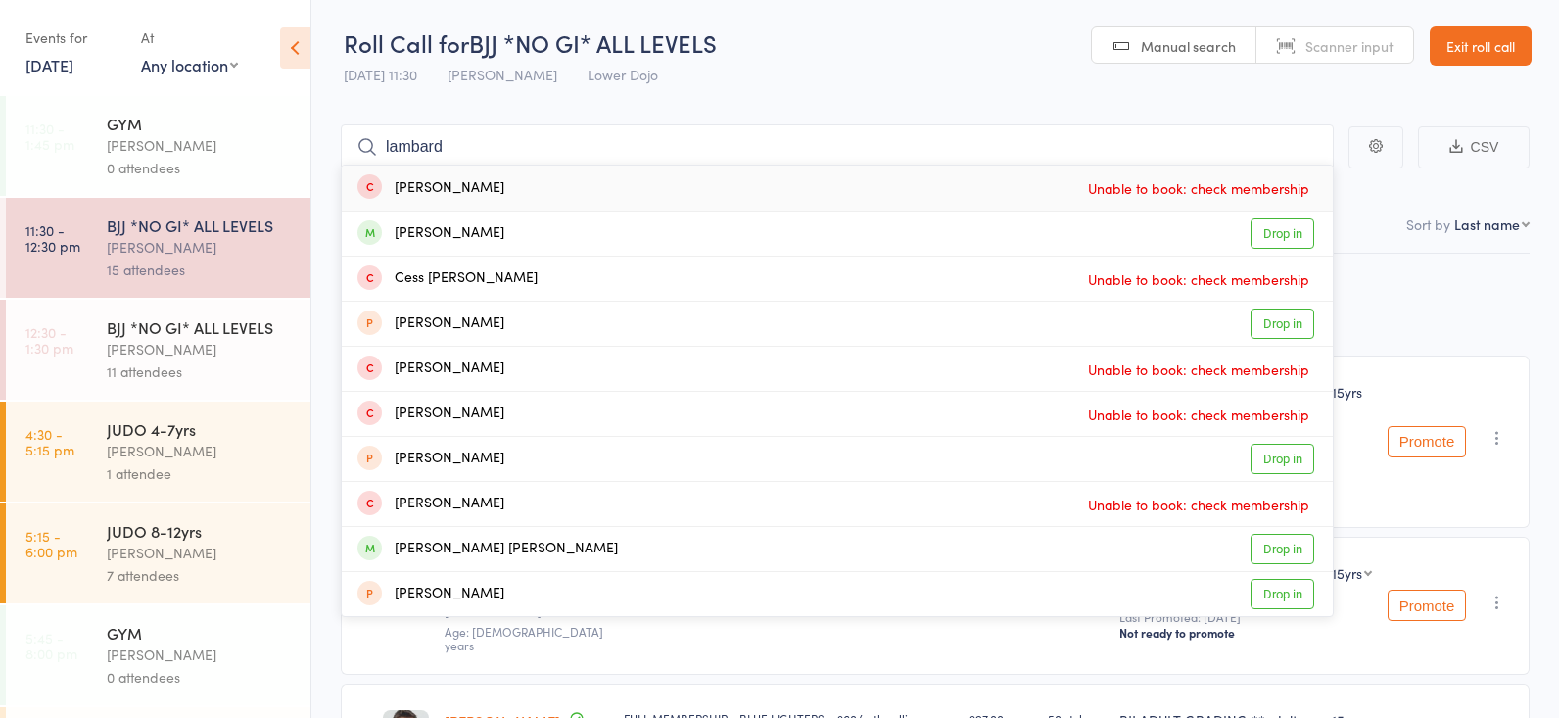
type input "[PERSON_NAME]"
drag, startPoint x: 459, startPoint y: 127, endPoint x: 1284, endPoint y: 229, distance: 830.7
click at [1283, 229] on link "Drop in" at bounding box center [1282, 233] width 64 height 30
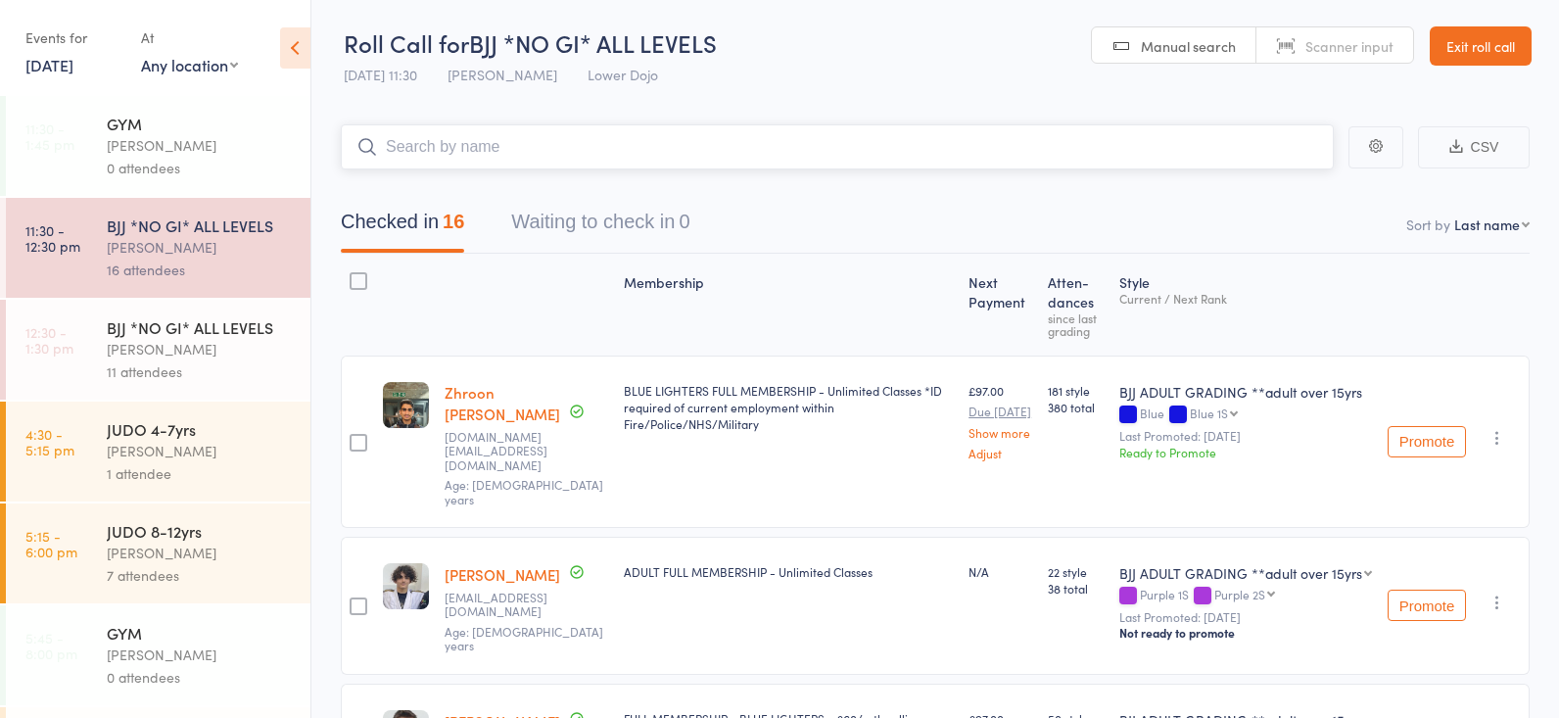
click at [445, 145] on input "search" at bounding box center [837, 146] width 993 height 45
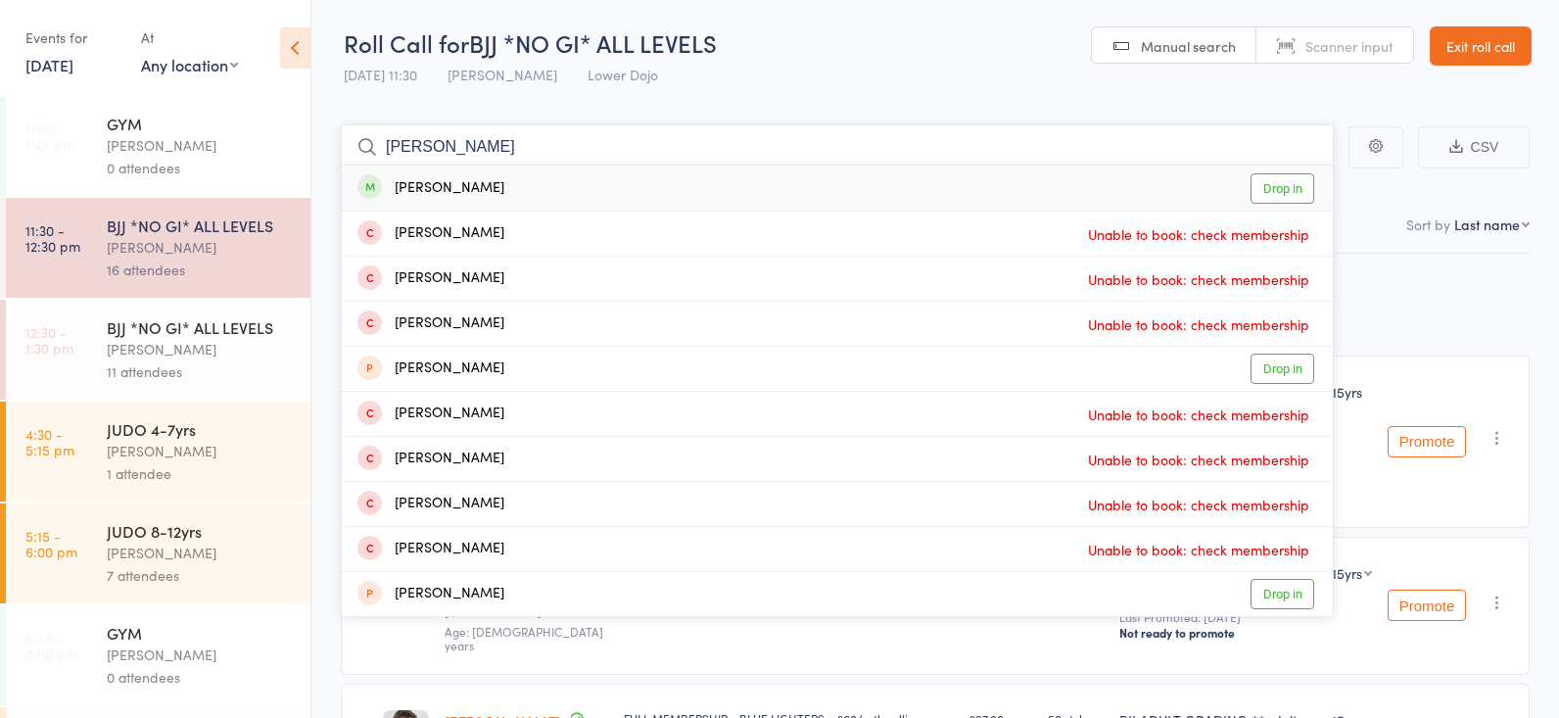
type input "[PERSON_NAME]"
click at [1299, 189] on link "Drop in" at bounding box center [1282, 188] width 64 height 30
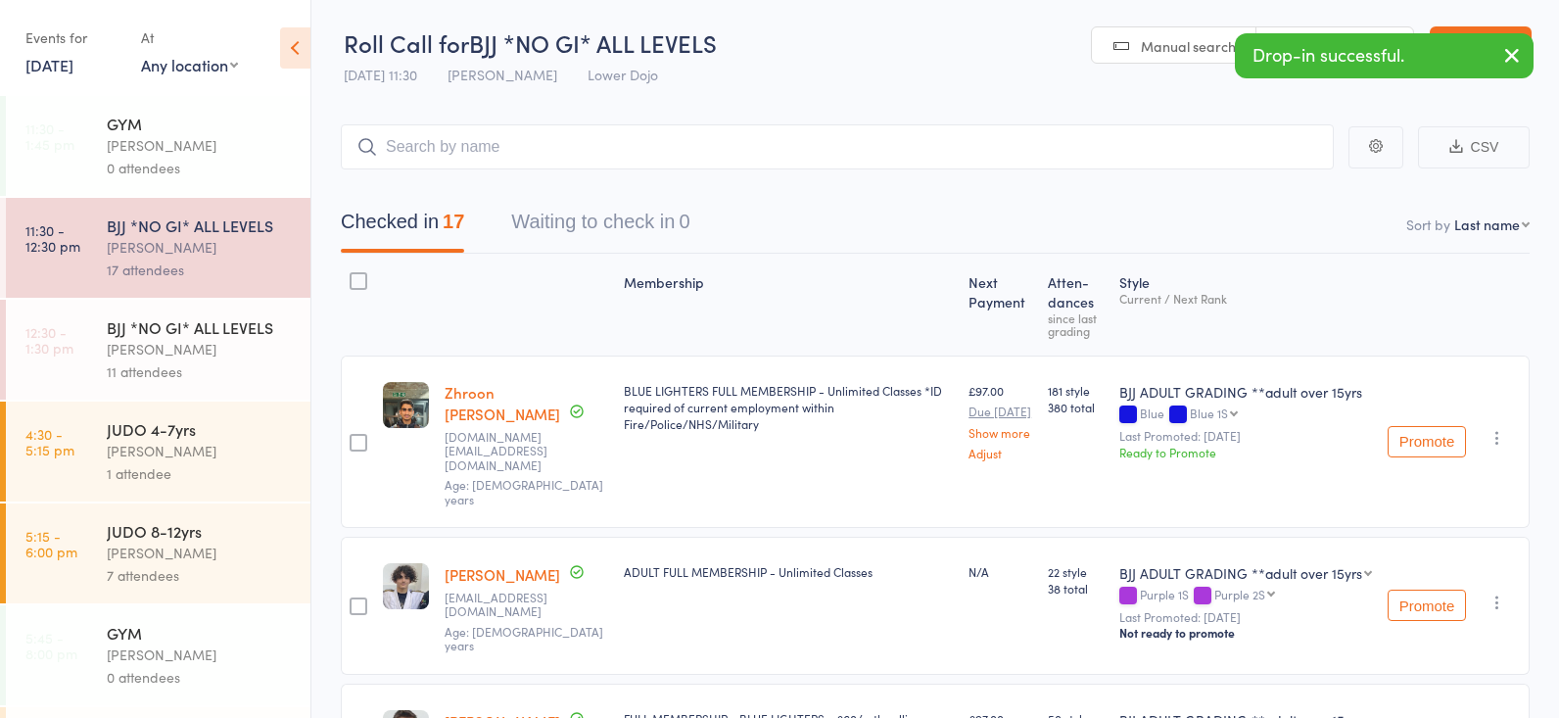
click at [209, 333] on div "BJJ *NO GI* ALL LEVELS" at bounding box center [200, 327] width 187 height 22
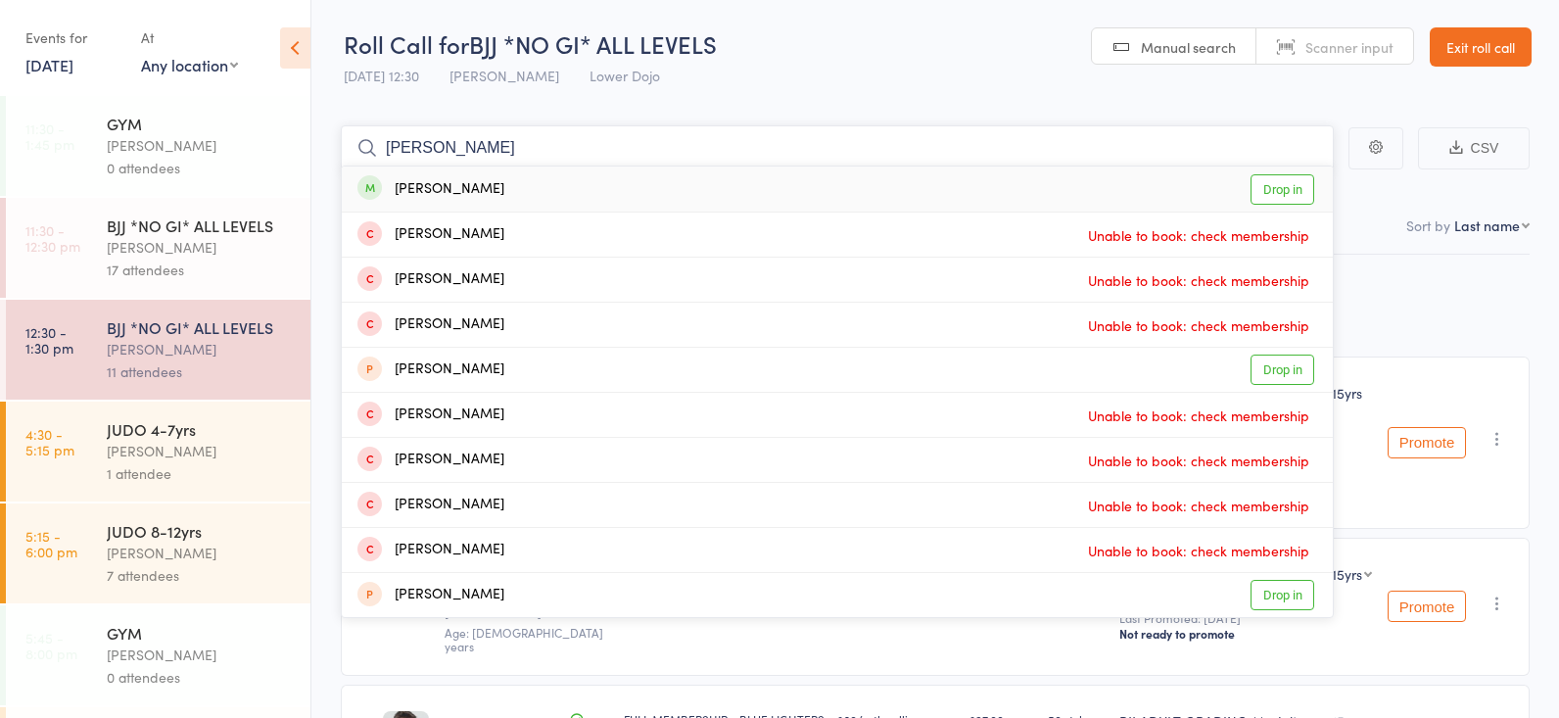
type input "[PERSON_NAME]"
click at [1290, 186] on link "Drop in" at bounding box center [1282, 189] width 64 height 30
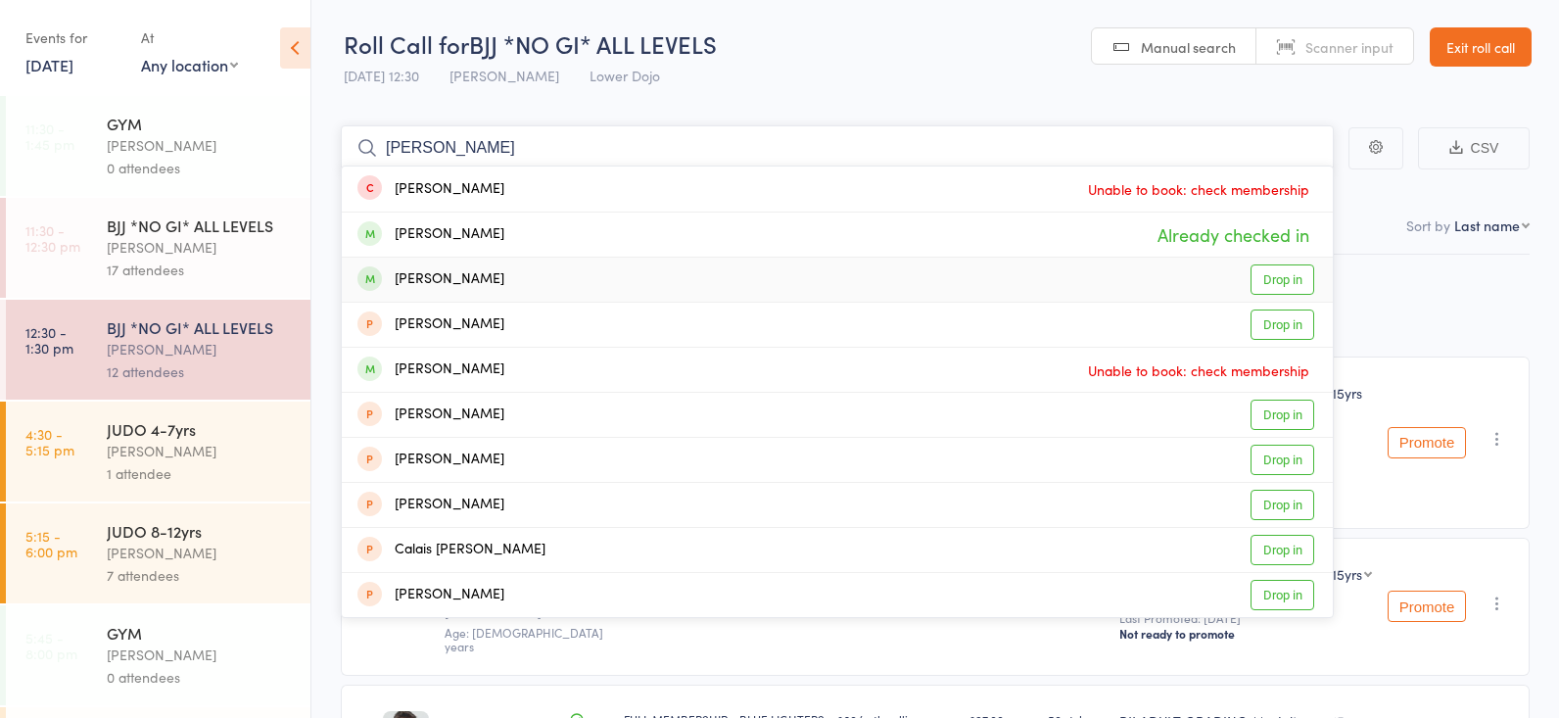
type input "[PERSON_NAME]"
click at [1266, 274] on link "Drop in" at bounding box center [1282, 279] width 64 height 30
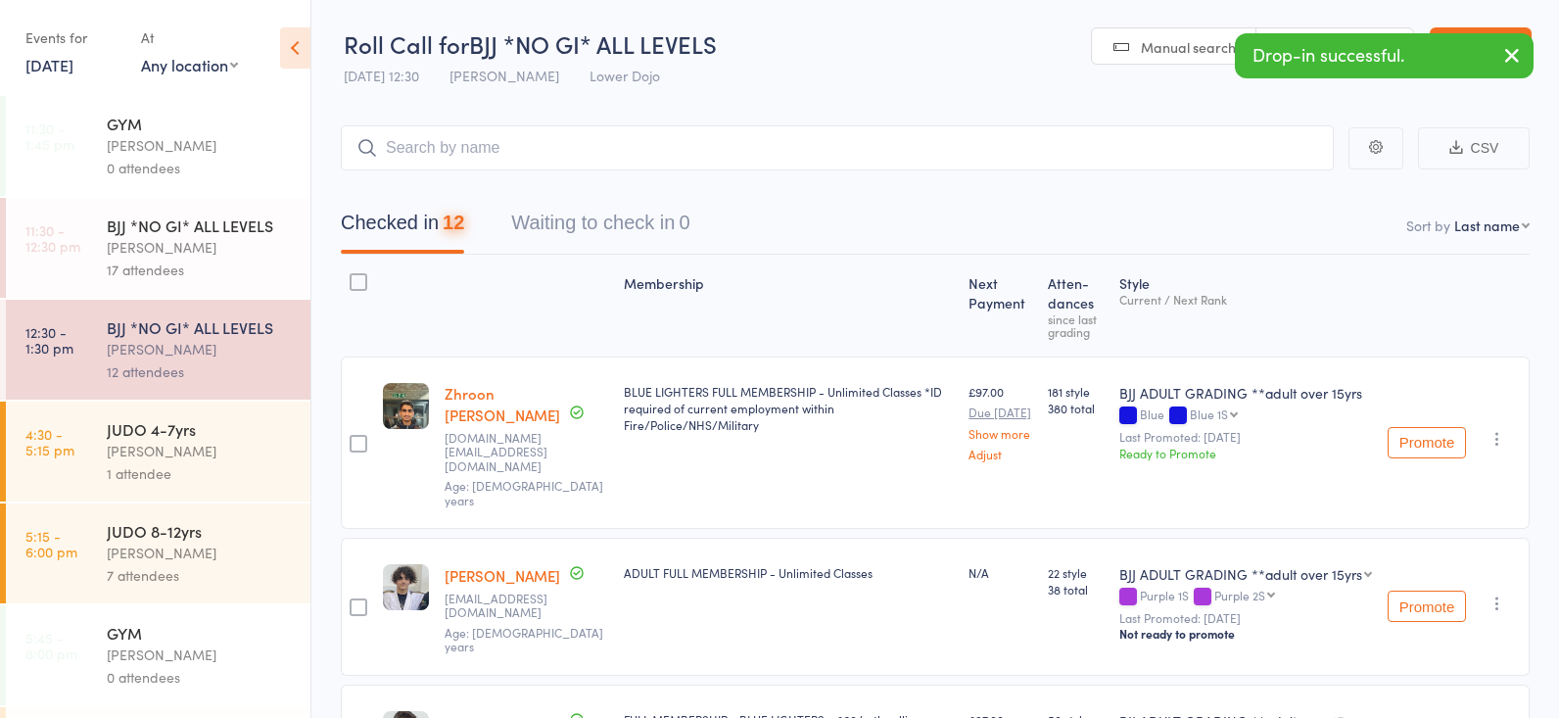
click at [209, 260] on div "17 attendees" at bounding box center [200, 269] width 187 height 23
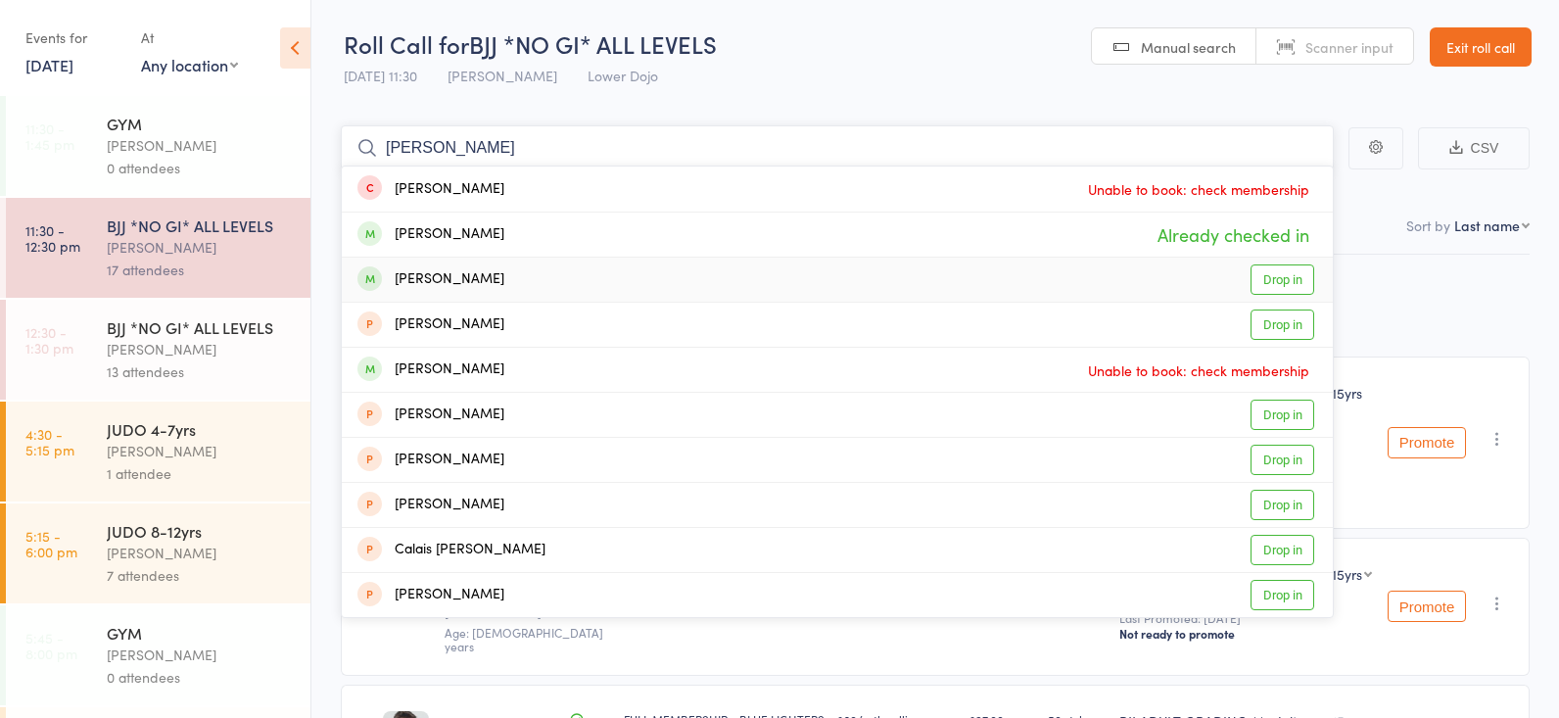
type input "[PERSON_NAME]"
click at [1278, 281] on link "Drop in" at bounding box center [1282, 279] width 64 height 30
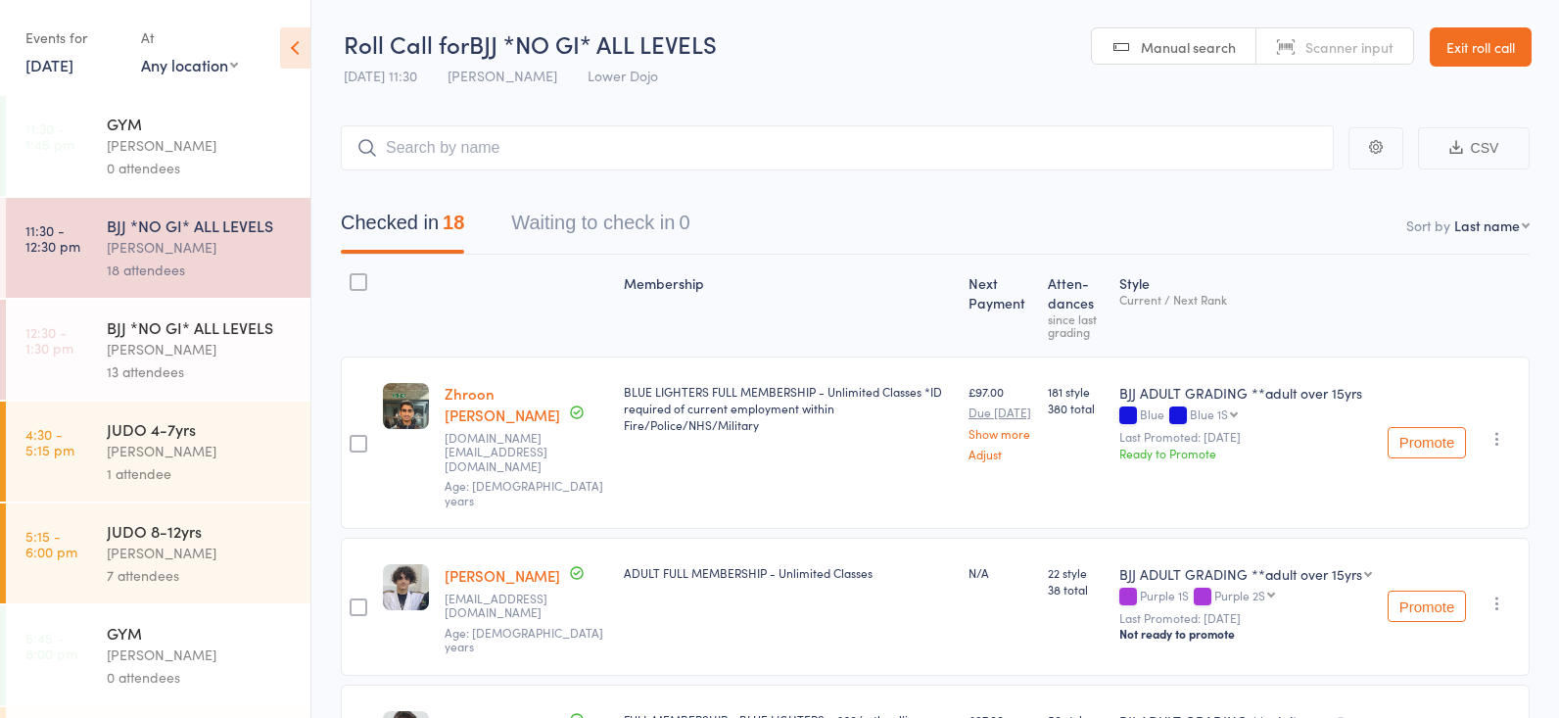
click at [178, 334] on div "BJJ *NO GI* ALL LEVELS" at bounding box center [200, 327] width 187 height 22
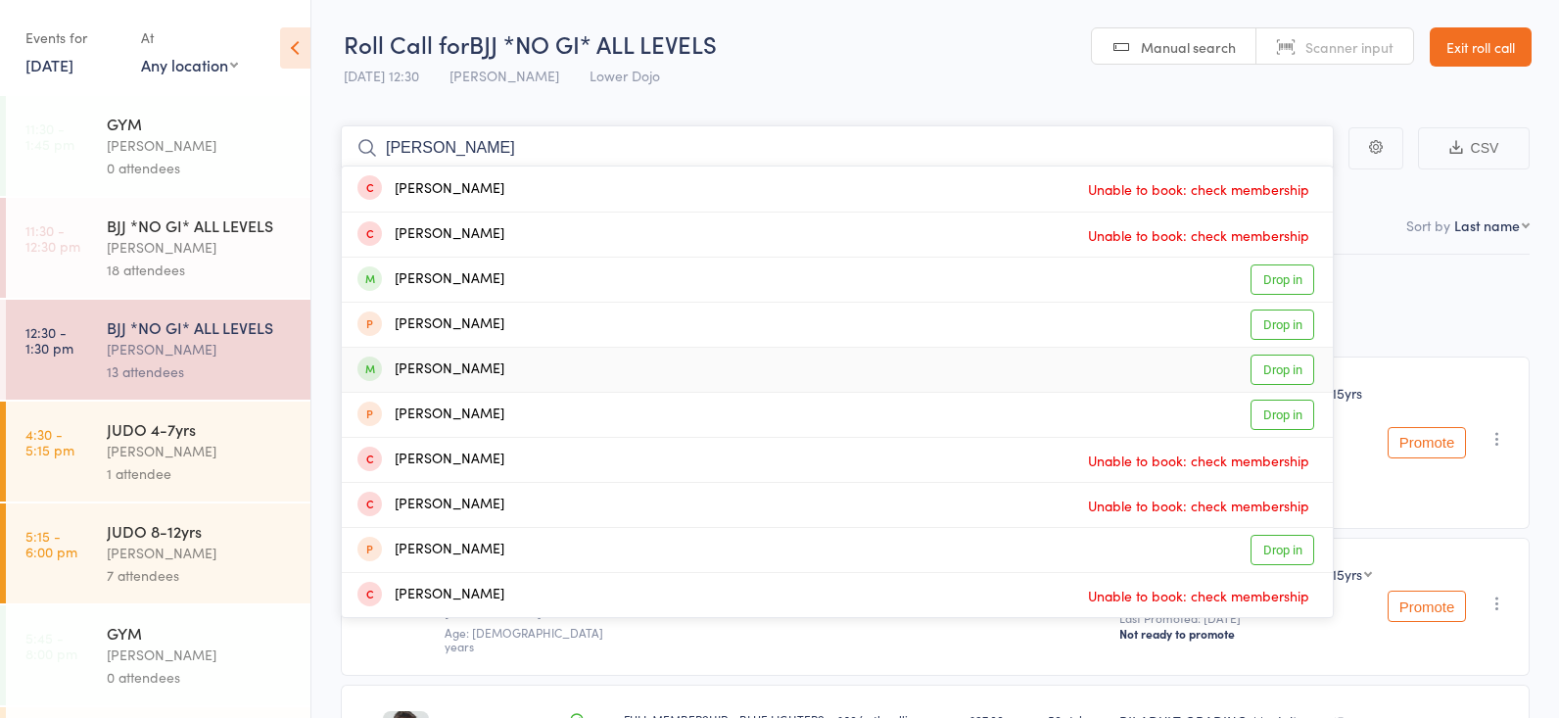
type input "[PERSON_NAME]"
click at [1266, 366] on link "Drop in" at bounding box center [1282, 369] width 64 height 30
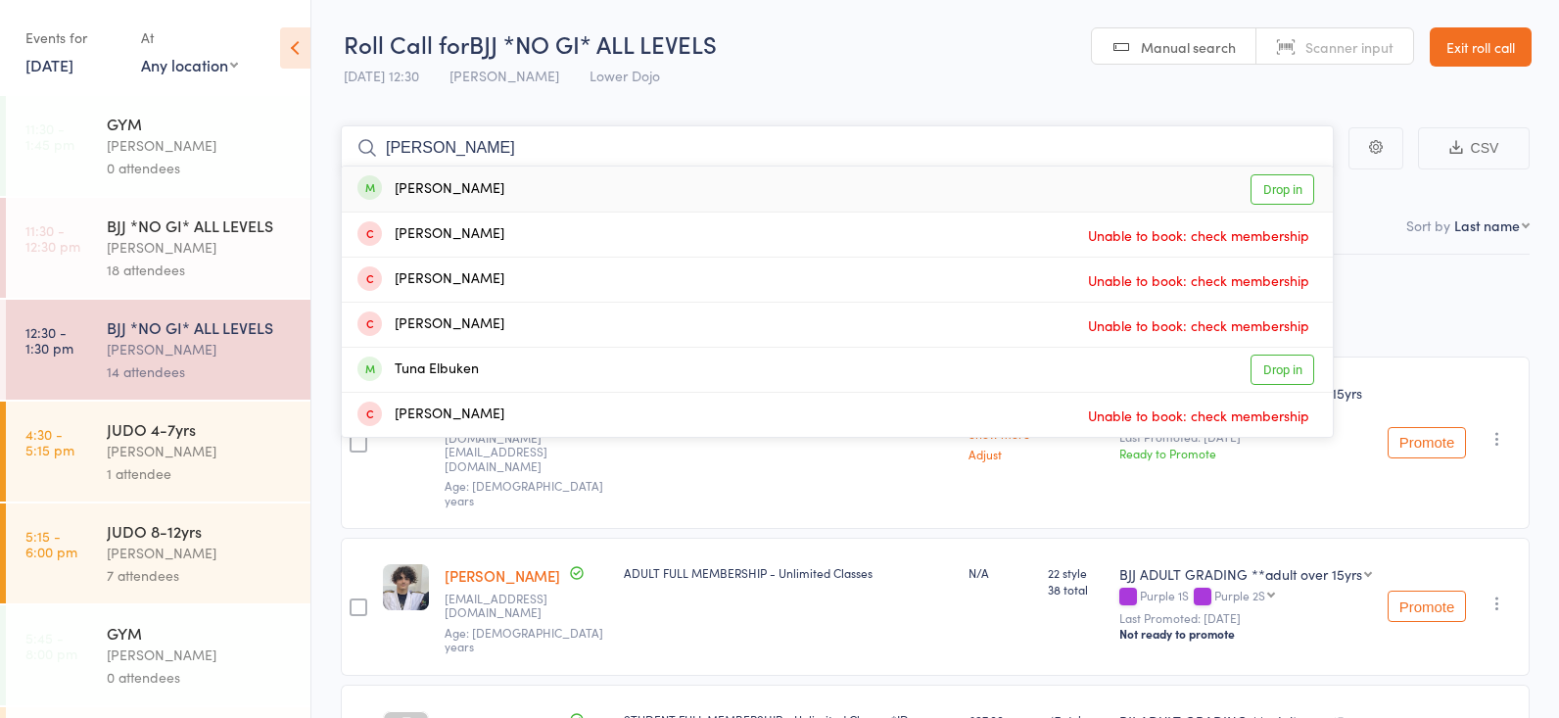
type input "[PERSON_NAME]"
drag, startPoint x: 1273, startPoint y: 188, endPoint x: 1243, endPoint y: 193, distance: 30.7
click at [1275, 189] on link "Drop in" at bounding box center [1282, 189] width 64 height 30
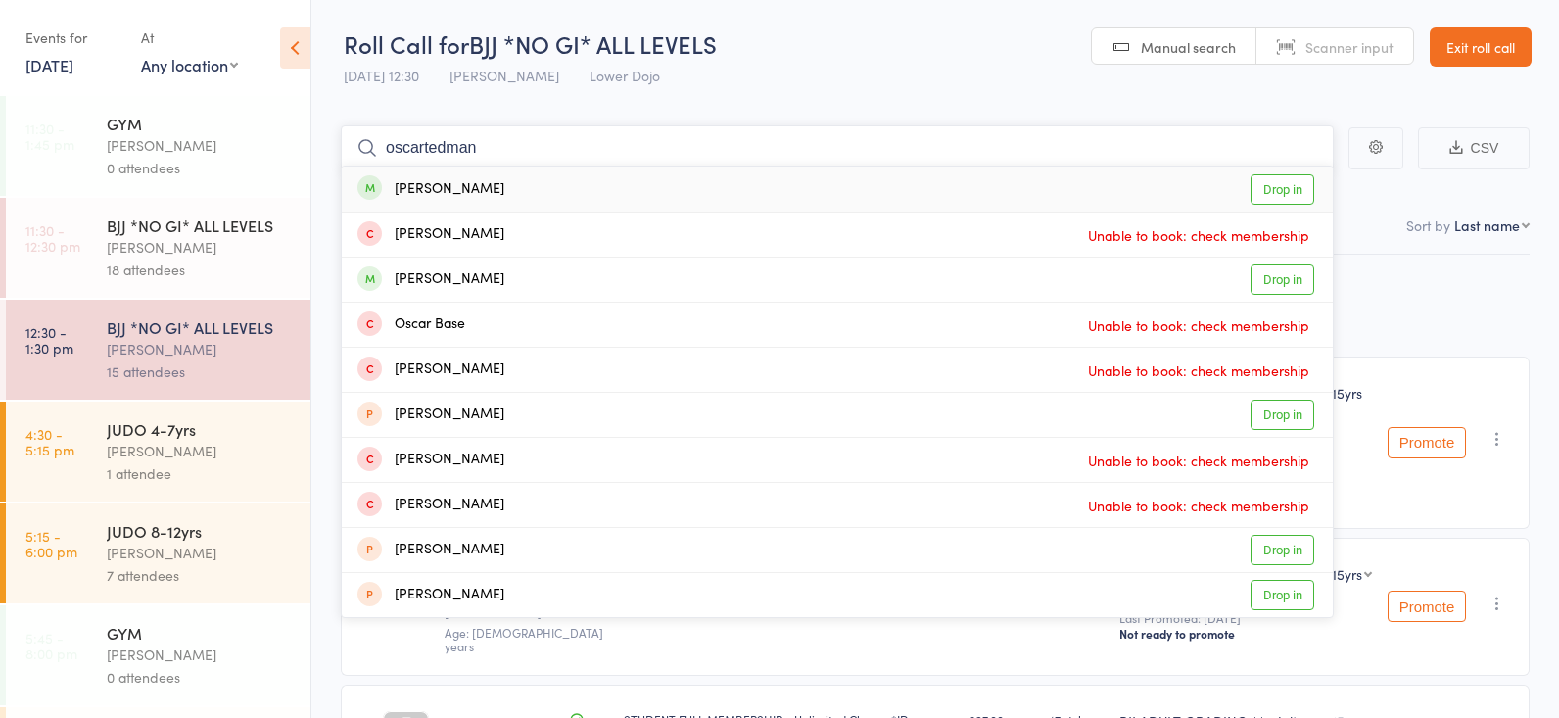
type input "oscartedman"
click at [1258, 184] on link "Drop in" at bounding box center [1282, 189] width 64 height 30
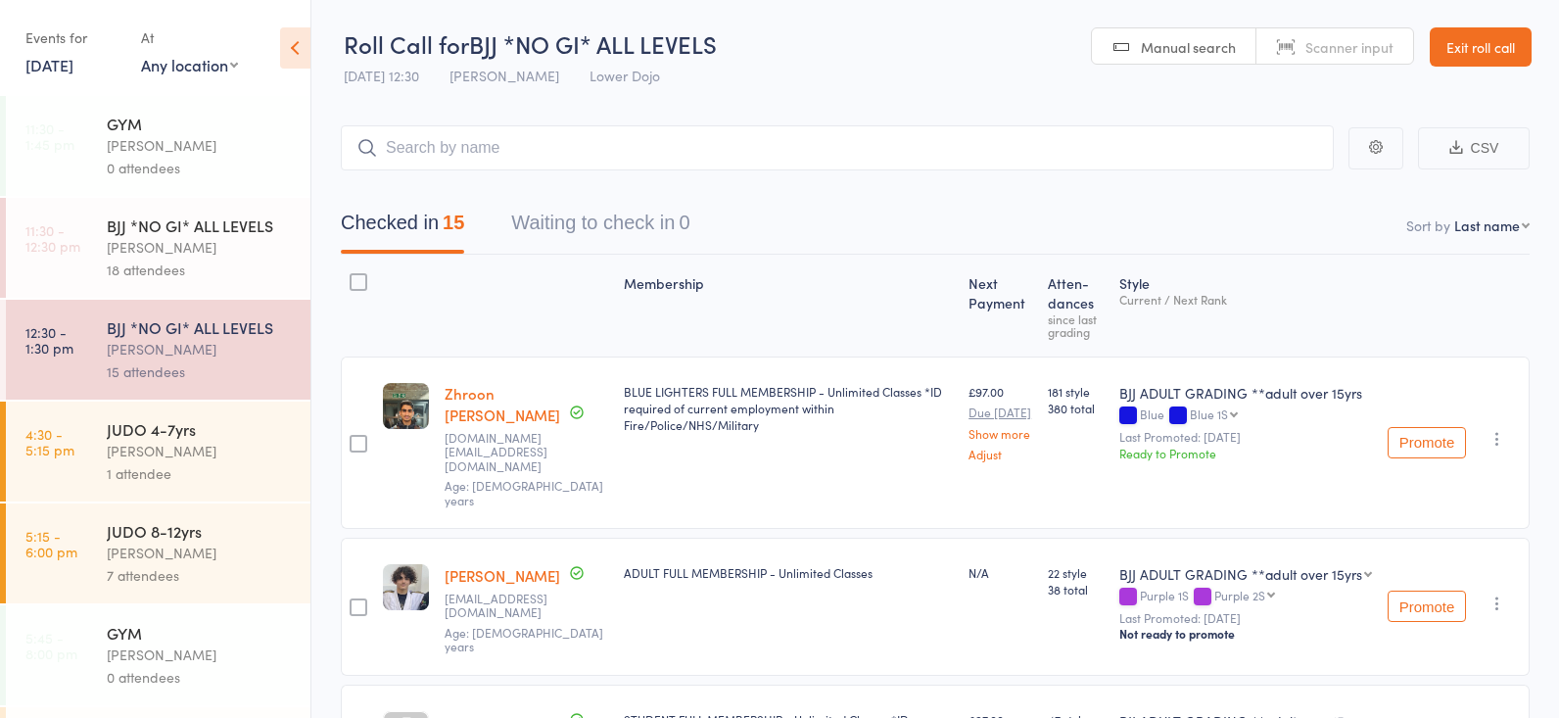
click at [183, 237] on div "[PERSON_NAME]" at bounding box center [200, 247] width 187 height 23
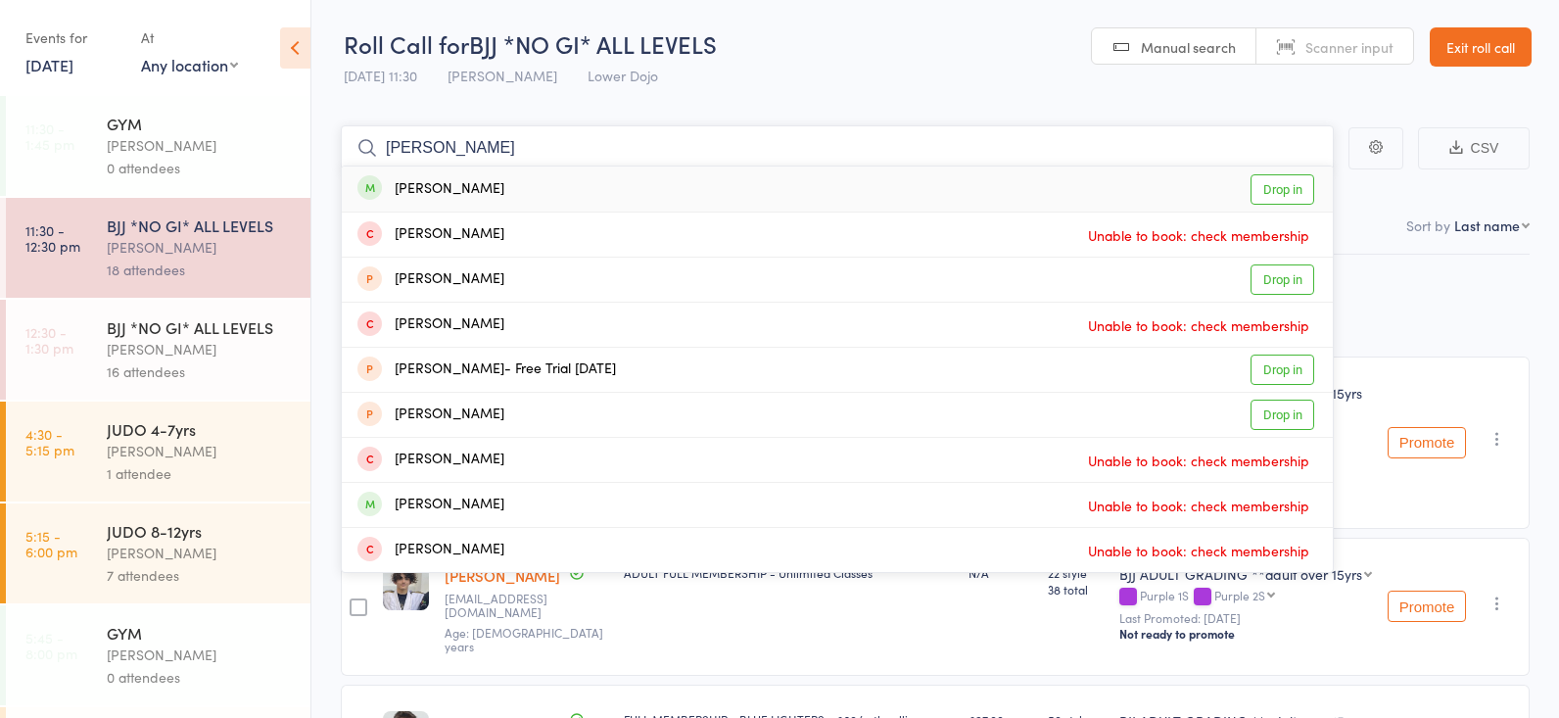
type input "[PERSON_NAME]"
drag, startPoint x: 1277, startPoint y: 180, endPoint x: 1269, endPoint y: 150, distance: 31.3
click at [1279, 180] on link "Drop in" at bounding box center [1282, 189] width 64 height 30
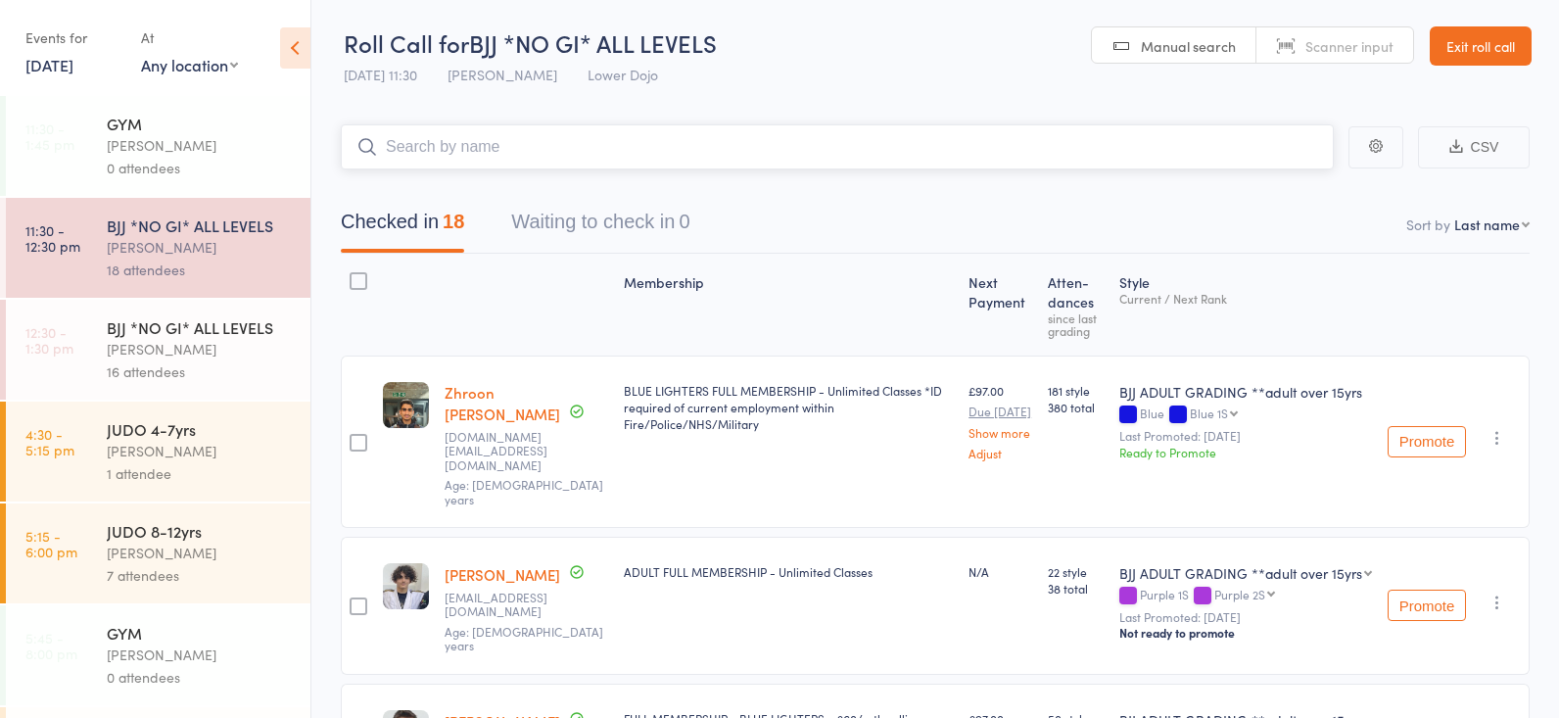
scroll to position [1, 1]
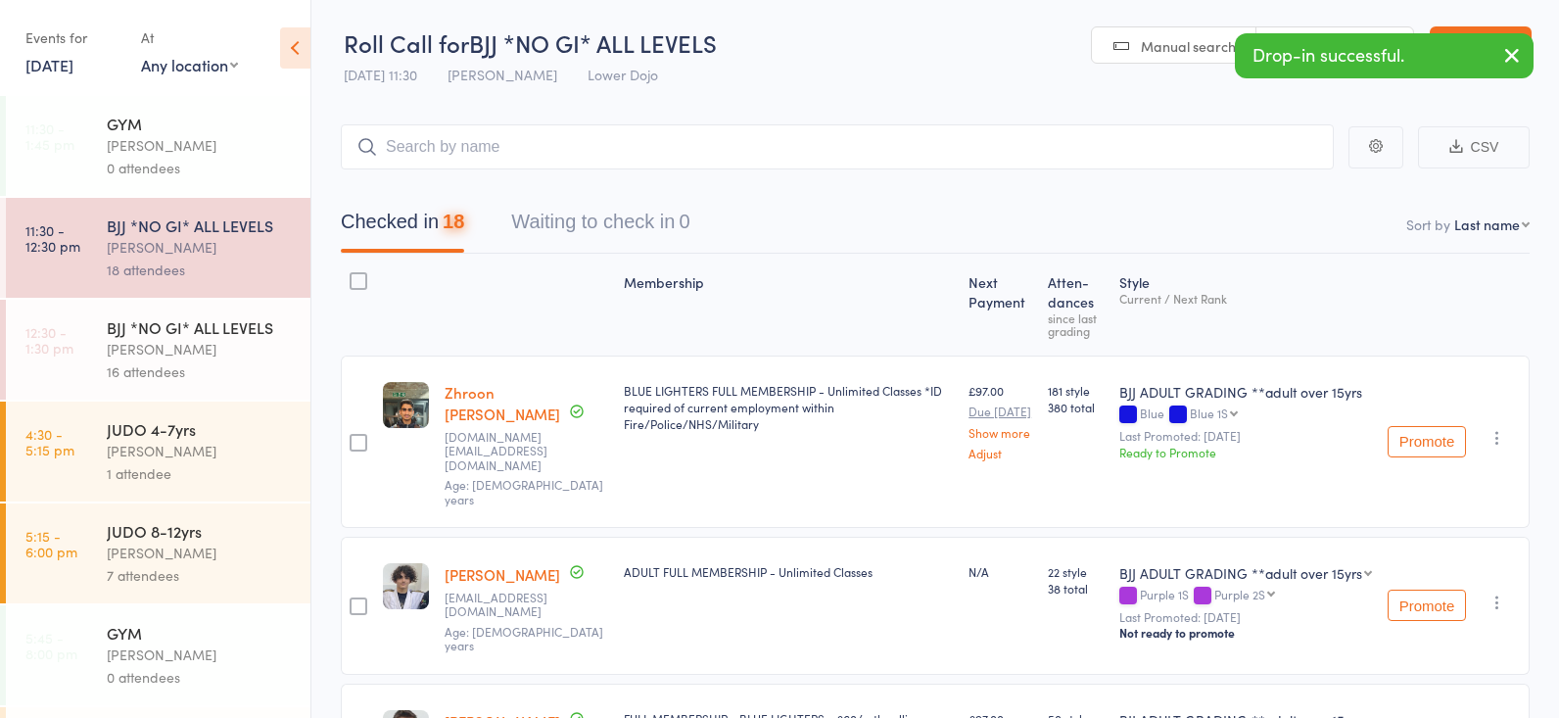
click at [250, 357] on div "[PERSON_NAME]" at bounding box center [200, 349] width 187 height 23
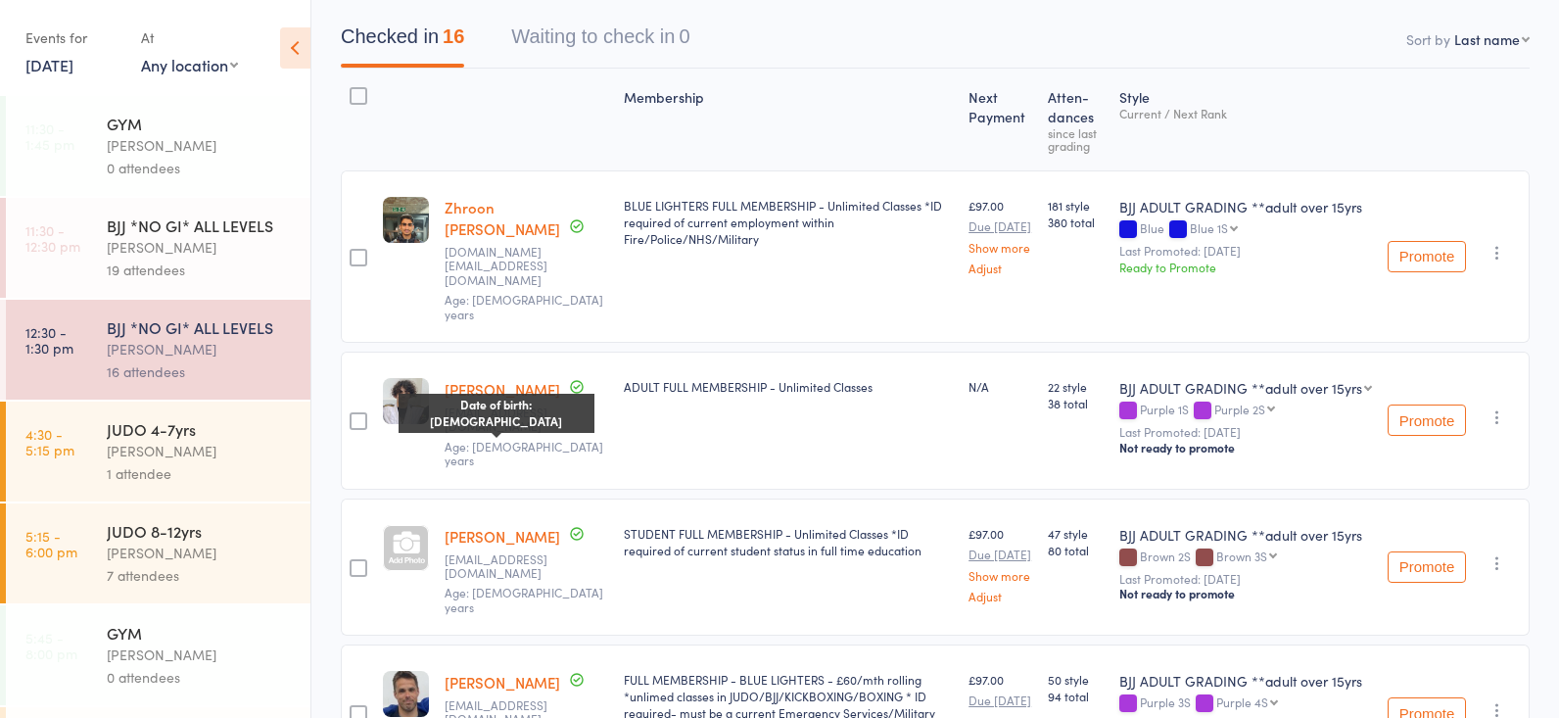
scroll to position [183, 0]
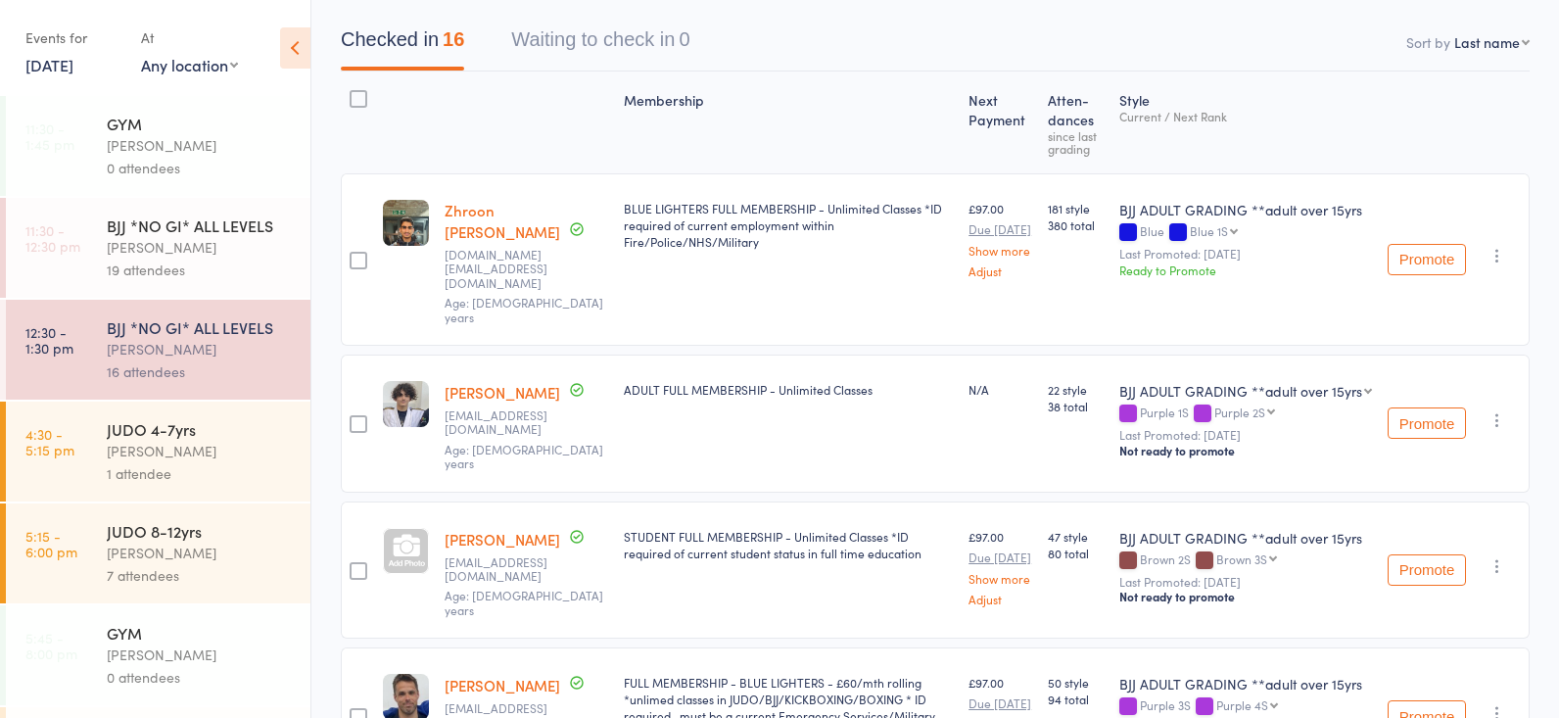
click at [193, 275] on div "19 attendees" at bounding box center [200, 269] width 187 height 23
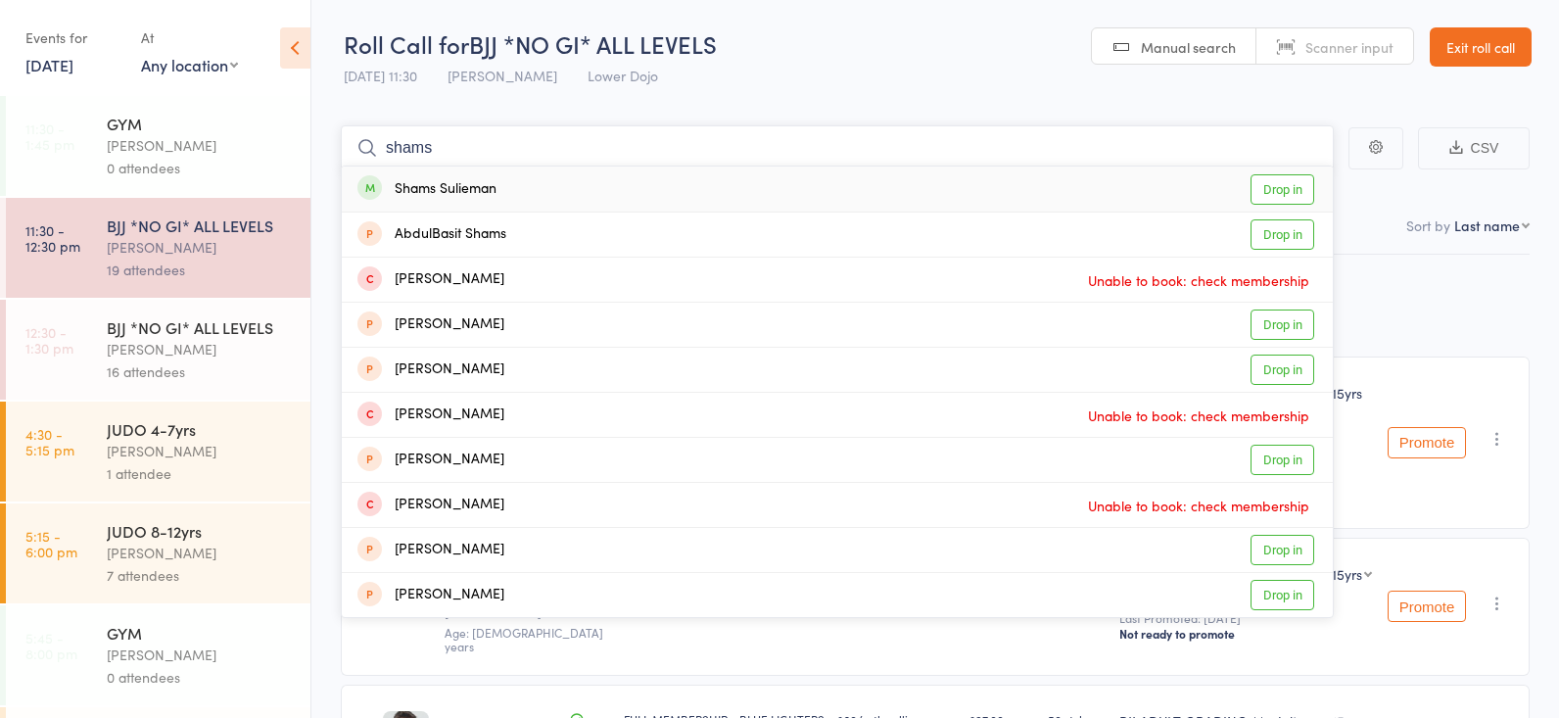
type input "shams"
click at [1273, 179] on link "Drop in" at bounding box center [1282, 189] width 64 height 30
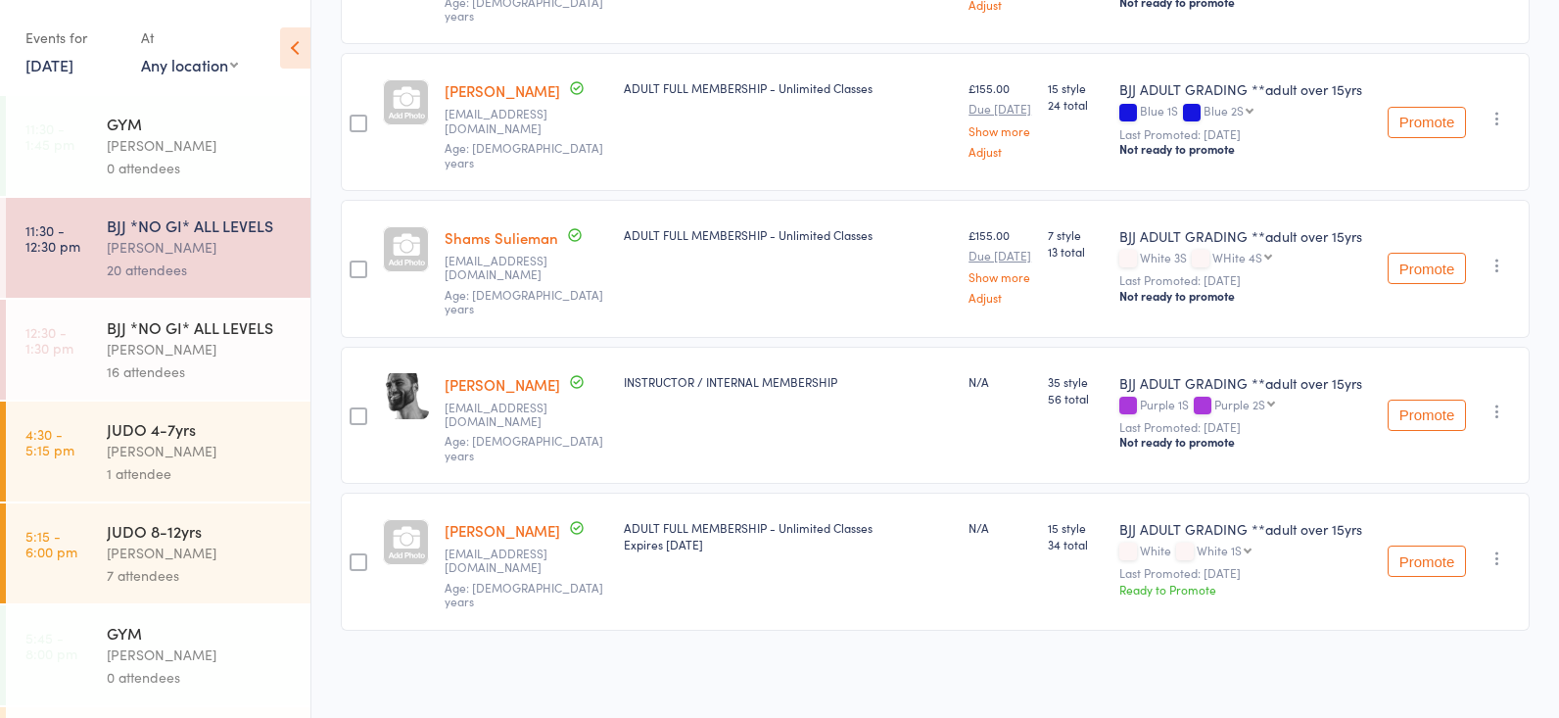
scroll to position [2741, 0]
click at [235, 334] on div "BJJ *NO GI* ALL LEVELS" at bounding box center [200, 327] width 187 height 22
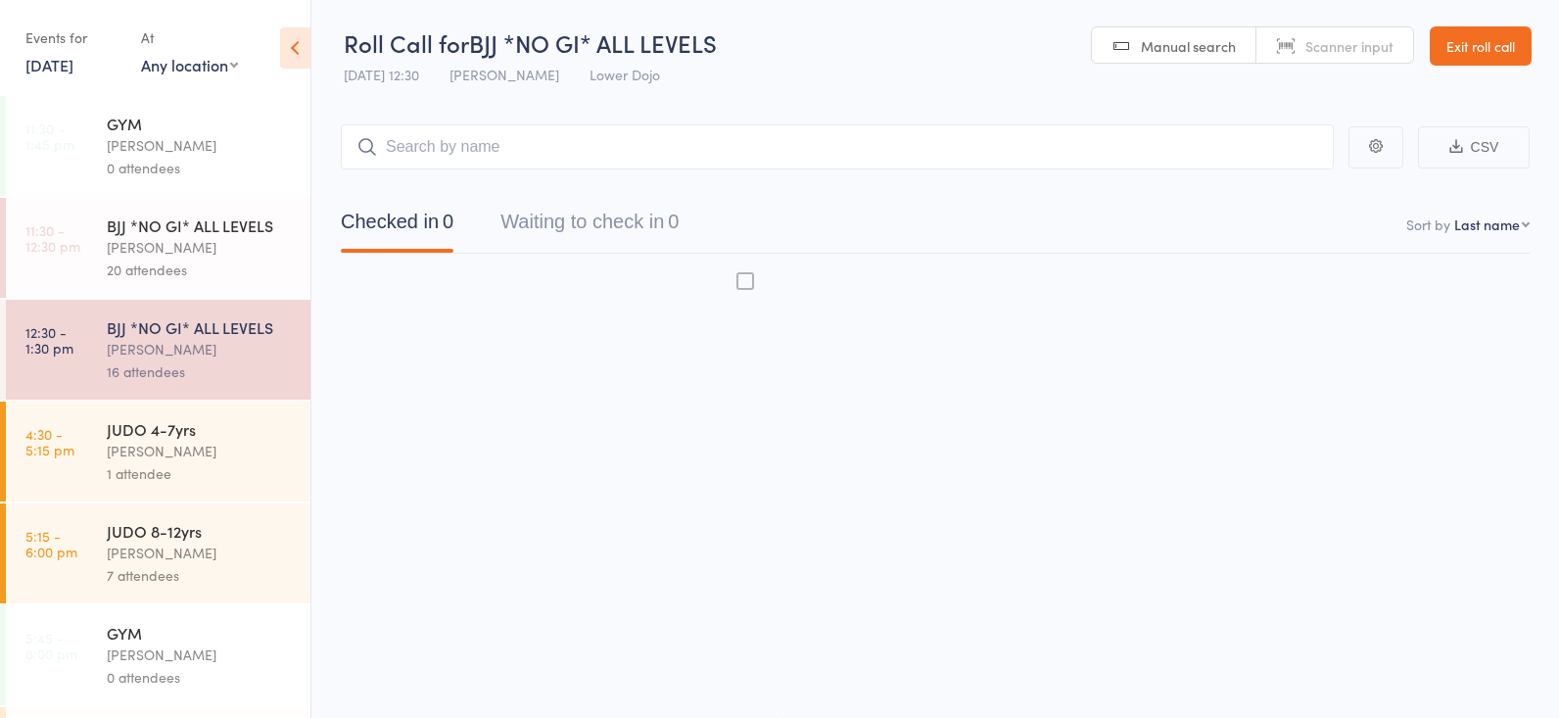
scroll to position [1, 0]
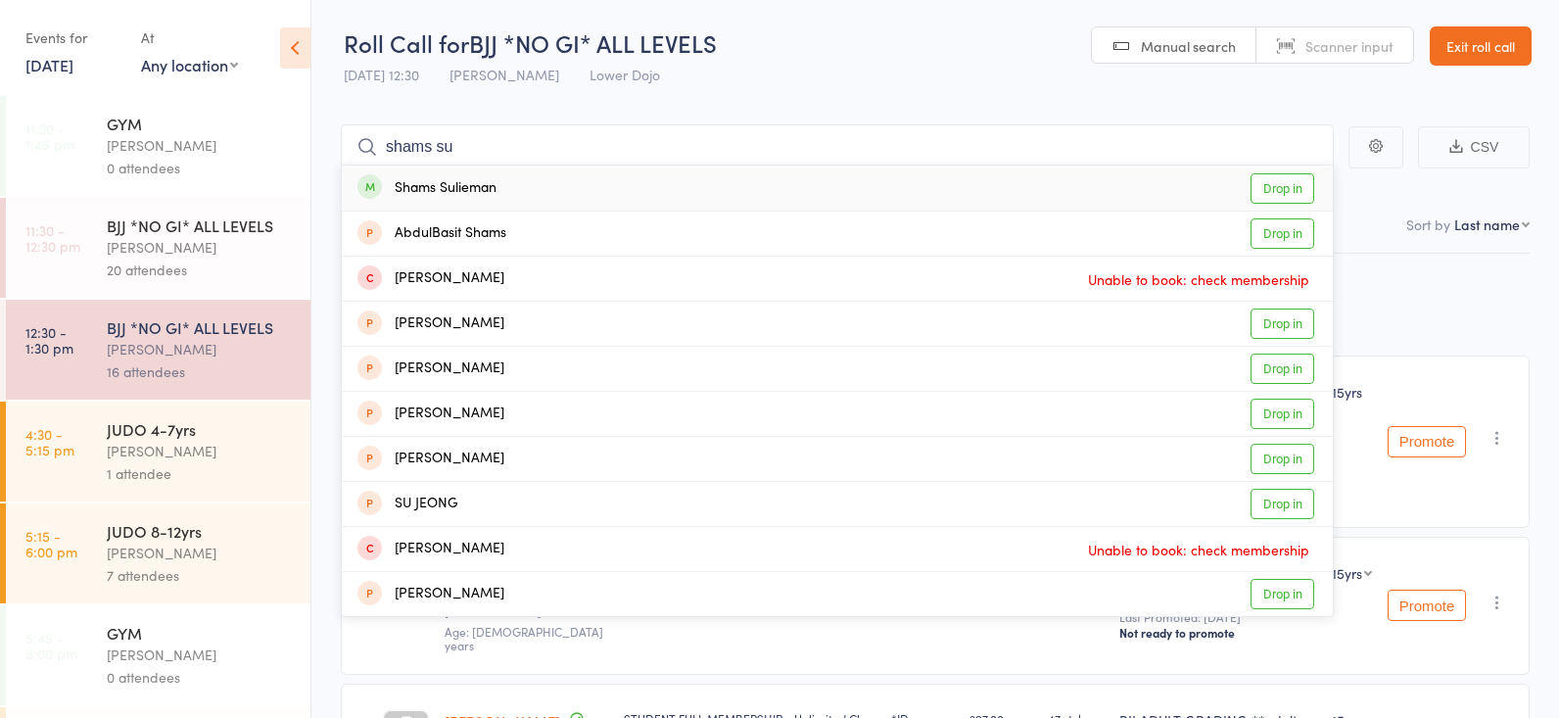
type input "shams su"
click at [1290, 182] on link "Drop in" at bounding box center [1282, 188] width 64 height 30
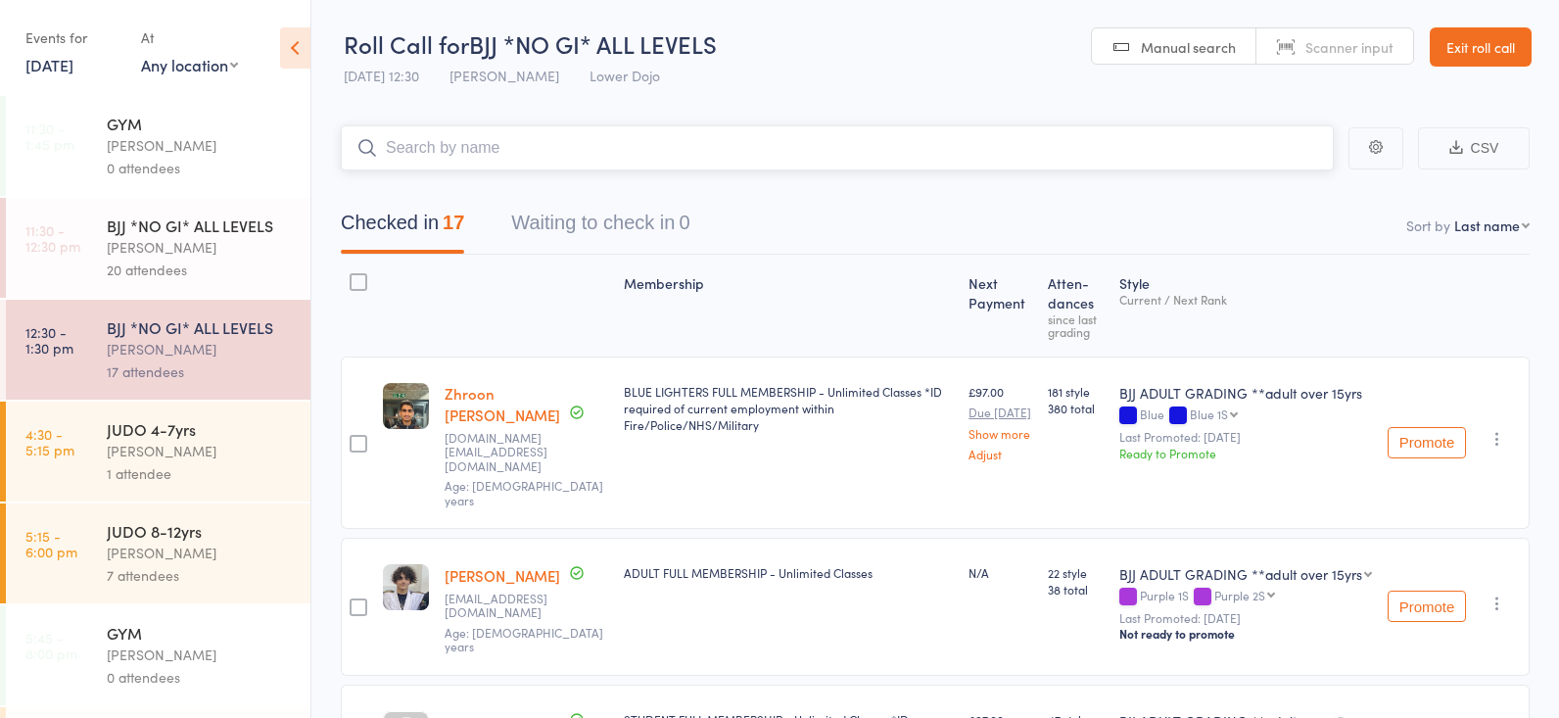
scroll to position [0, 0]
click at [220, 248] on div "[PERSON_NAME]" at bounding box center [200, 247] width 187 height 23
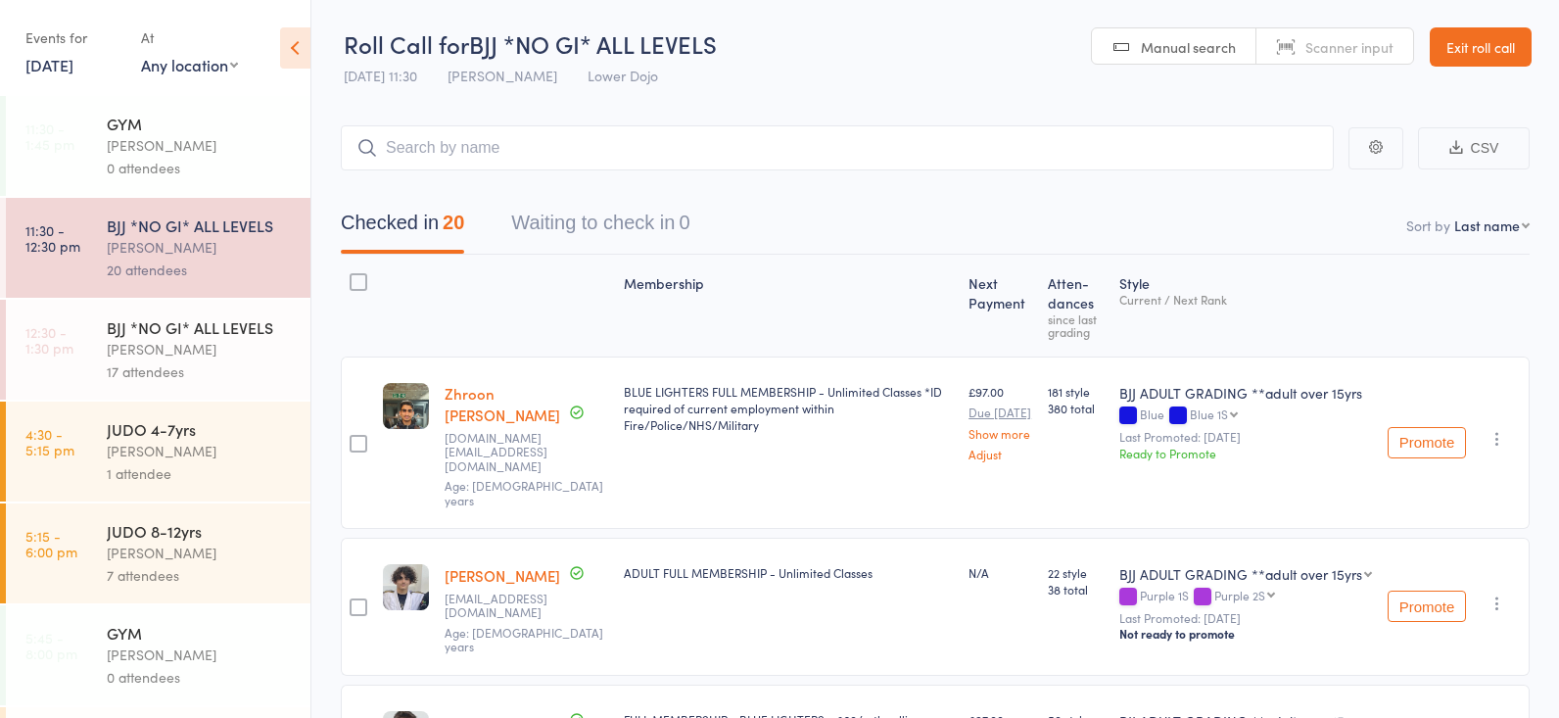
click at [207, 345] on div "[PERSON_NAME]" at bounding box center [200, 349] width 187 height 23
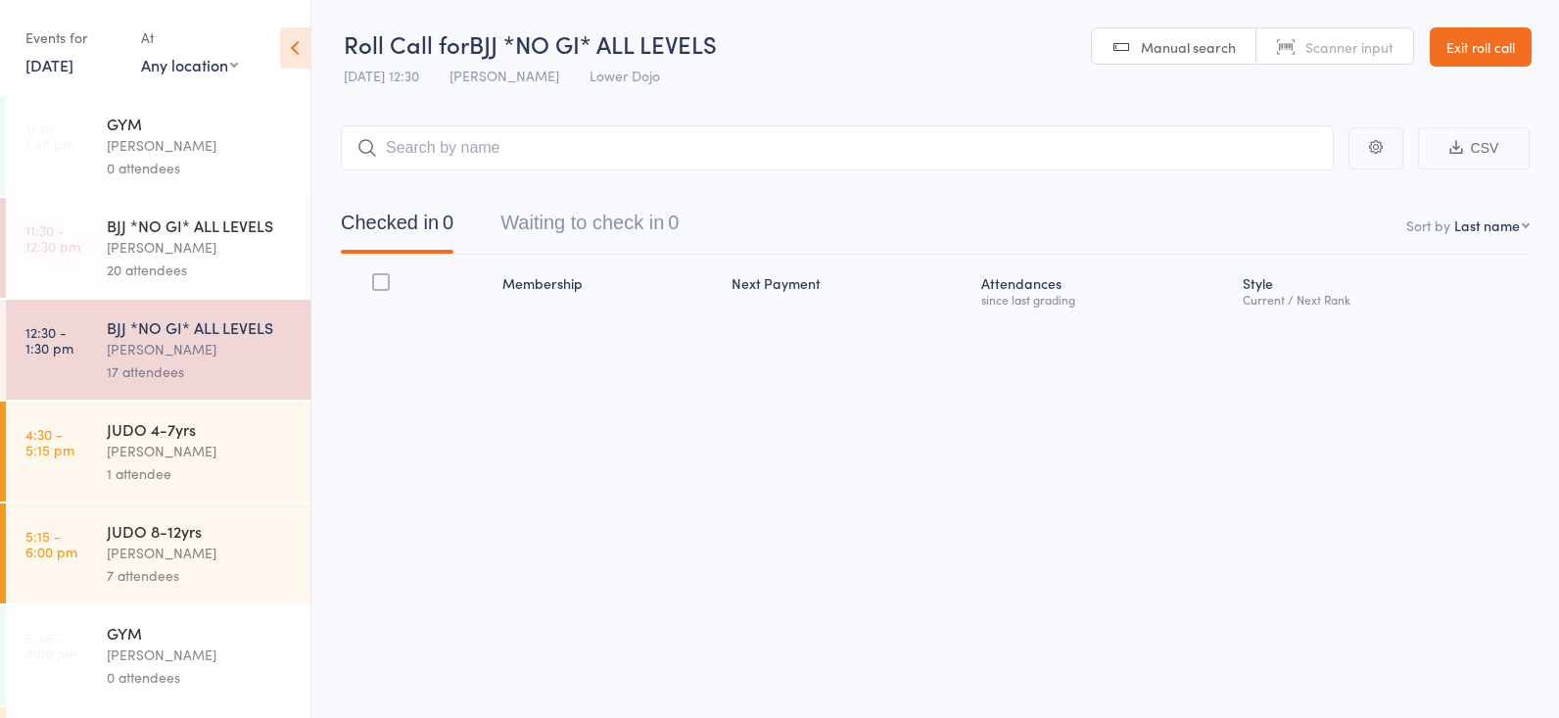
click at [208, 262] on div "20 attendees" at bounding box center [200, 269] width 187 height 23
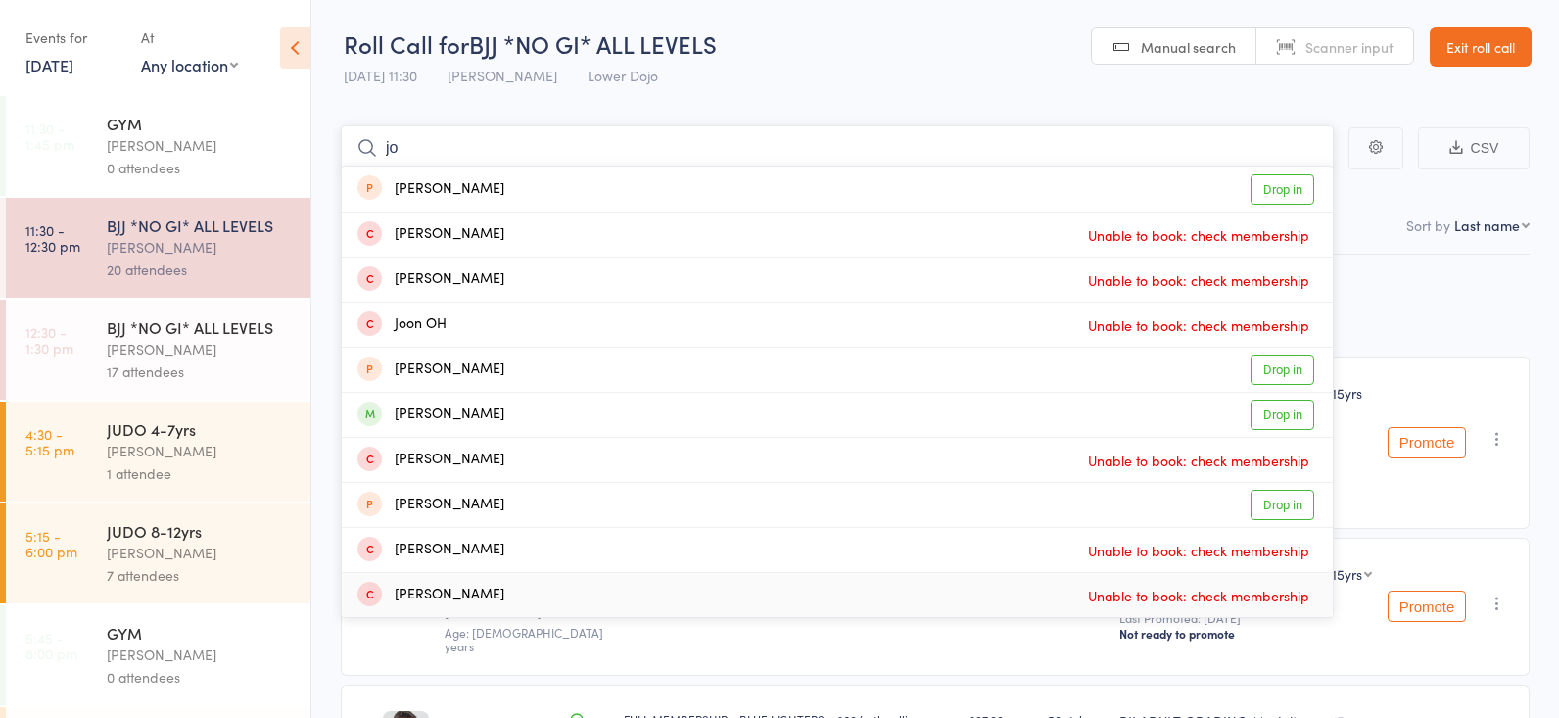
type input "jo"
click at [1035, 591] on div "[PERSON_NAME] Unable to book: check membership" at bounding box center [837, 595] width 991 height 44
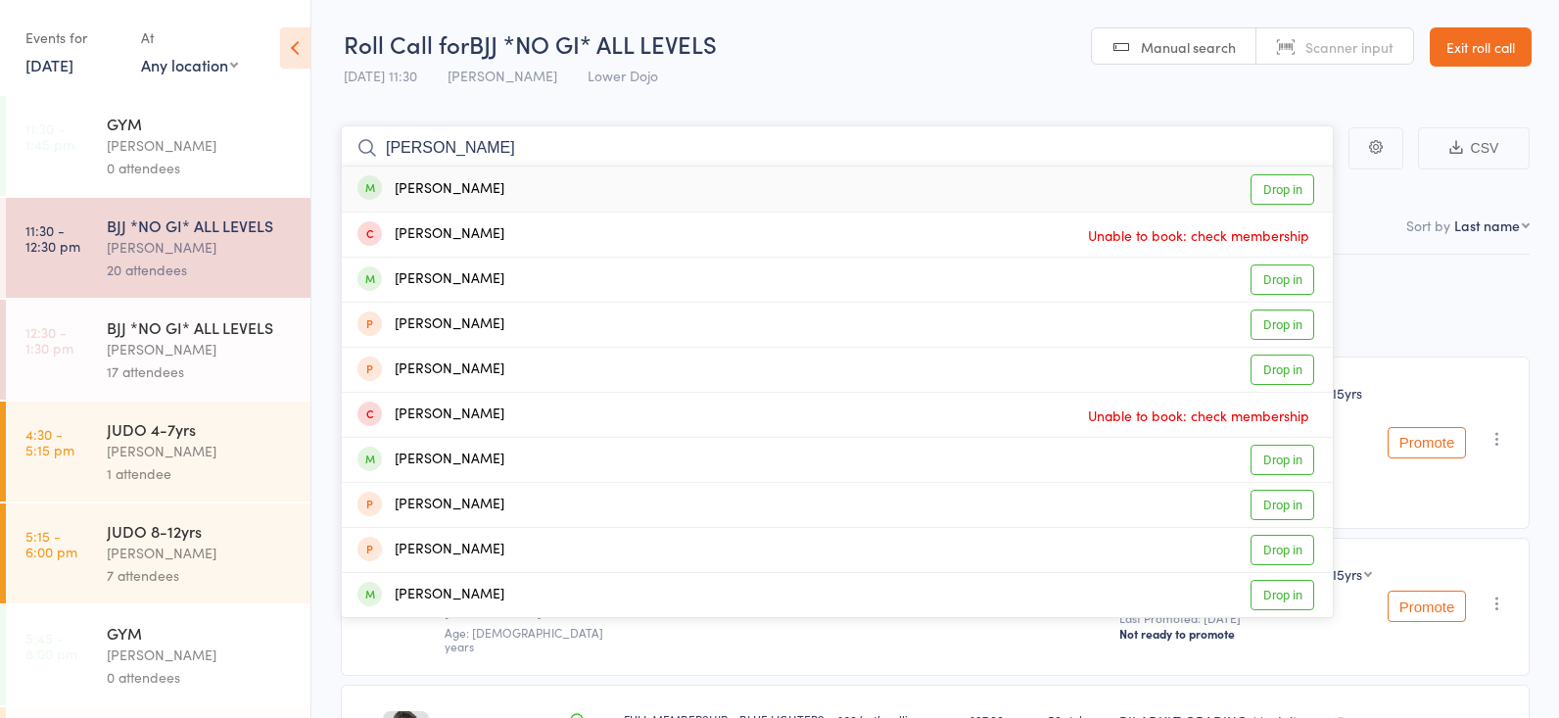
type input "[PERSON_NAME]"
click at [1271, 179] on link "Drop in" at bounding box center [1282, 189] width 64 height 30
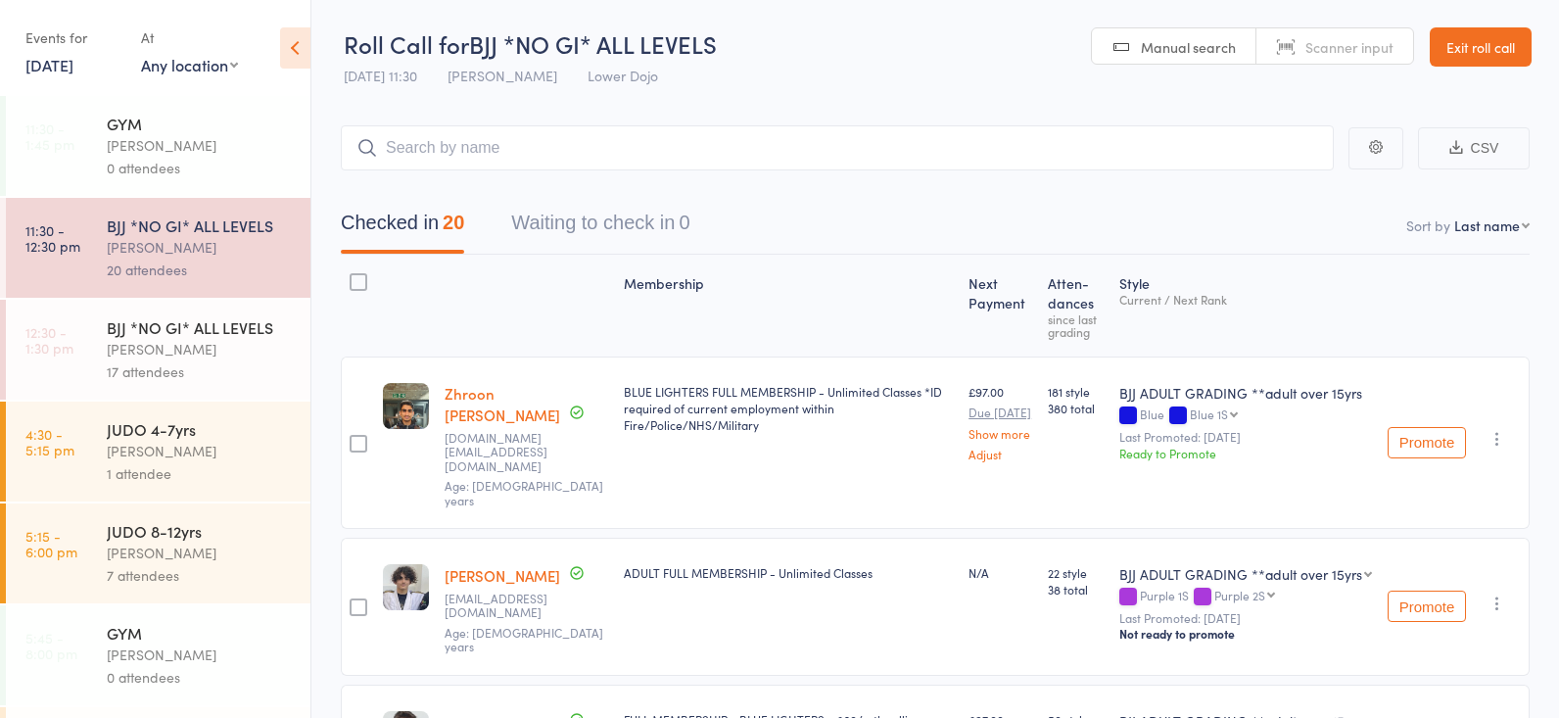
click at [141, 340] on div "[PERSON_NAME]" at bounding box center [200, 349] width 187 height 23
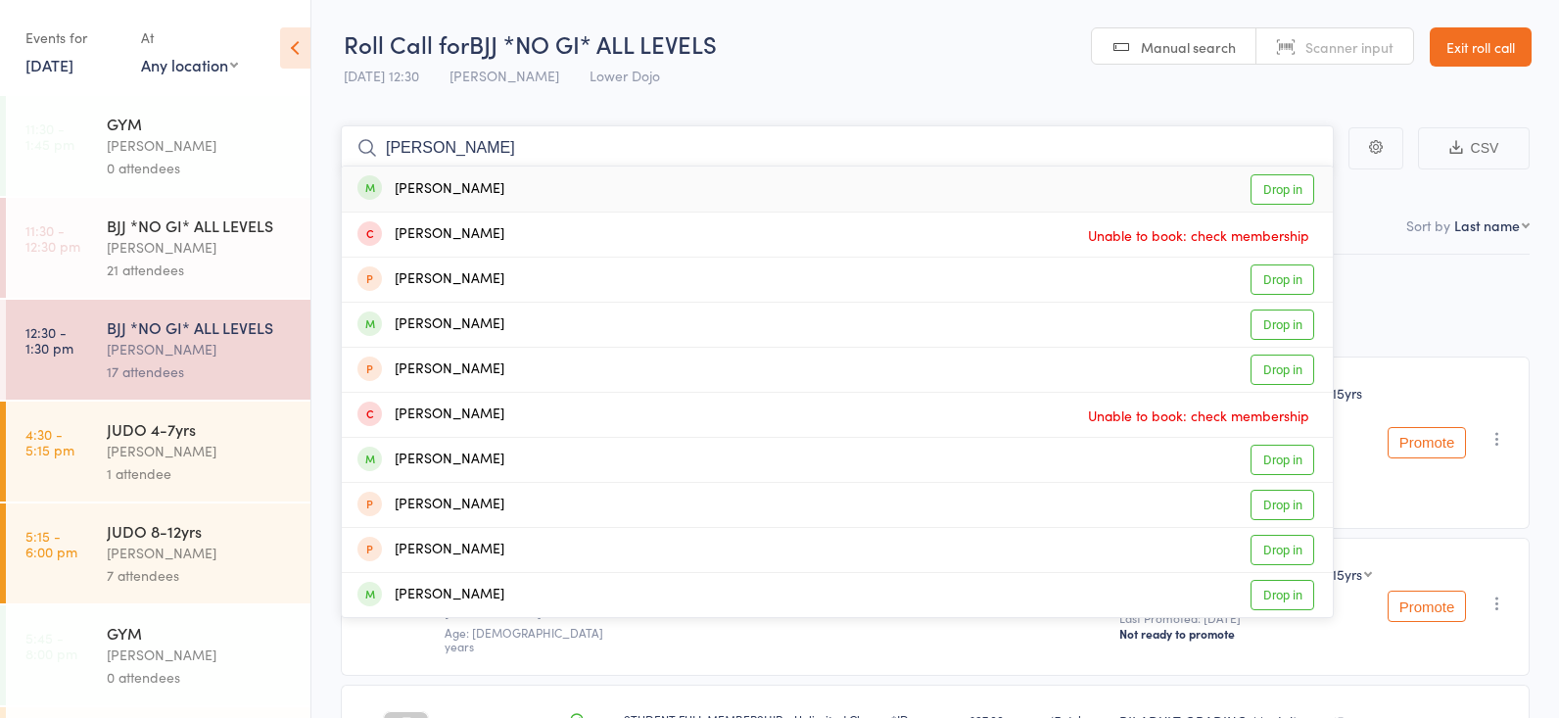
type input "[PERSON_NAME]"
click at [1295, 195] on link "Drop in" at bounding box center [1282, 189] width 64 height 30
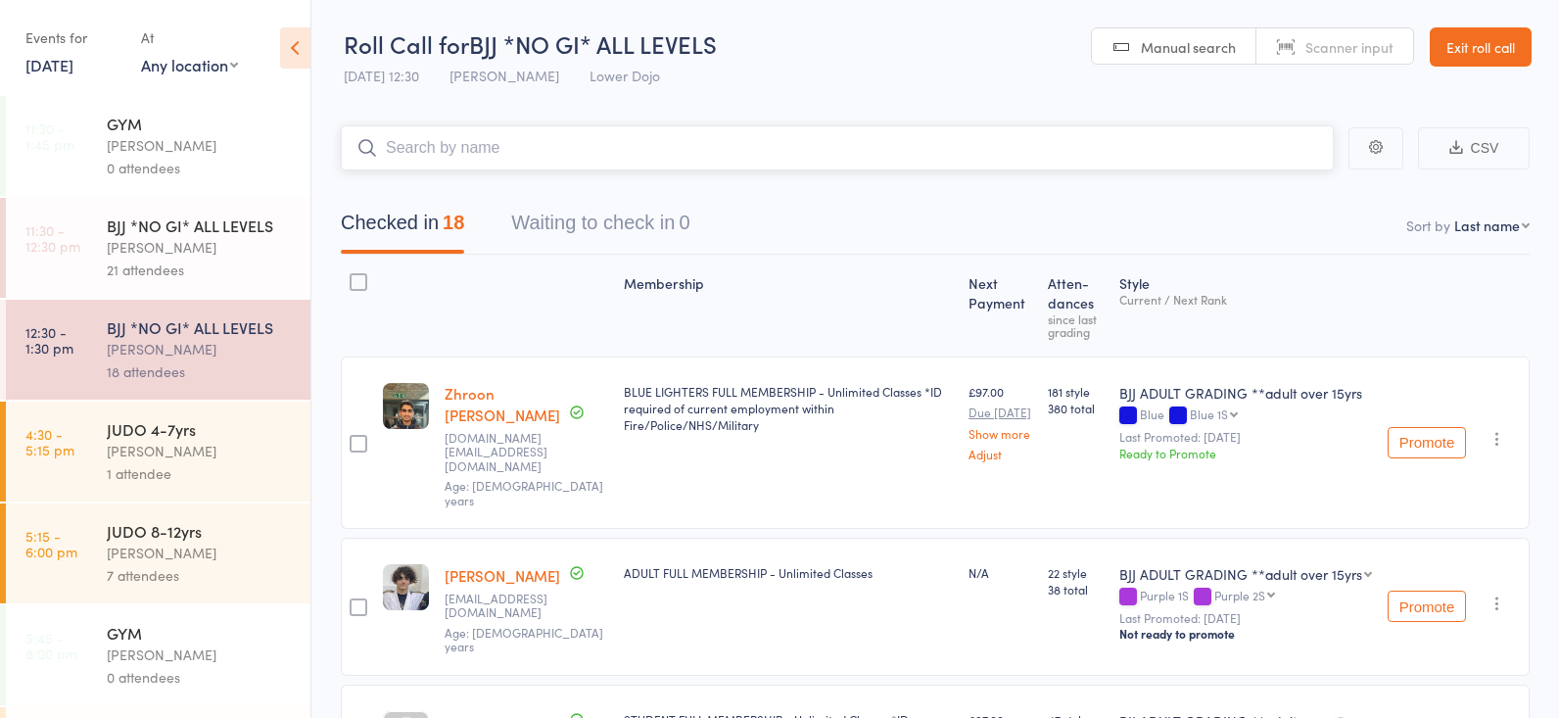
click at [589, 209] on button "Waiting to check in 0" at bounding box center [600, 228] width 178 height 52
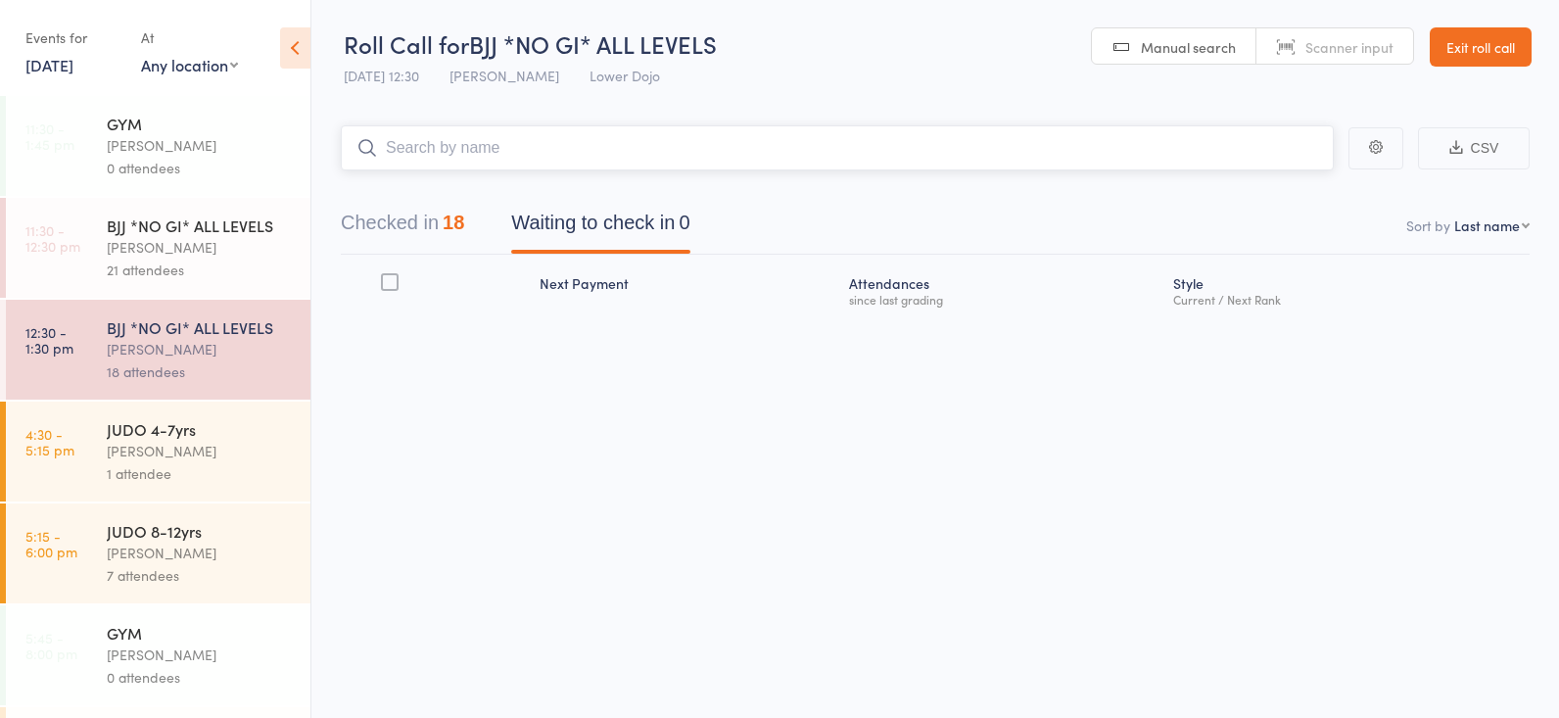
click at [432, 211] on button "Checked in 18" at bounding box center [402, 228] width 123 height 52
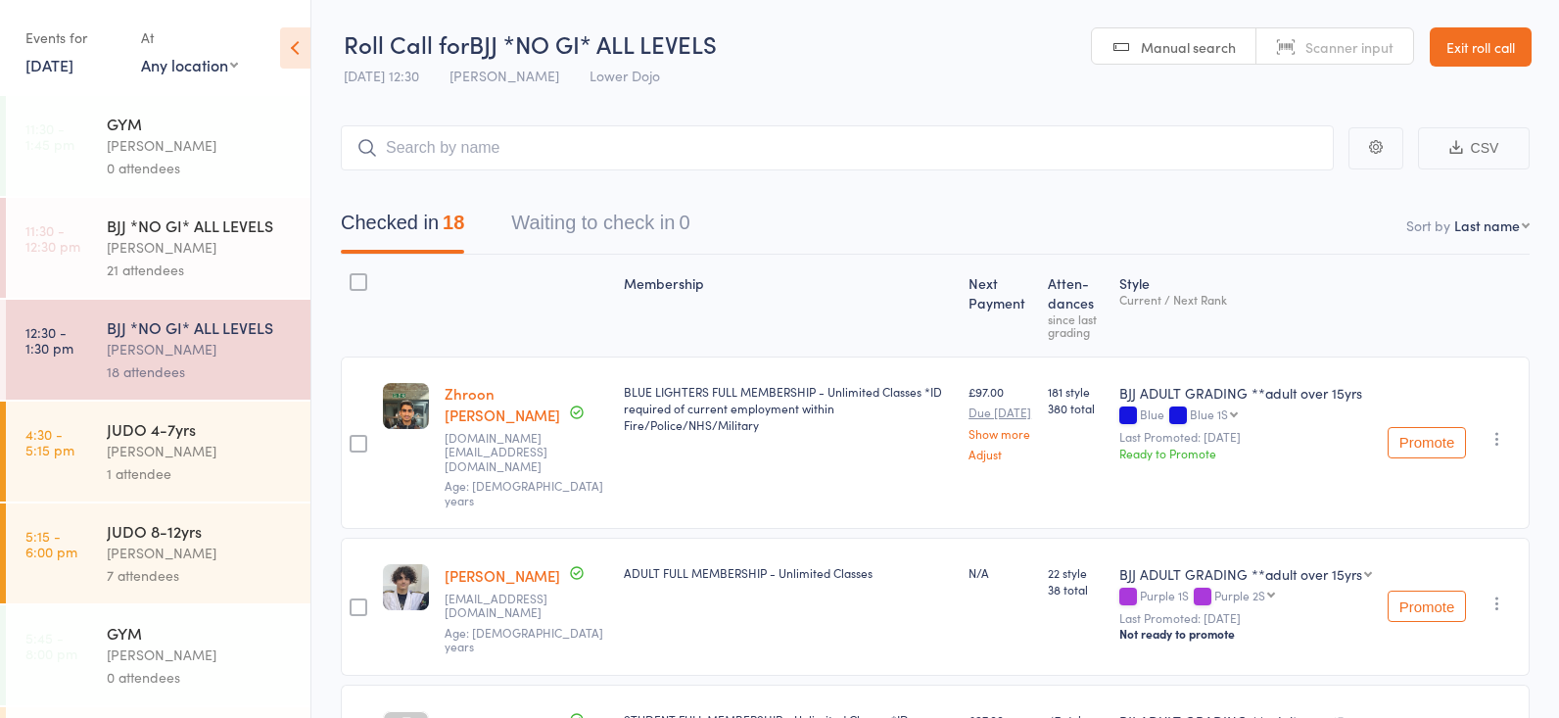
click at [139, 253] on div "[PERSON_NAME]" at bounding box center [200, 247] width 187 height 23
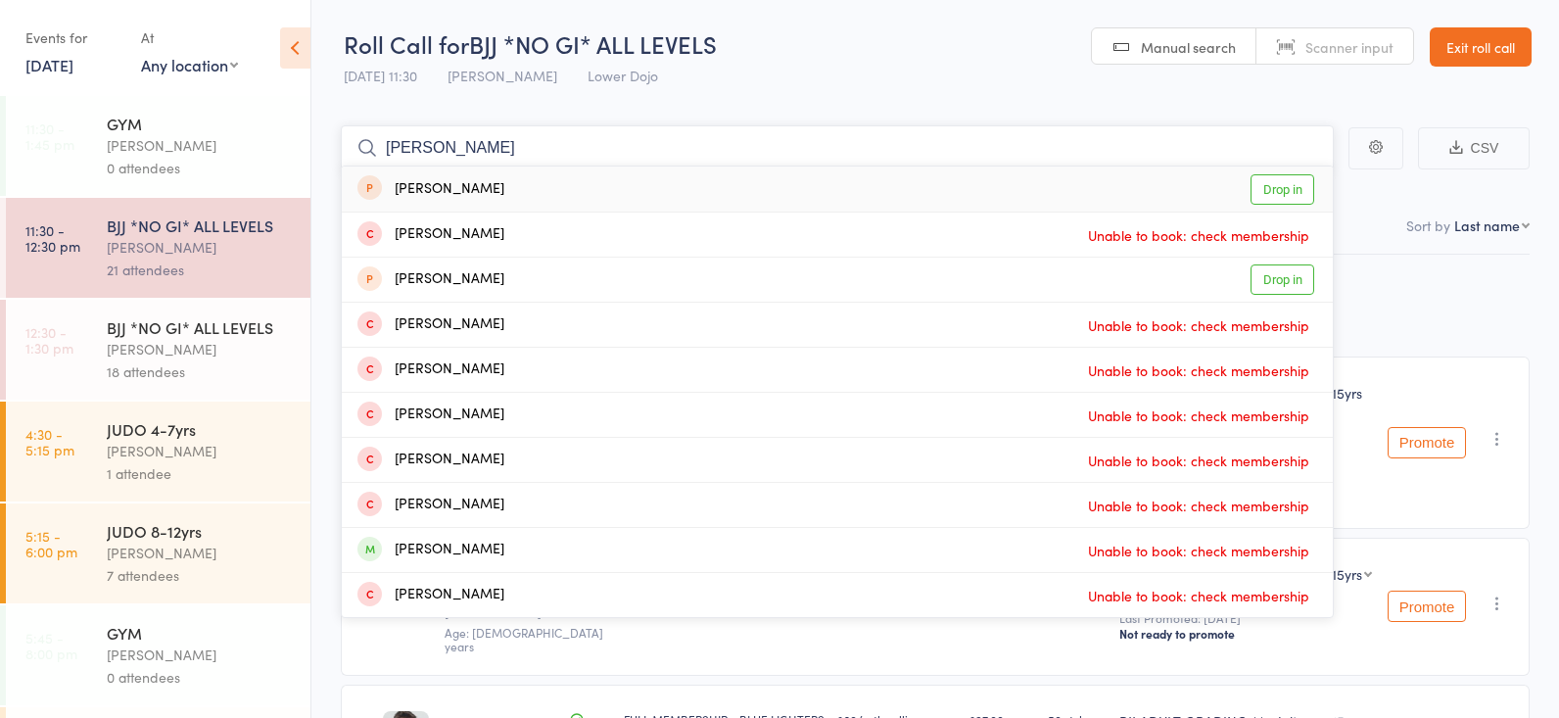
type input "[PERSON_NAME]"
click at [178, 317] on div "BJJ *NO GI* ALL LEVELS" at bounding box center [200, 327] width 187 height 22
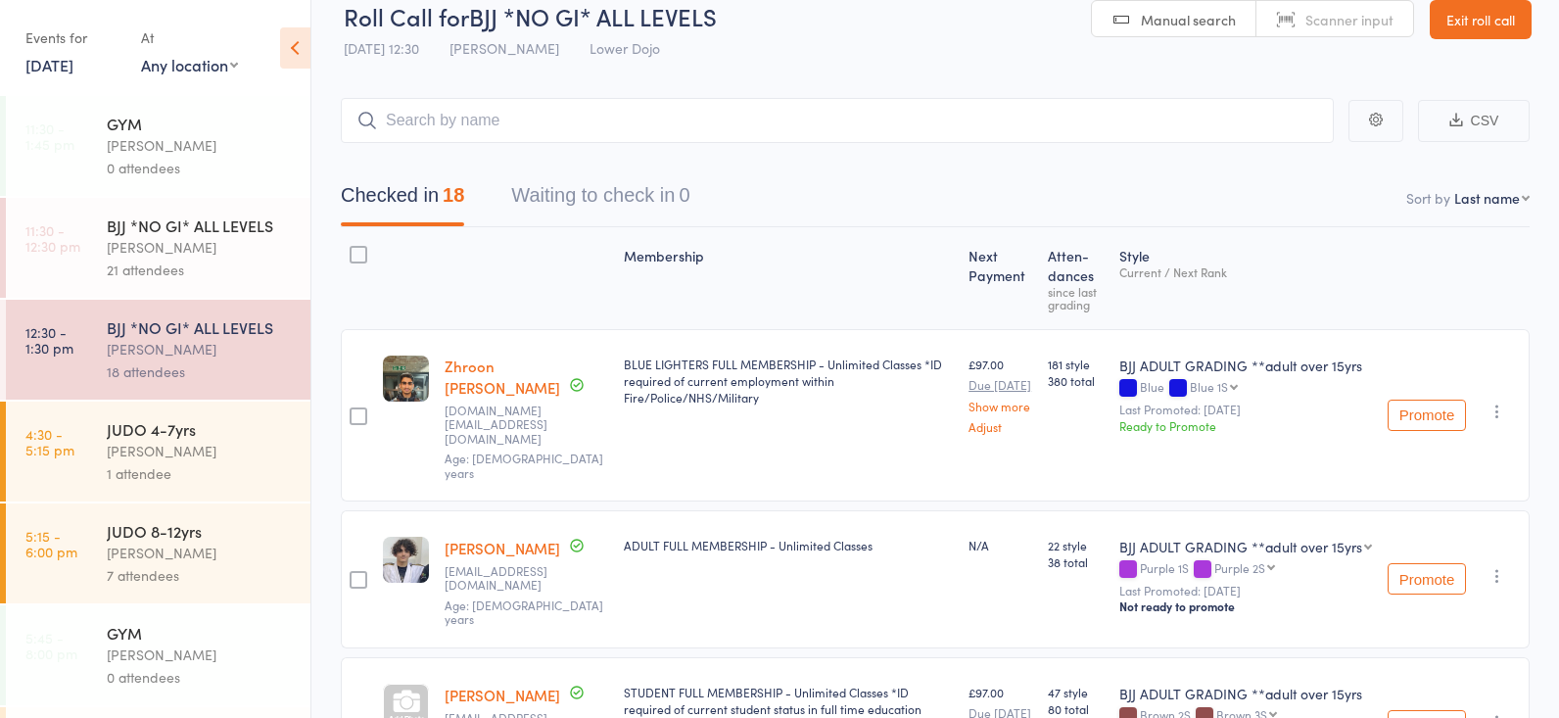
click at [197, 241] on div "[PERSON_NAME]" at bounding box center [200, 247] width 187 height 23
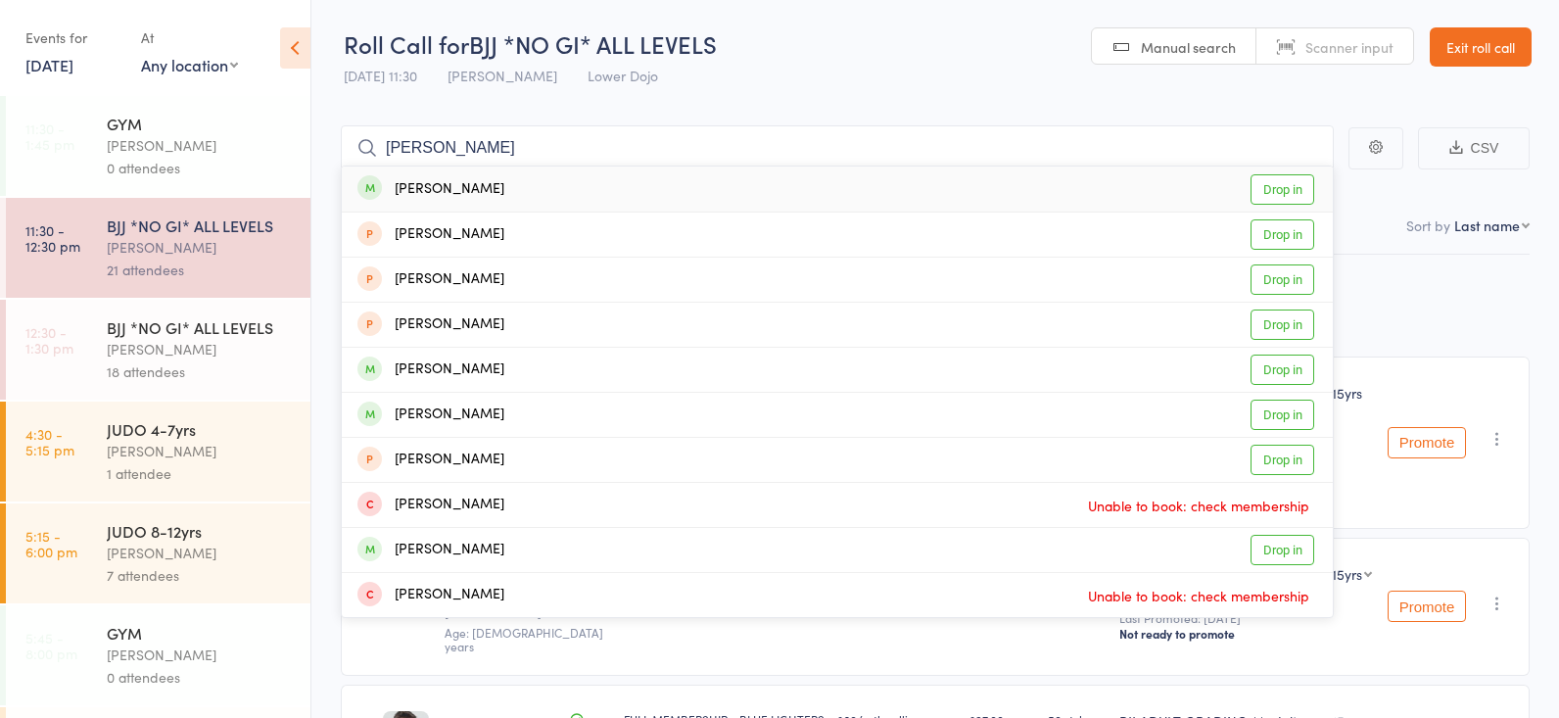
scroll to position [0, 1]
type input "[PERSON_NAME]"
click at [1275, 189] on link "Drop in" at bounding box center [1282, 189] width 64 height 30
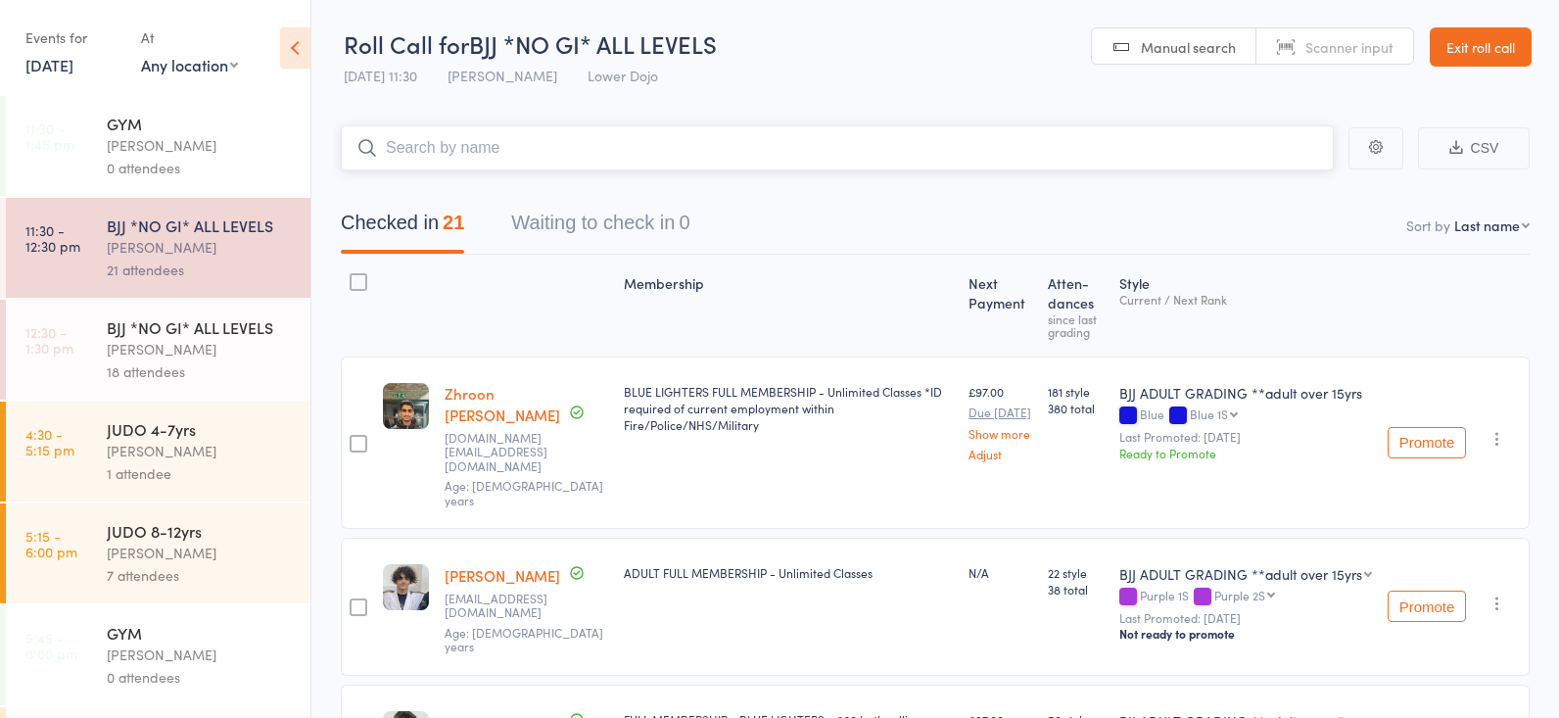
scroll to position [0, 0]
click at [258, 338] on div "[PERSON_NAME]" at bounding box center [200, 349] width 187 height 23
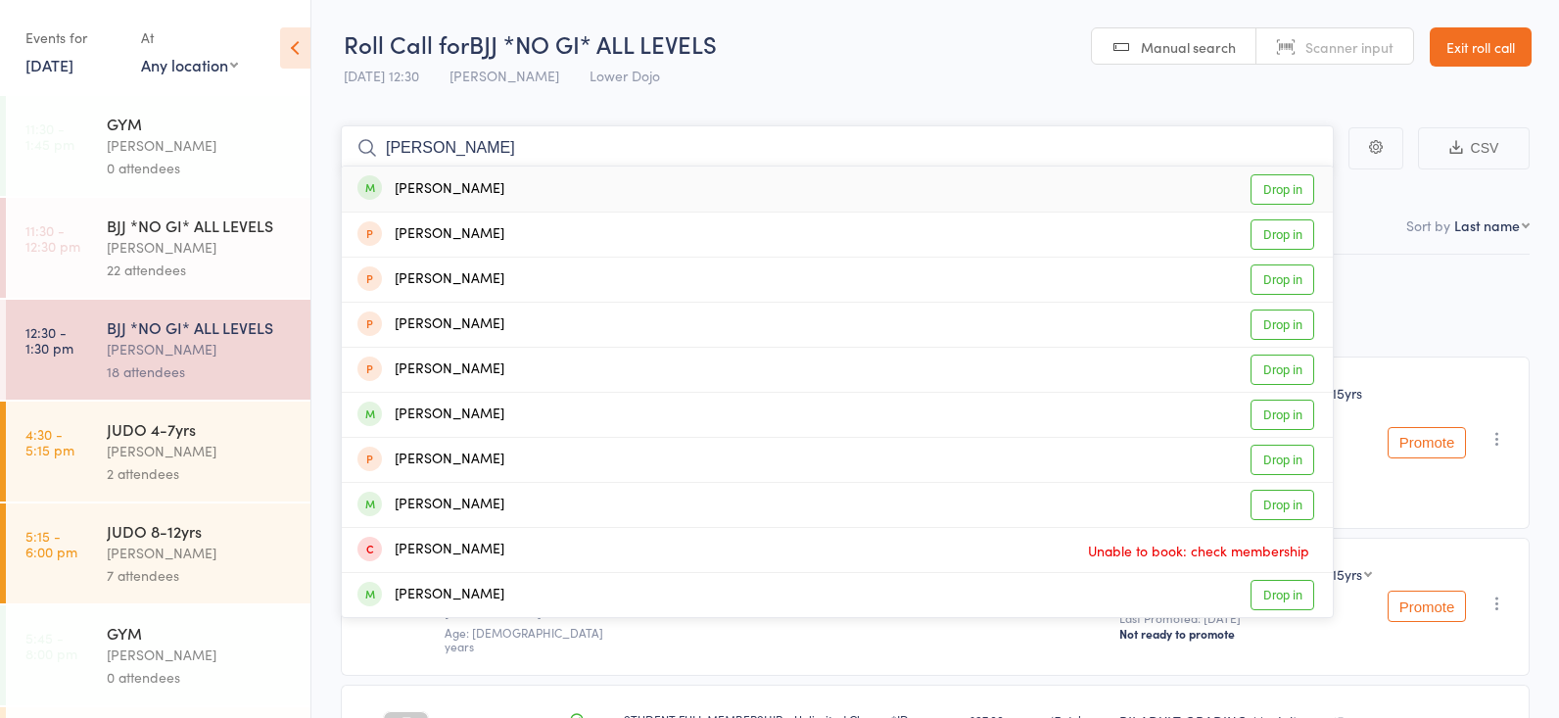
type input "[PERSON_NAME]"
drag, startPoint x: 404, startPoint y: 197, endPoint x: 1270, endPoint y: 194, distance: 865.6
click at [1270, 194] on link "Drop in" at bounding box center [1282, 189] width 64 height 30
